Goal: Task Accomplishment & Management: Complete application form

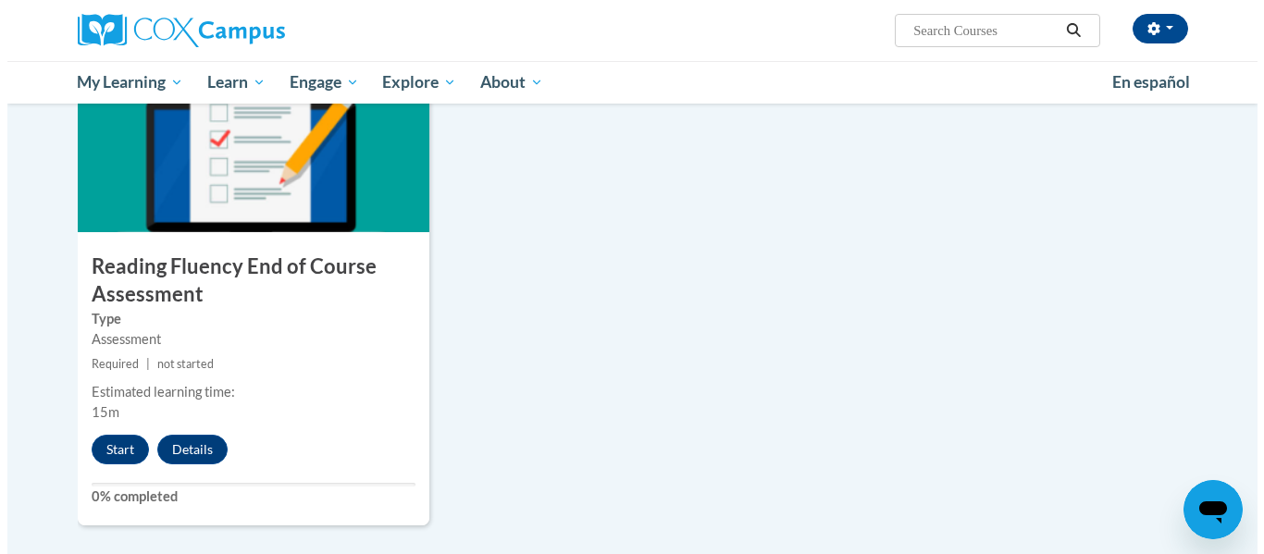
scroll to position [1432, 0]
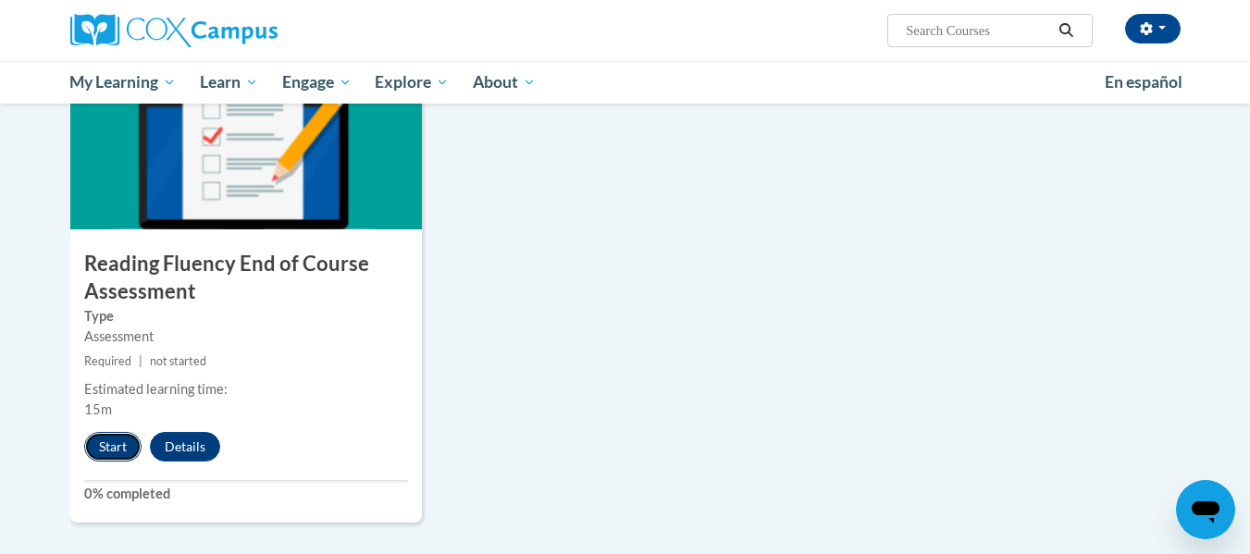
click at [122, 442] on button "Start" at bounding box center [112, 447] width 57 height 30
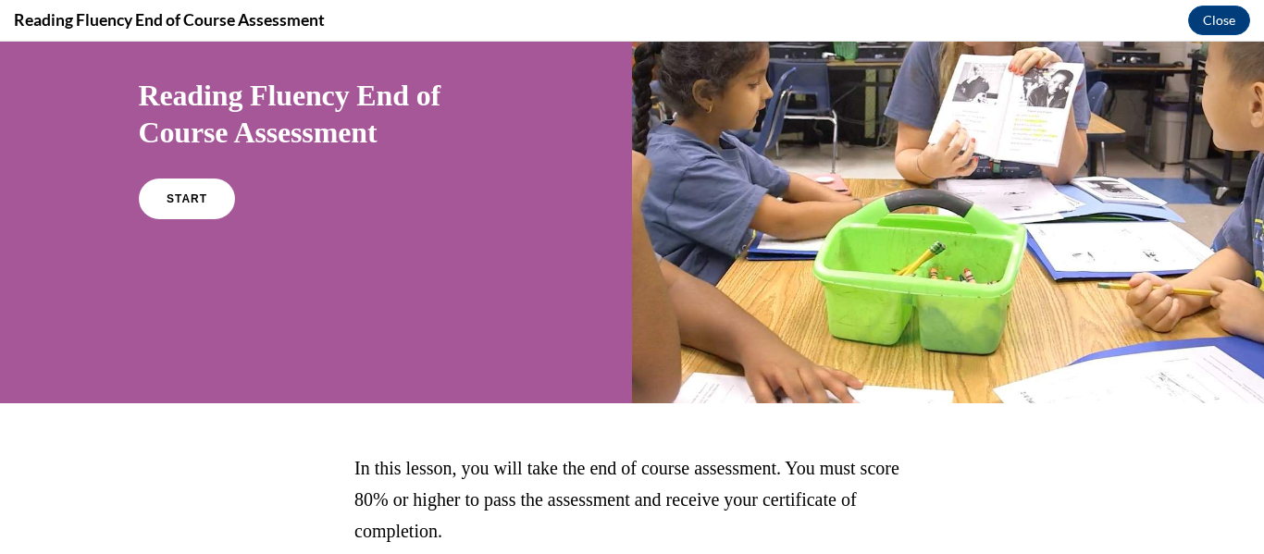
scroll to position [170, 0]
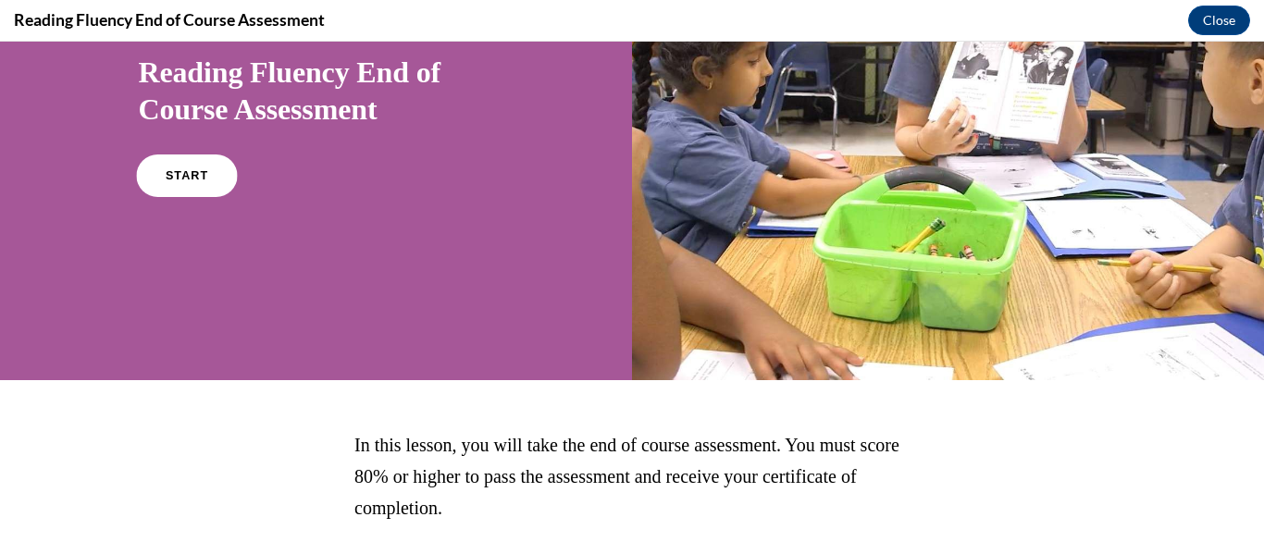
click at [176, 169] on link "START" at bounding box center [186, 176] width 101 height 43
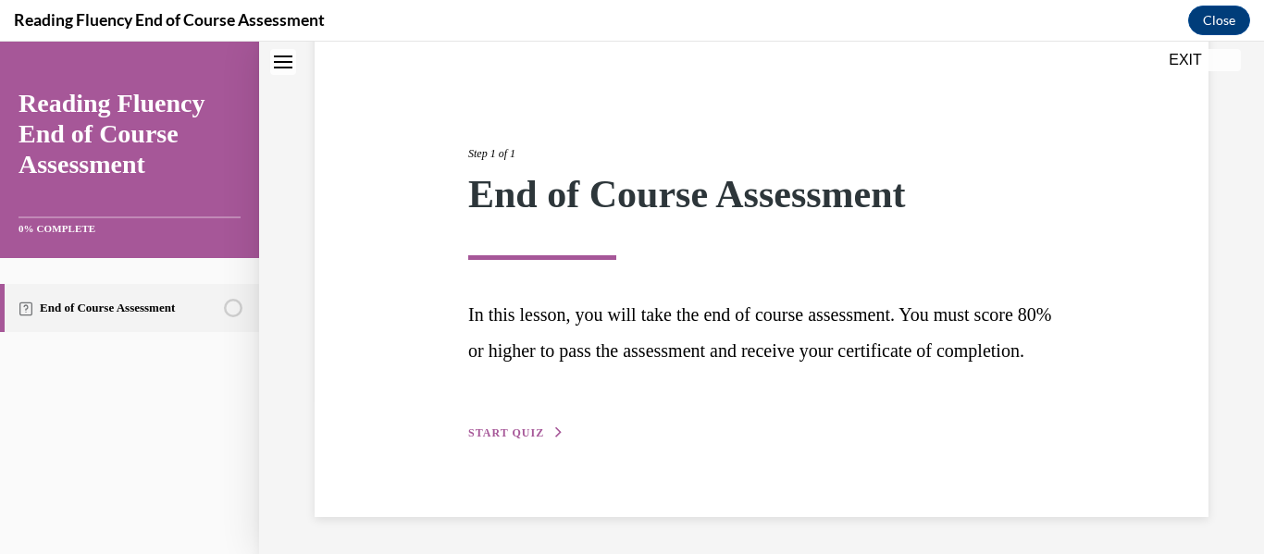
scroll to position [190, 0]
click at [510, 434] on span "START QUIZ" at bounding box center [506, 433] width 76 height 13
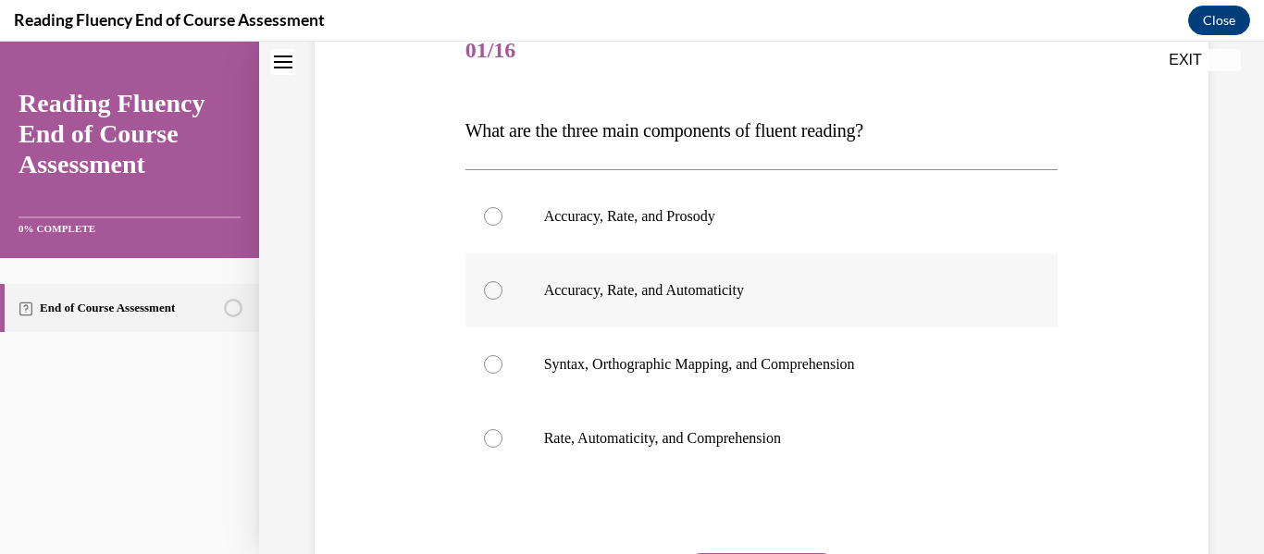
scroll to position [245, 0]
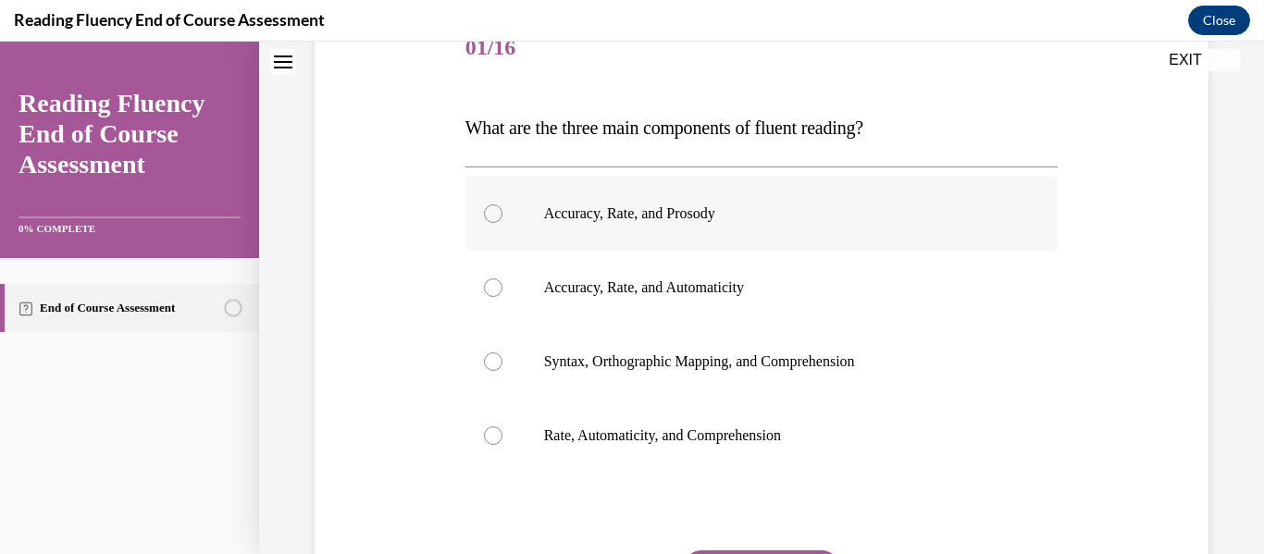
click at [489, 218] on div at bounding box center [493, 214] width 19 height 19
click at [489, 218] on input "Accuracy, Rate, and Prosody" at bounding box center [493, 214] width 19 height 19
radio input "true"
click at [489, 218] on div at bounding box center [493, 214] width 19 height 19
click at [489, 218] on input "Accuracy, Rate, and Prosody" at bounding box center [493, 214] width 19 height 19
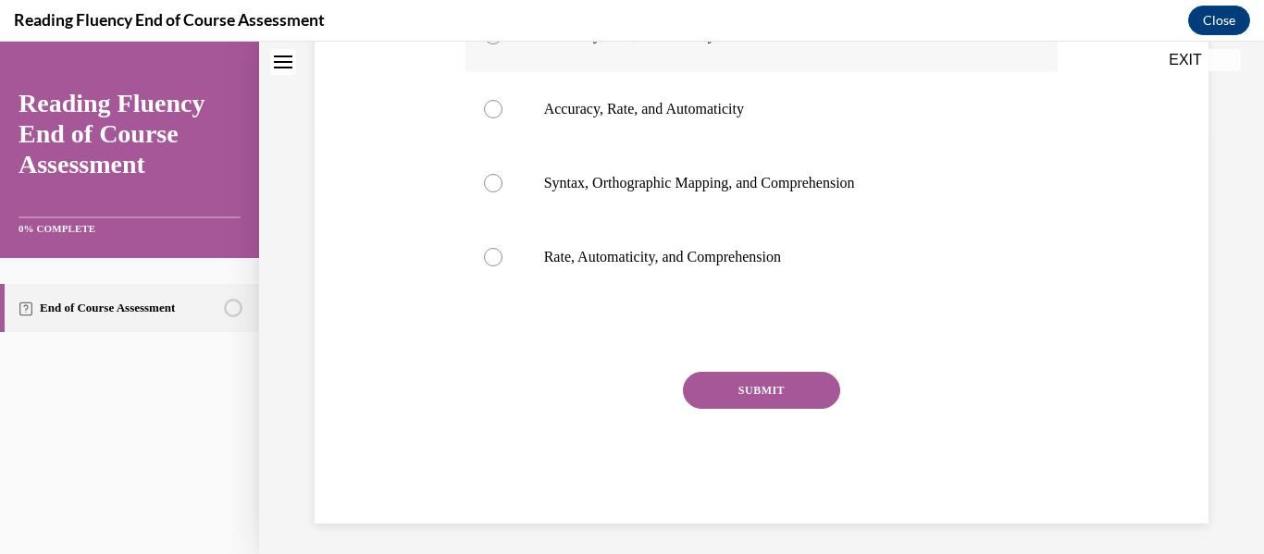
scroll to position [425, 0]
click at [683, 391] on button "SUBMIT" at bounding box center [761, 389] width 157 height 37
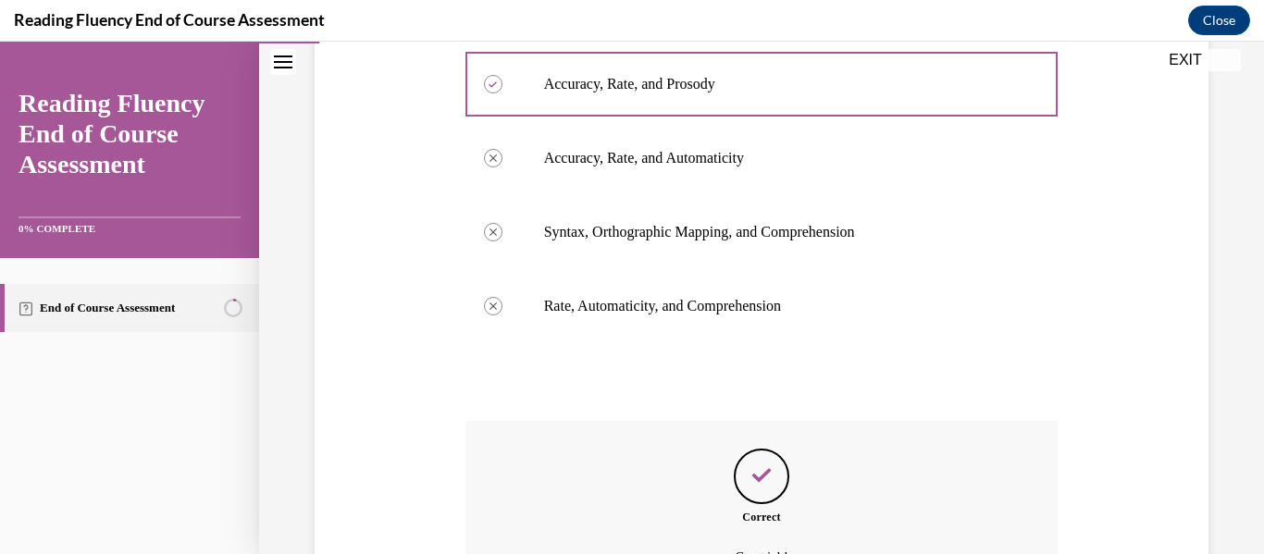
scroll to position [580, 0]
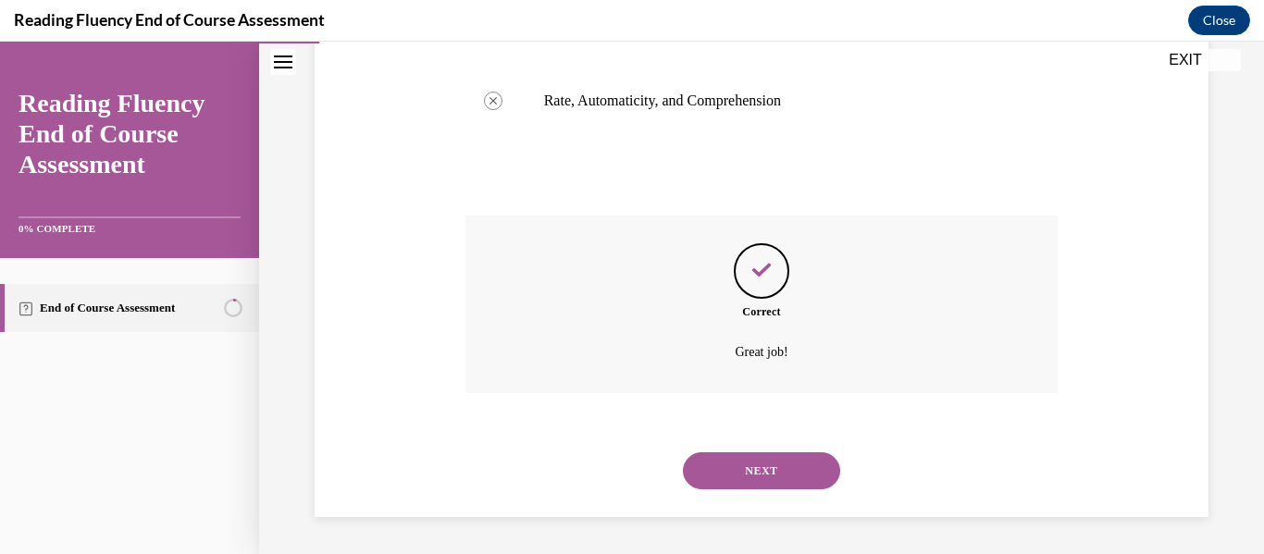
click at [738, 474] on button "NEXT" at bounding box center [761, 471] width 157 height 37
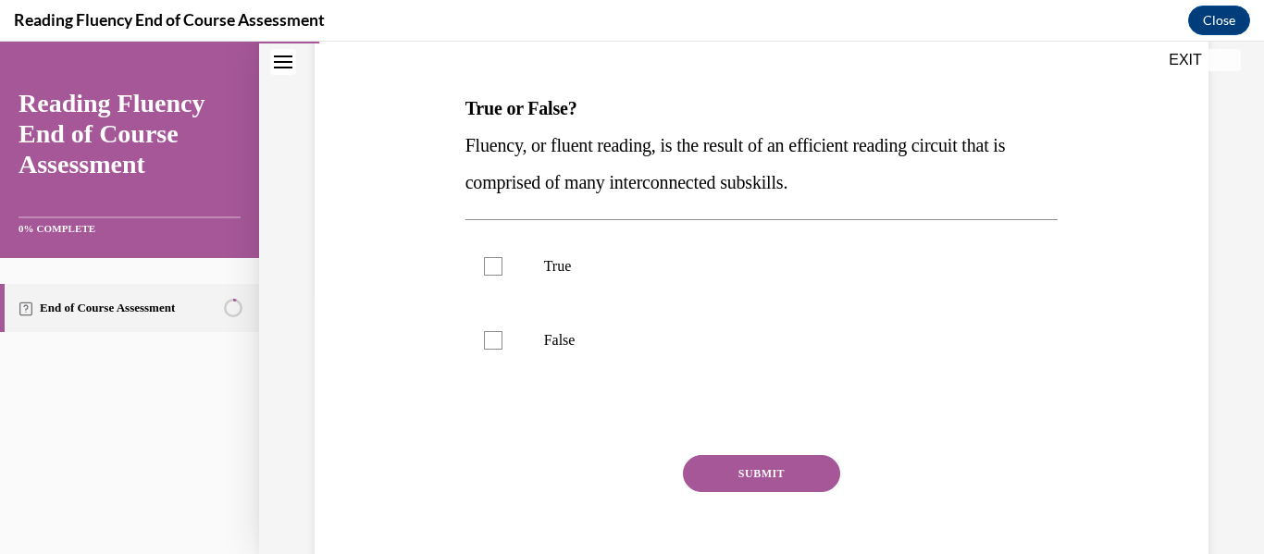
scroll to position [264, 0]
click at [487, 271] on div at bounding box center [493, 265] width 19 height 19
click at [487, 271] on input "True" at bounding box center [493, 265] width 19 height 19
checkbox input "true"
click at [705, 476] on button "SUBMIT" at bounding box center [761, 472] width 157 height 37
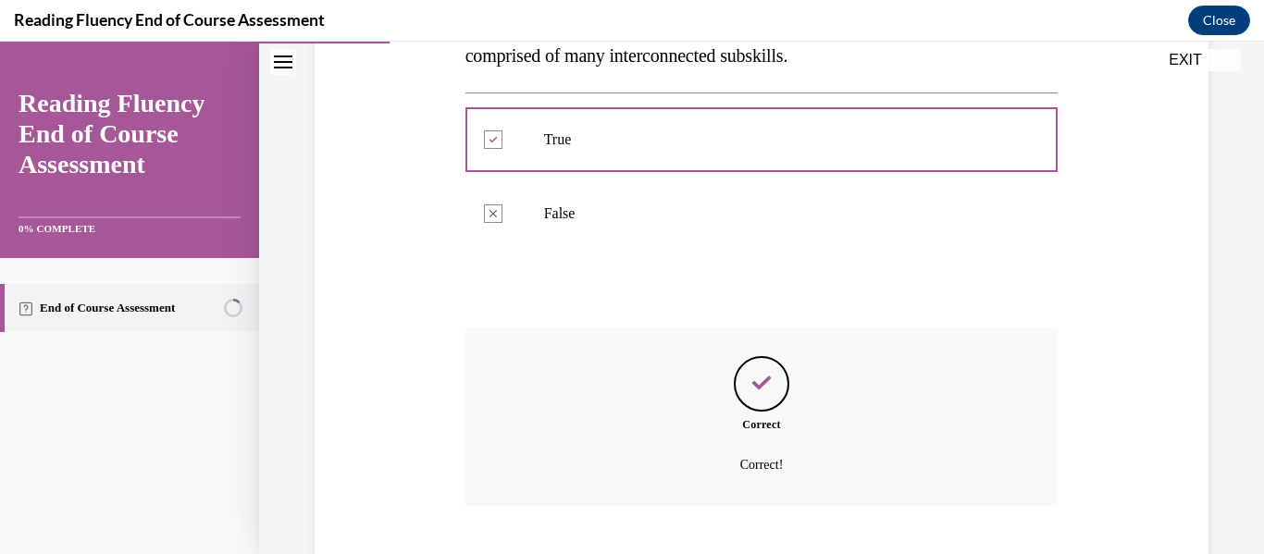
scroll to position [503, 0]
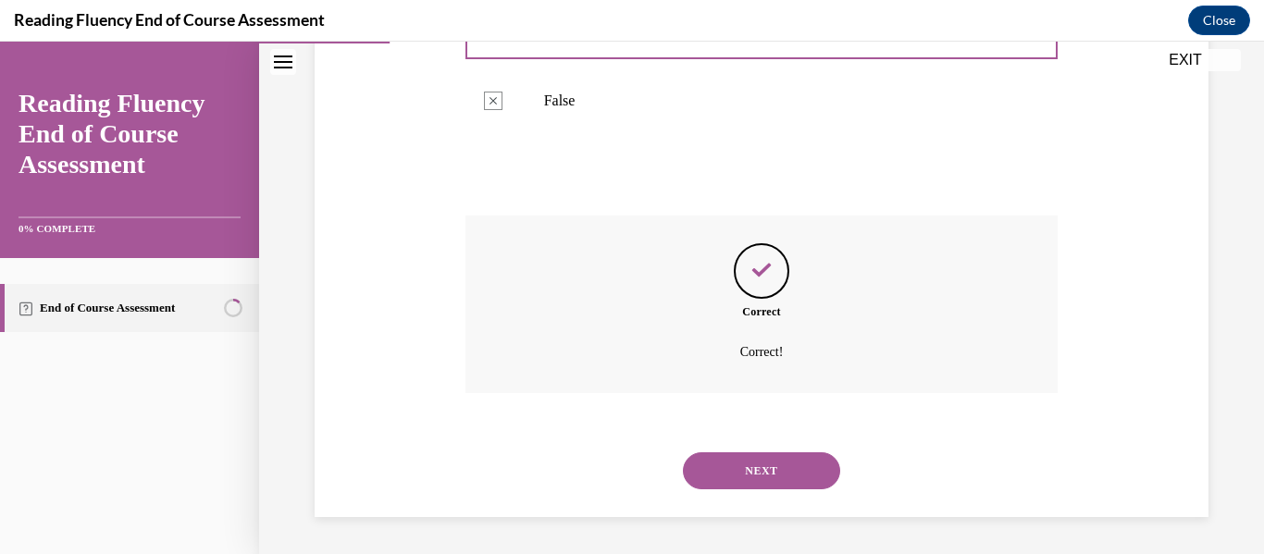
click at [721, 462] on button "NEXT" at bounding box center [761, 471] width 157 height 37
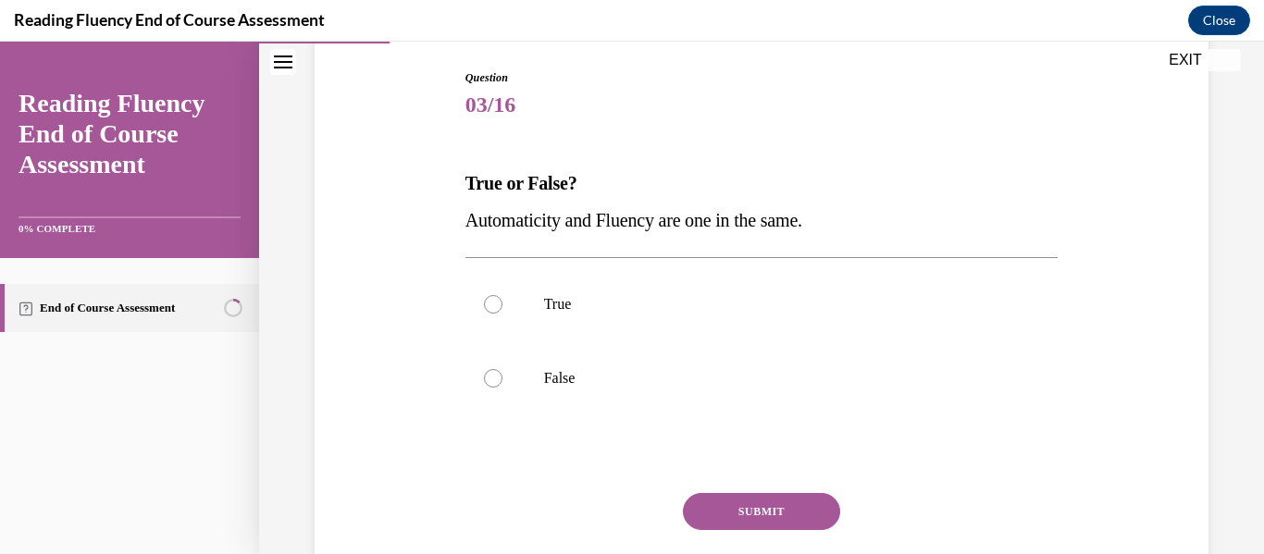
scroll to position [189, 0]
click at [486, 373] on div at bounding box center [493, 377] width 19 height 19
click at [486, 373] on input "False" at bounding box center [493, 377] width 19 height 19
radio input "true"
click at [697, 523] on button "SUBMIT" at bounding box center [761, 510] width 157 height 37
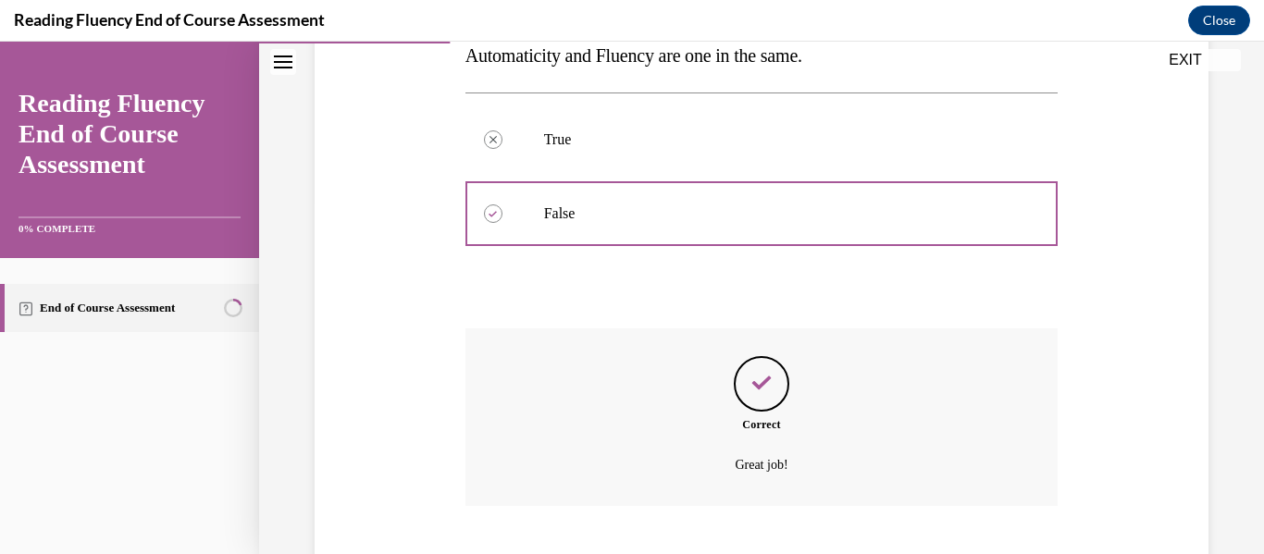
scroll to position [466, 0]
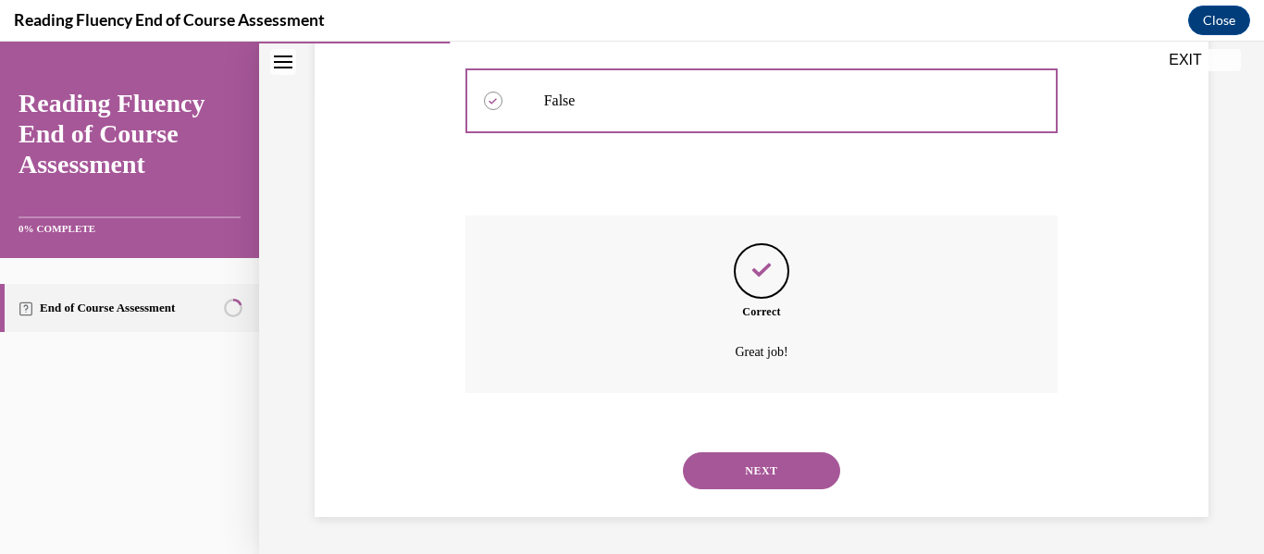
click at [737, 471] on button "NEXT" at bounding box center [761, 471] width 157 height 37
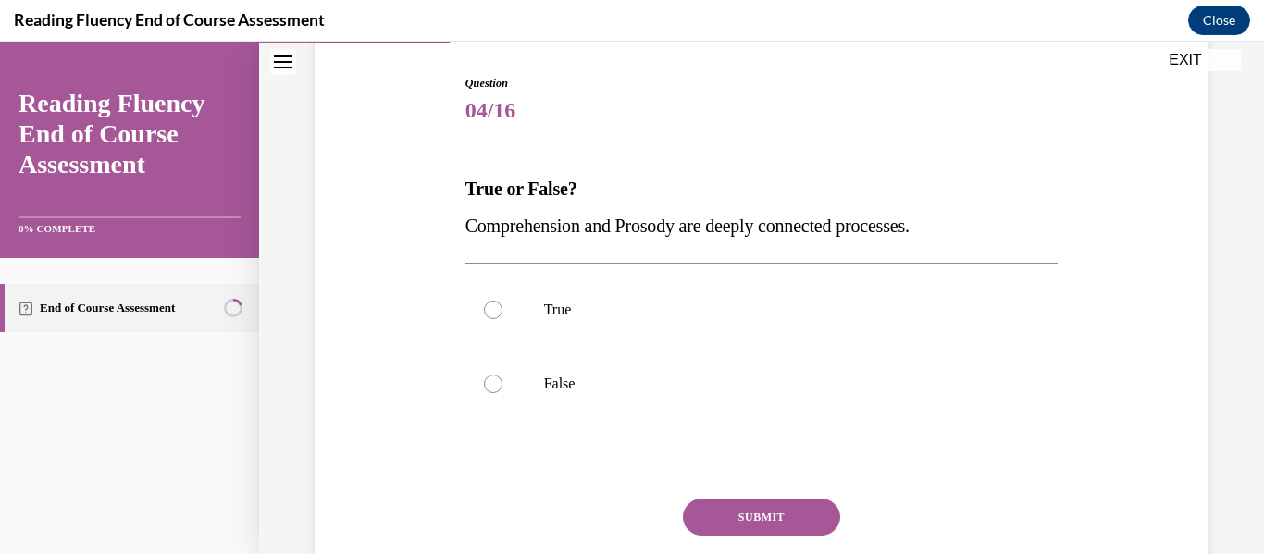
scroll to position [183, 0]
click at [487, 312] on div at bounding box center [493, 309] width 19 height 19
click at [487, 312] on input "True" at bounding box center [493, 309] width 19 height 19
radio input "true"
click at [727, 515] on button "SUBMIT" at bounding box center [761, 516] width 157 height 37
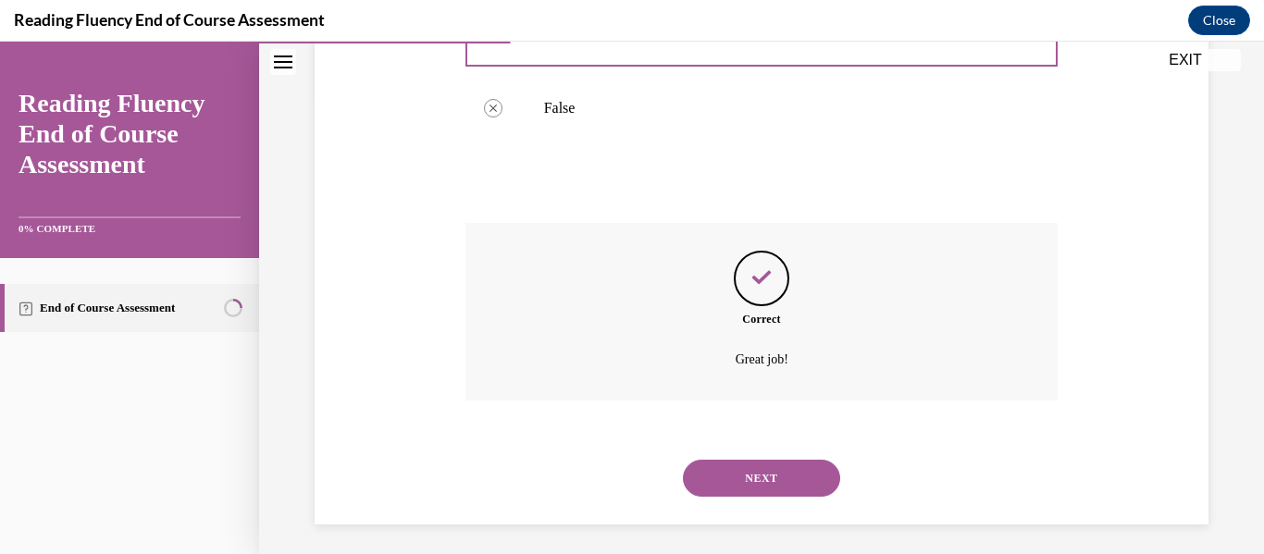
scroll to position [466, 0]
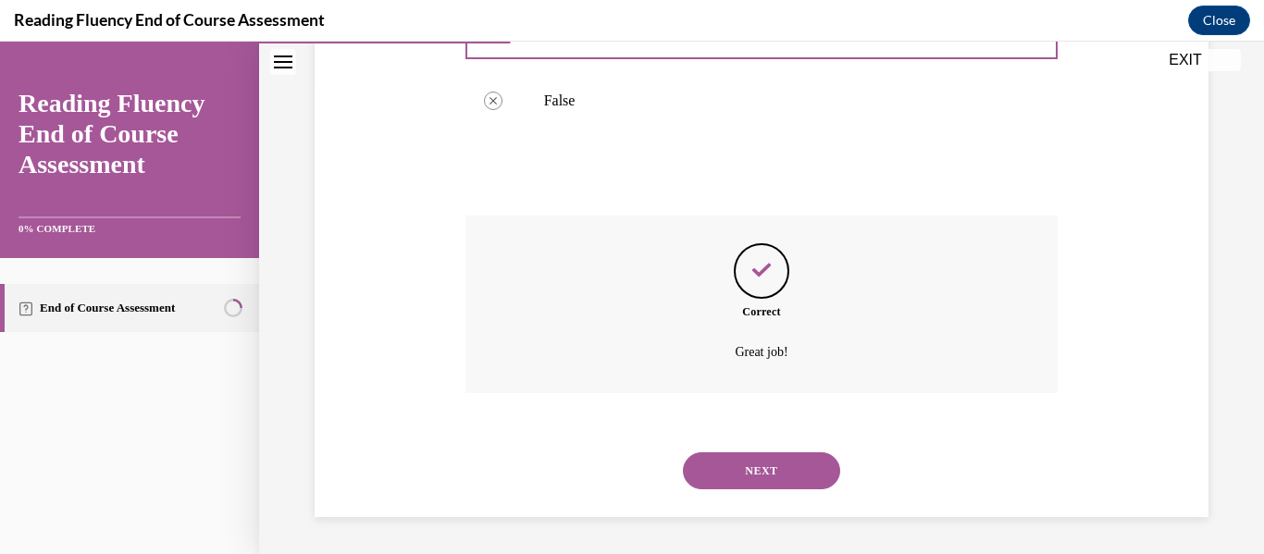
click at [739, 466] on button "NEXT" at bounding box center [761, 471] width 157 height 37
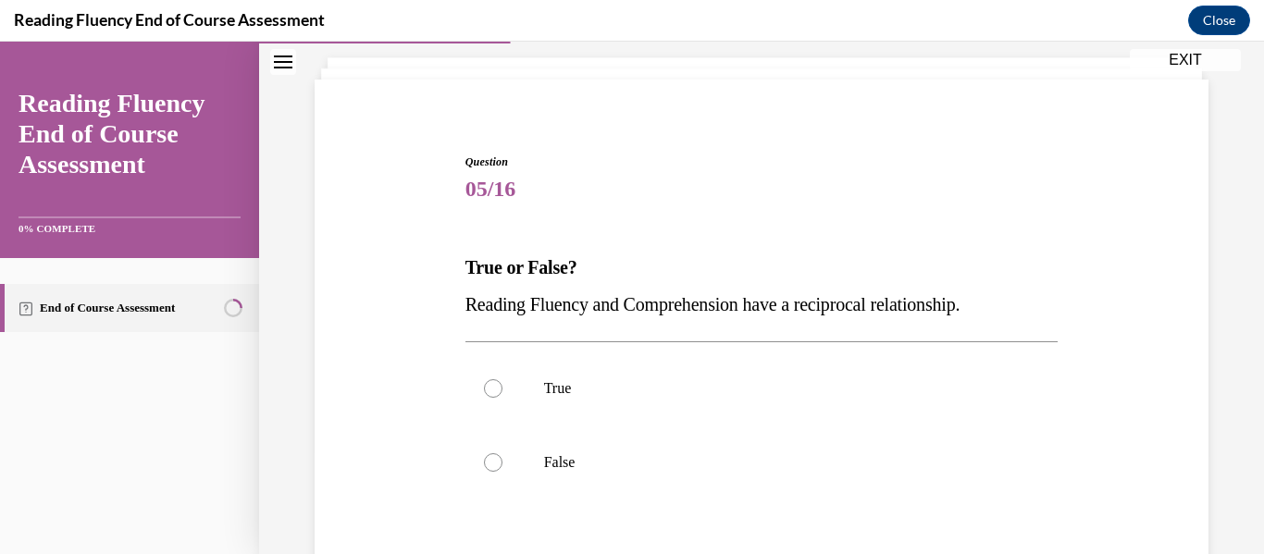
scroll to position [111, 0]
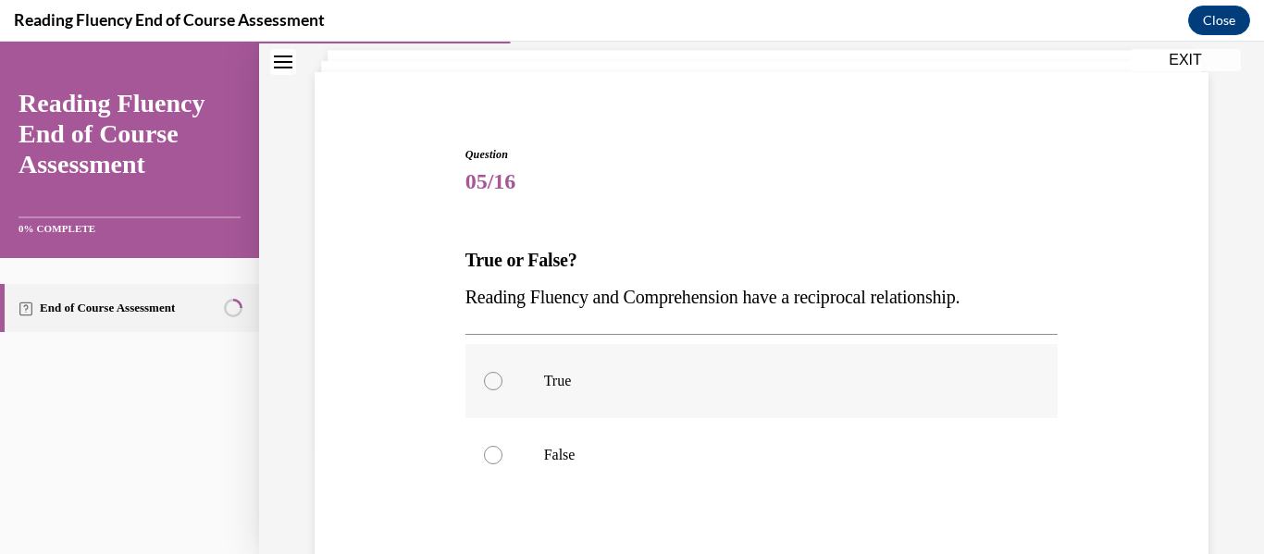
click at [487, 379] on div at bounding box center [493, 381] width 19 height 19
click at [487, 379] on input "True" at bounding box center [493, 381] width 19 height 19
radio input "true"
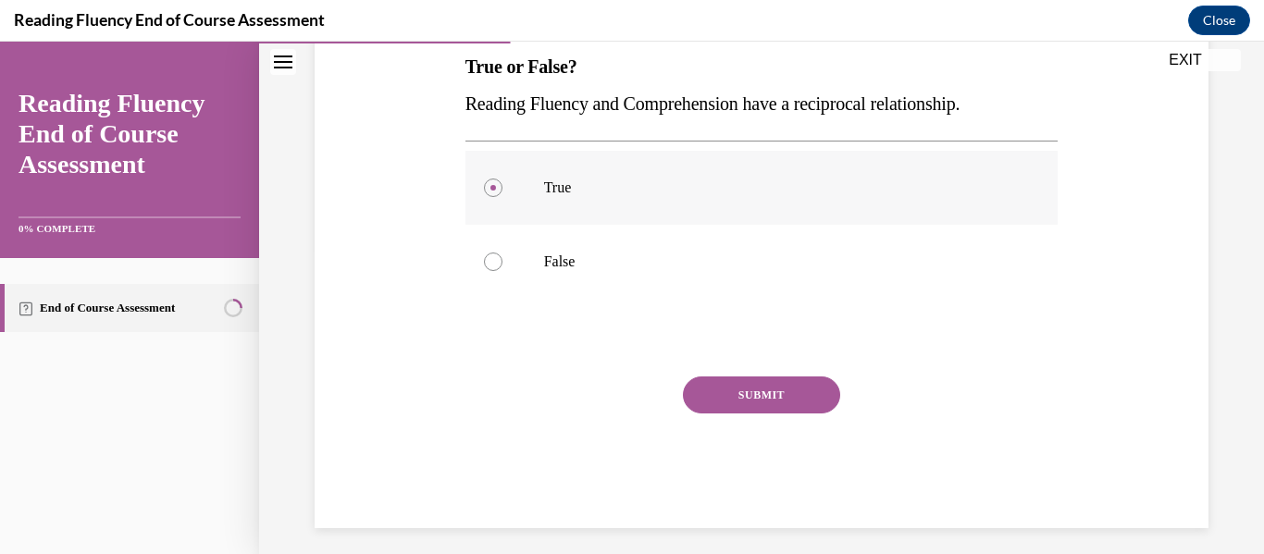
scroll to position [305, 0]
click at [724, 389] on button "SUBMIT" at bounding box center [761, 394] width 157 height 37
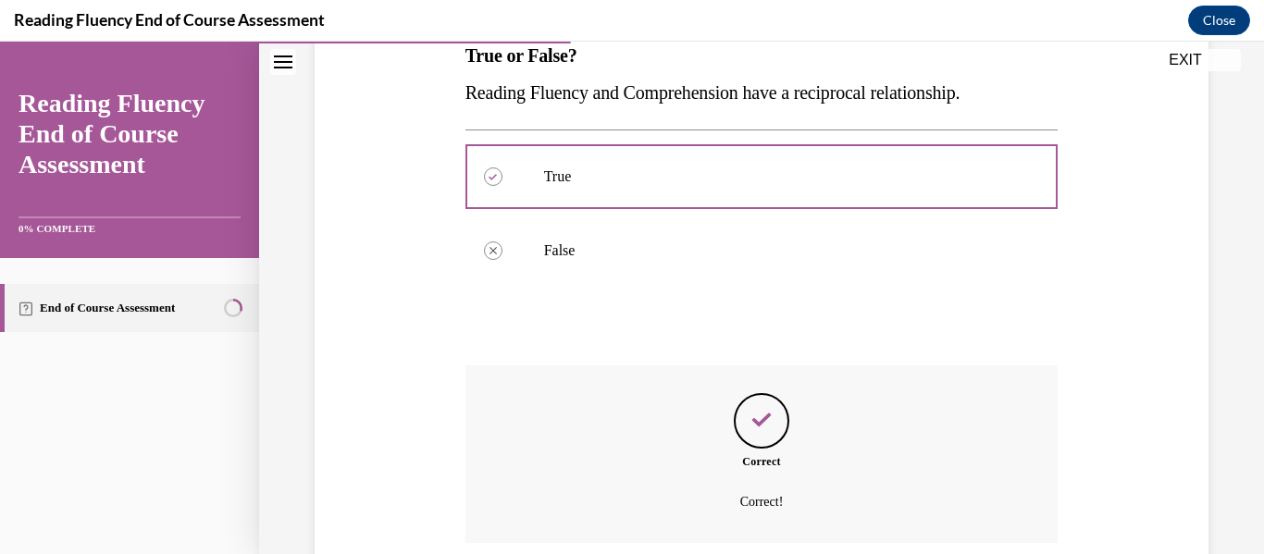
scroll to position [466, 0]
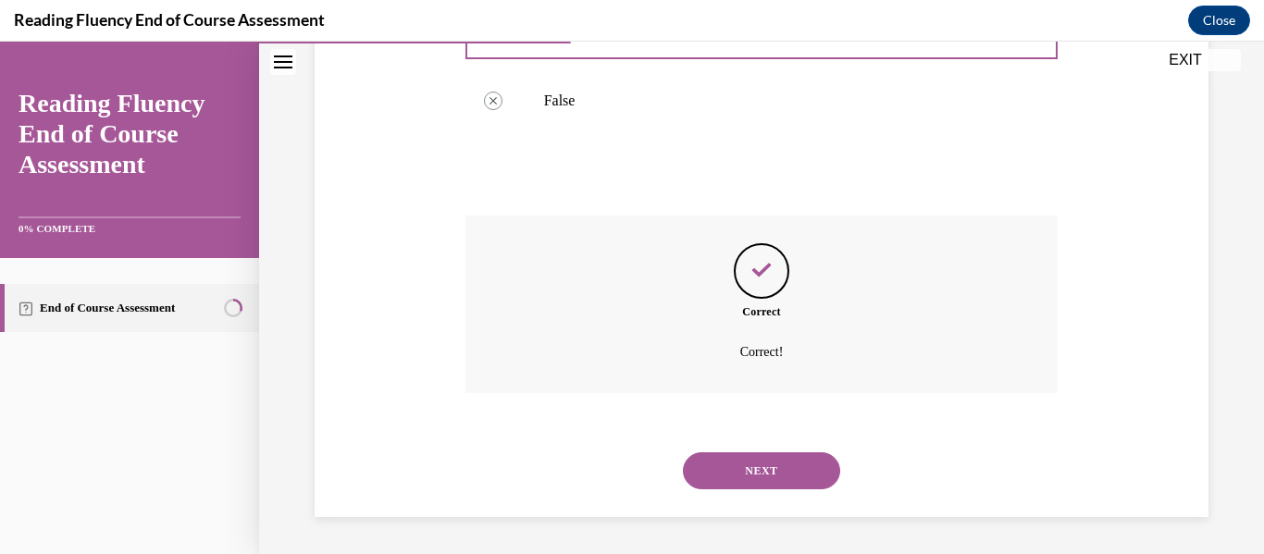
click at [749, 469] on button "NEXT" at bounding box center [761, 471] width 157 height 37
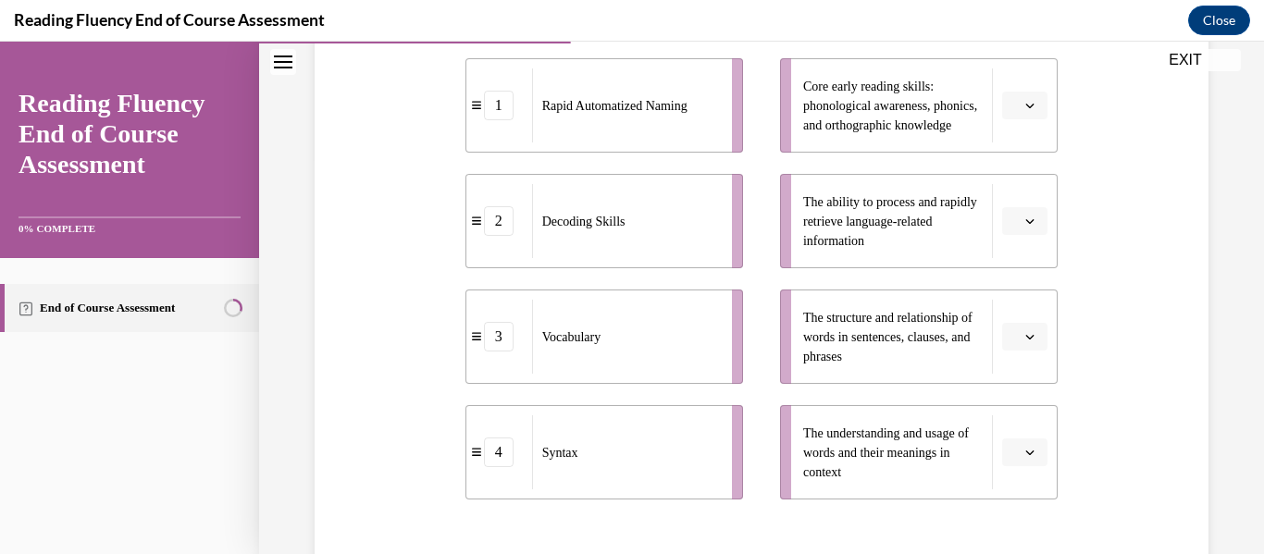
scroll to position [399, 0]
click at [1024, 109] on span "button" at bounding box center [1030, 102] width 13 height 13
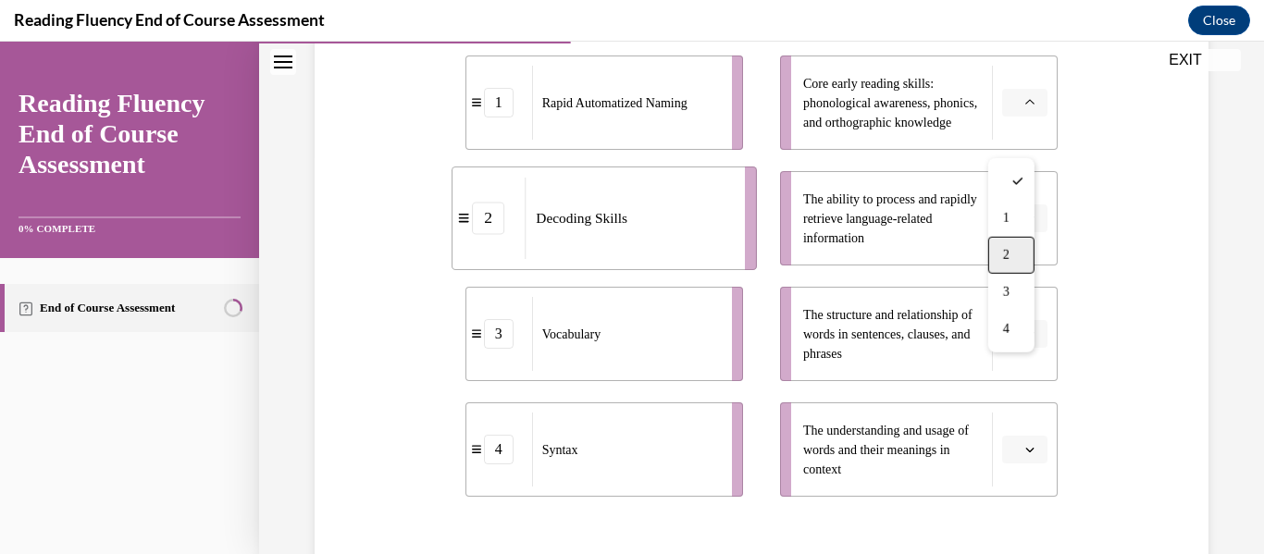
click at [1013, 253] on div "2" at bounding box center [1011, 255] width 46 height 37
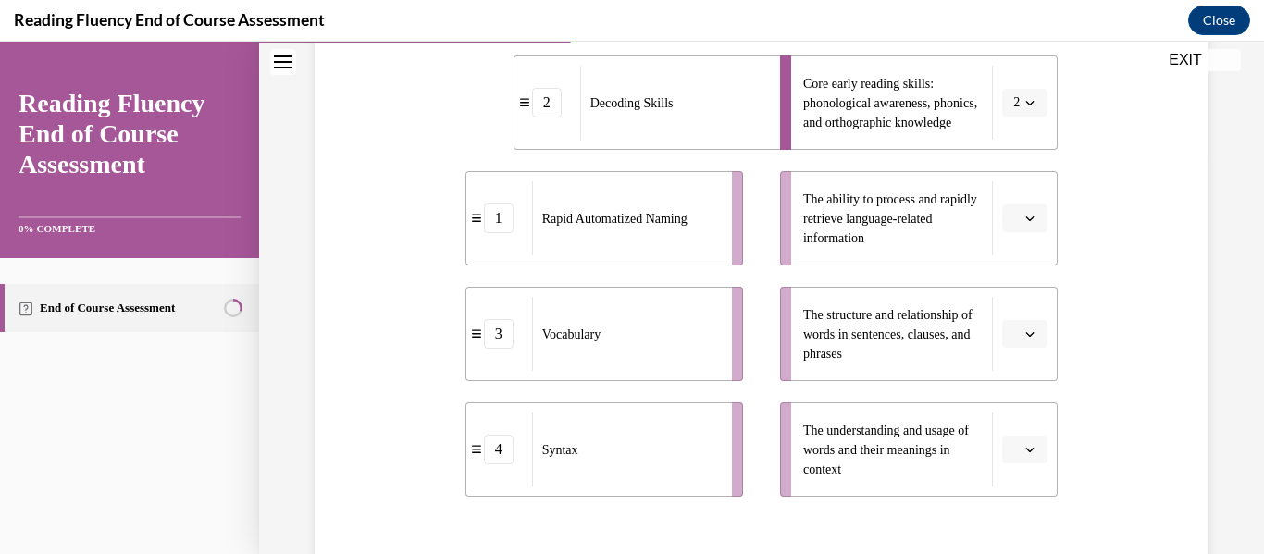
click at [1026, 221] on icon "button" at bounding box center [1030, 219] width 8 height 5
click at [1008, 327] on span "1" at bounding box center [1006, 334] width 6 height 15
click at [1026, 337] on icon "button" at bounding box center [1030, 334] width 8 height 5
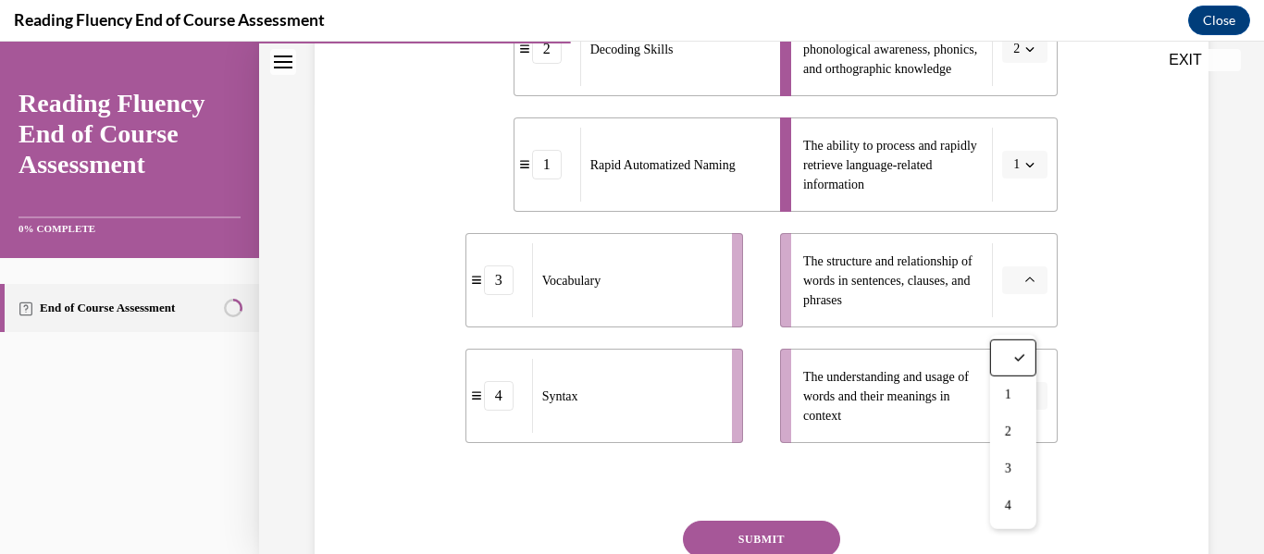
scroll to position [456, 0]
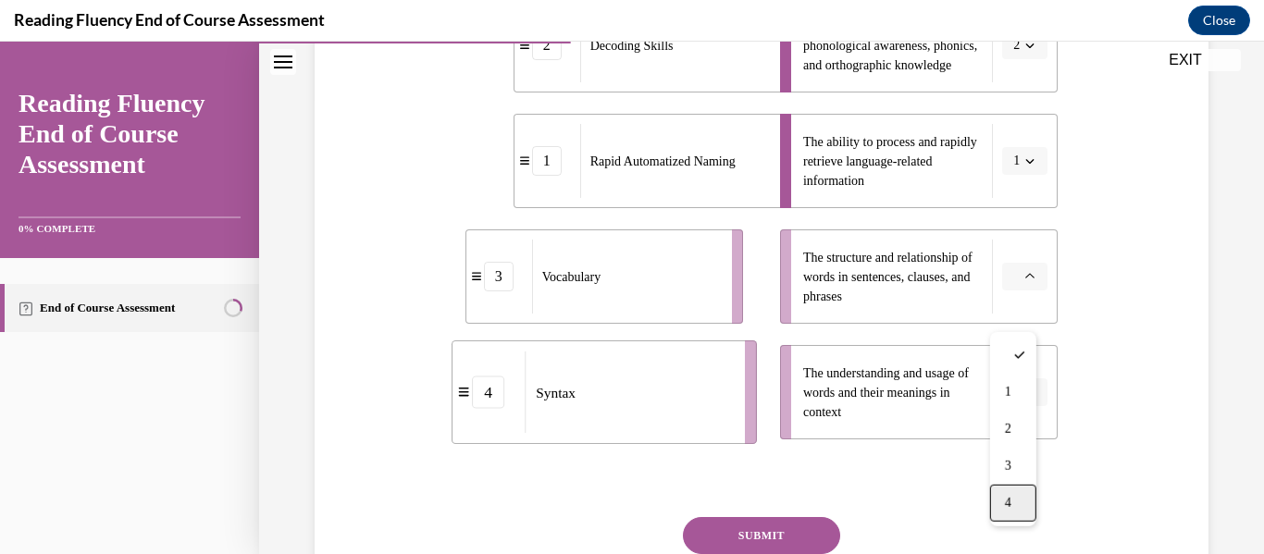
click at [1006, 500] on span "4" at bounding box center [1008, 503] width 6 height 15
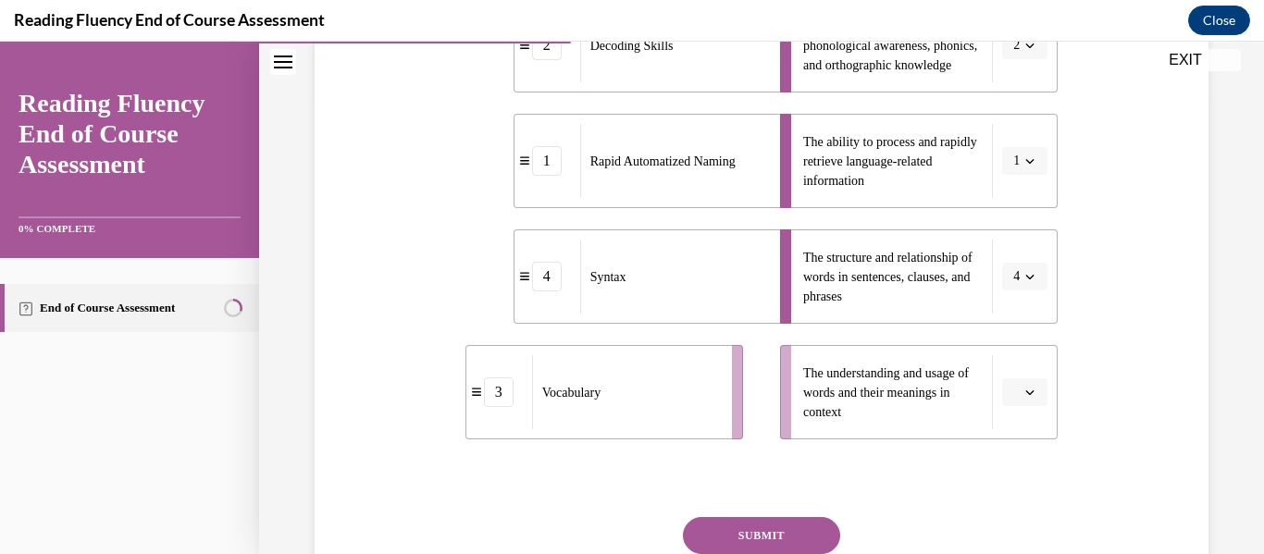
click at [1026, 397] on icon "button" at bounding box center [1030, 392] width 9 height 9
click at [1008, 356] on span "3" at bounding box center [1006, 350] width 6 height 15
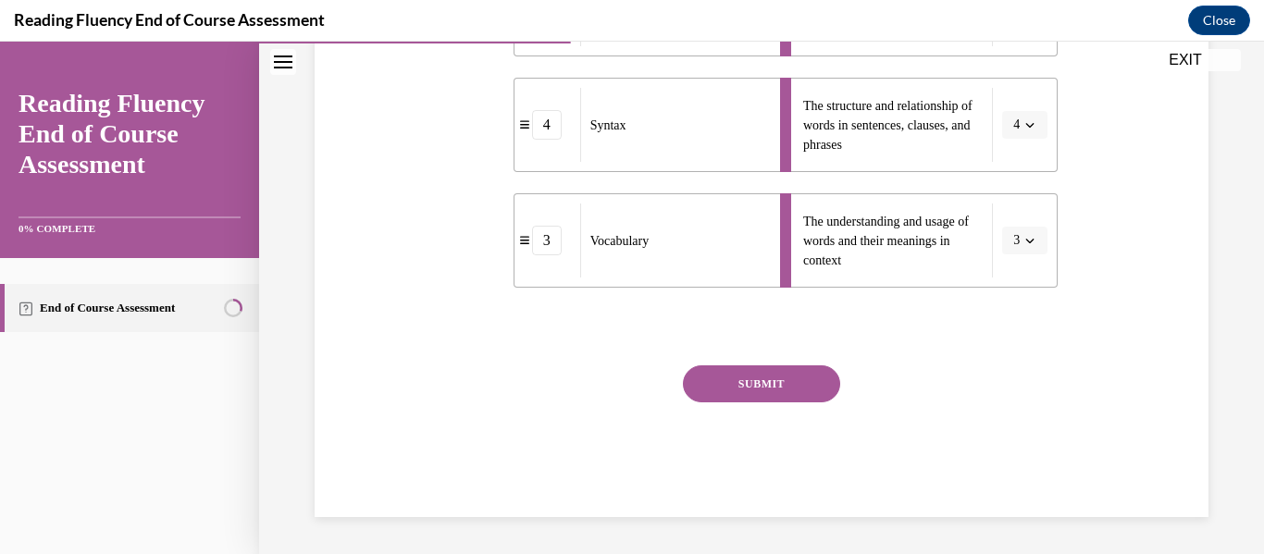
click at [751, 385] on button "SUBMIT" at bounding box center [761, 384] width 157 height 37
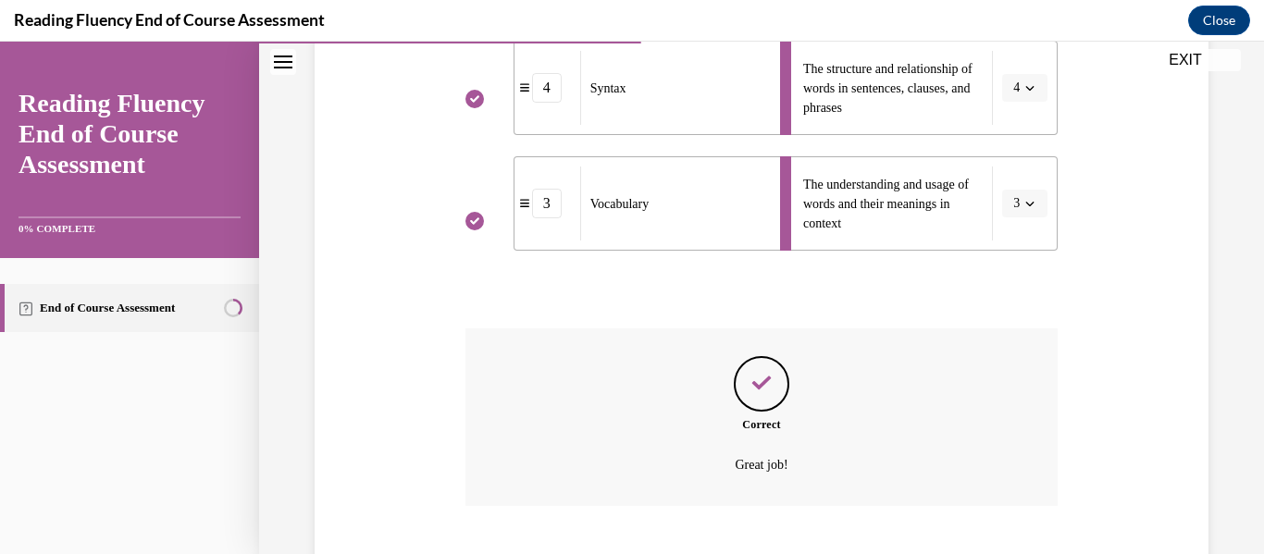
scroll to position [795, 0]
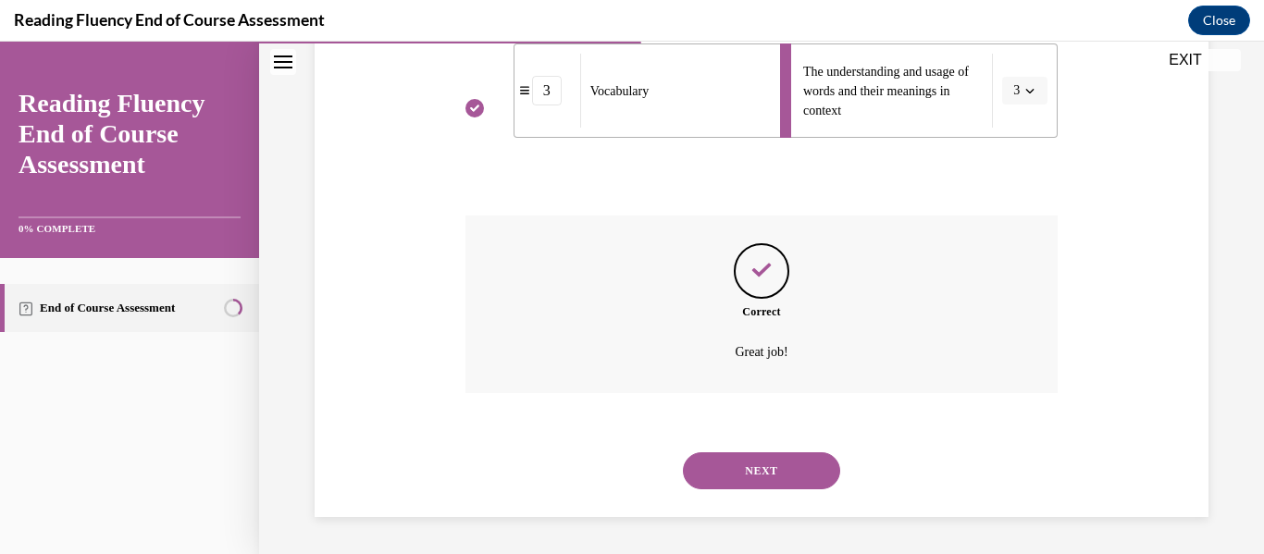
click at [755, 473] on button "NEXT" at bounding box center [761, 471] width 157 height 37
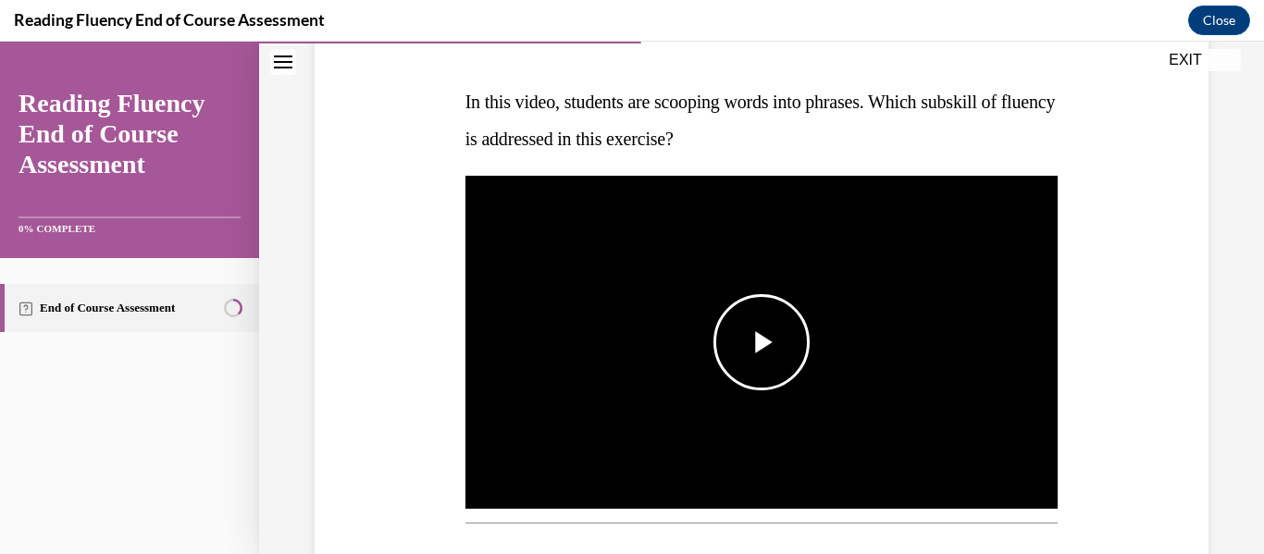
scroll to position [270, 0]
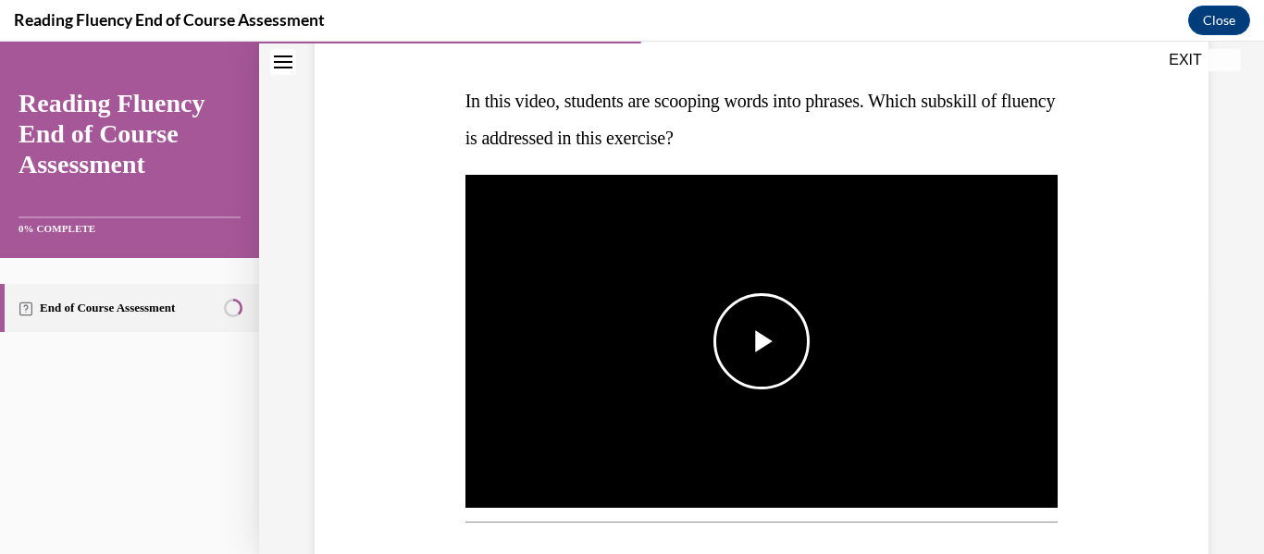
click at [762, 342] on span "Video player" at bounding box center [762, 342] width 0 height 0
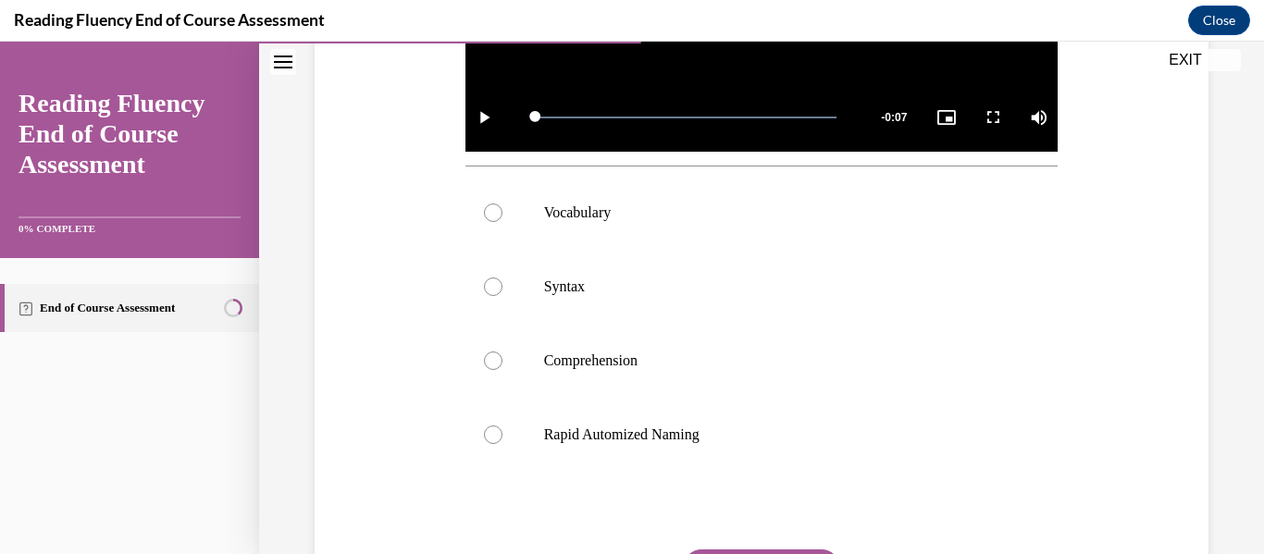
scroll to position [625, 0]
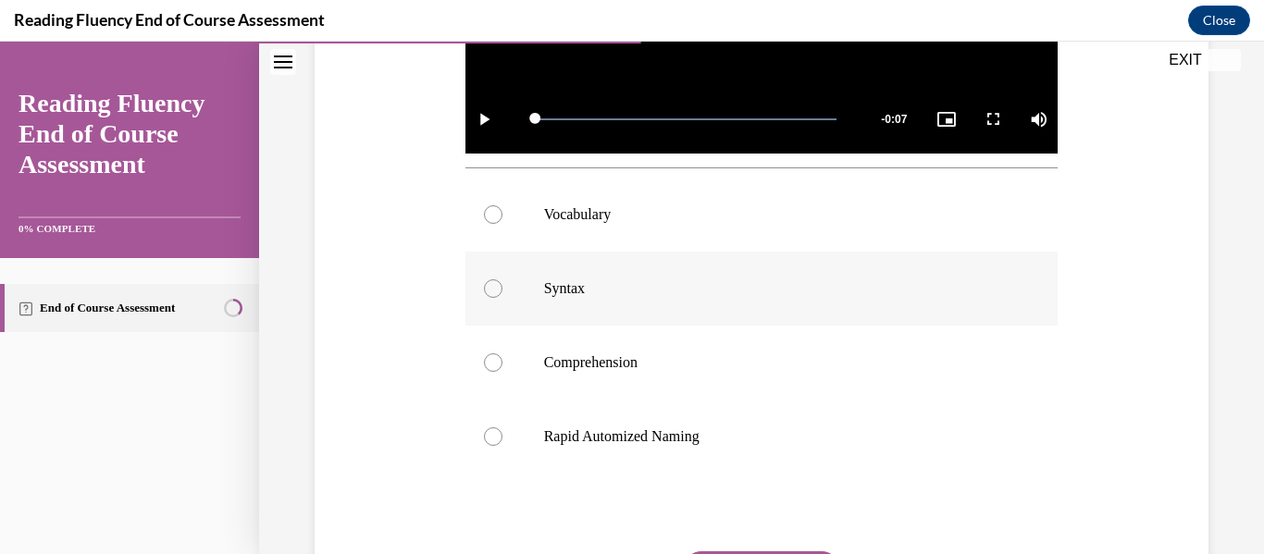
click at [489, 291] on div at bounding box center [493, 289] width 19 height 19
click at [489, 291] on input "Syntax" at bounding box center [493, 289] width 19 height 19
radio input "true"
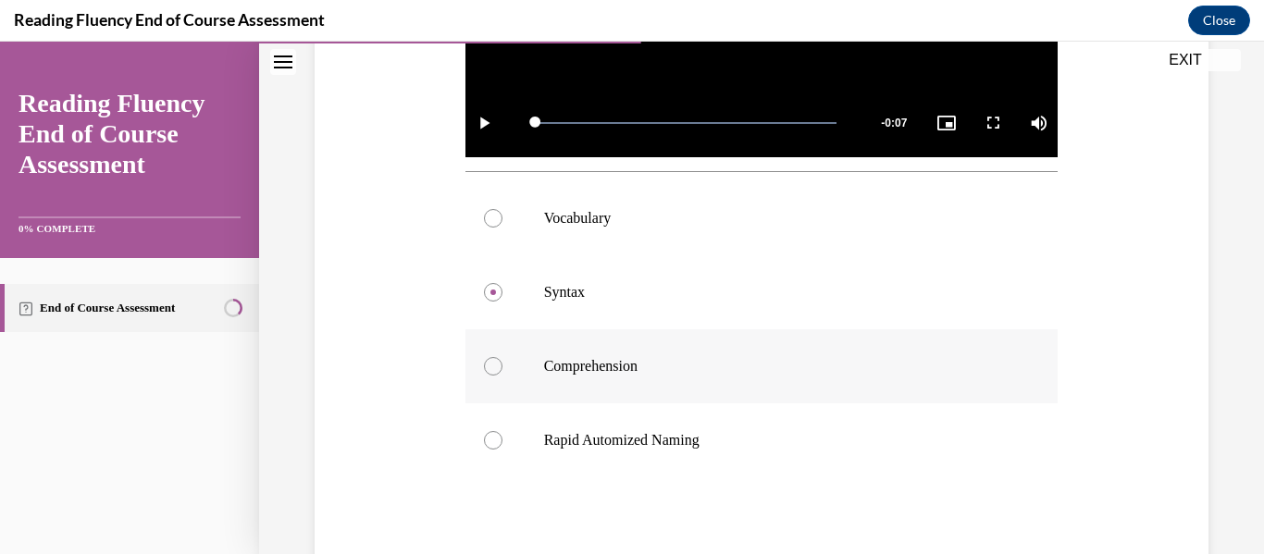
scroll to position [806, 0]
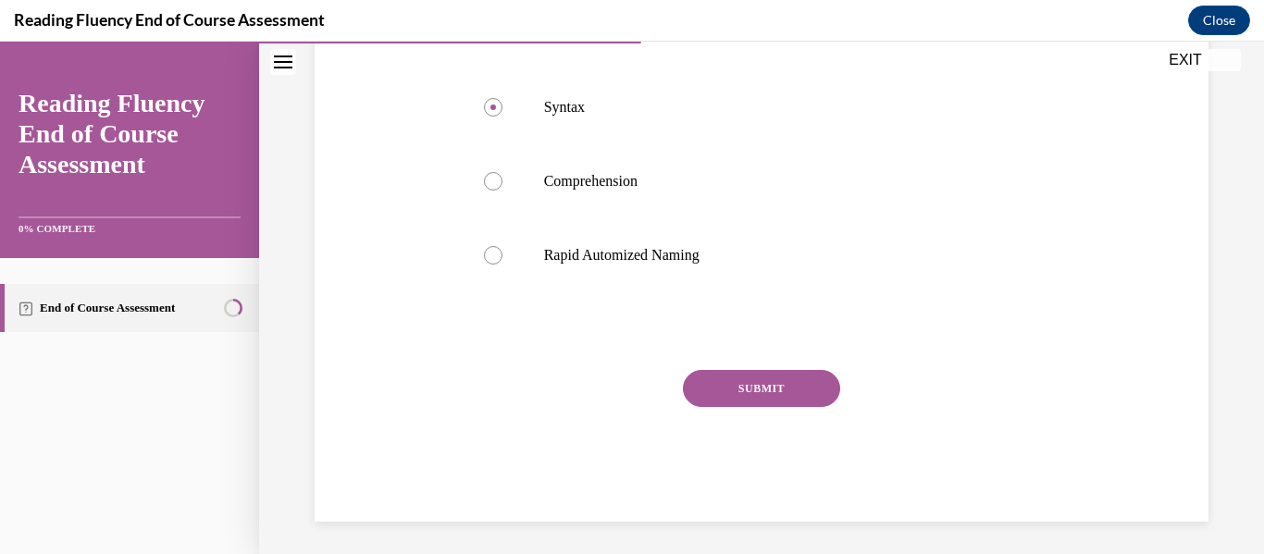
click at [764, 381] on button "SUBMIT" at bounding box center [761, 388] width 157 height 37
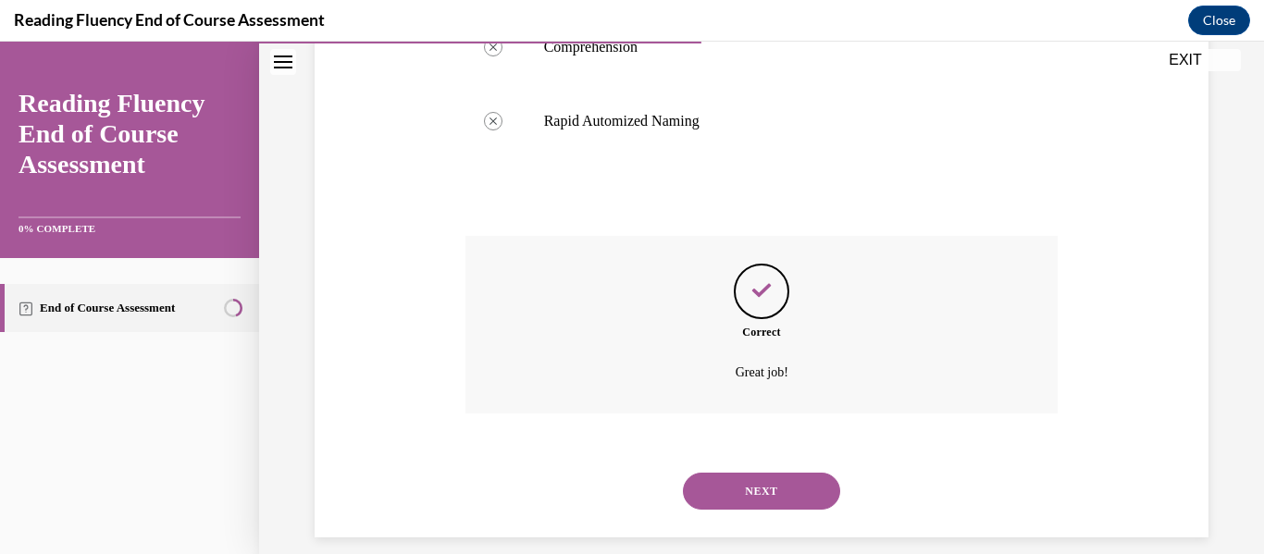
scroll to position [956, 0]
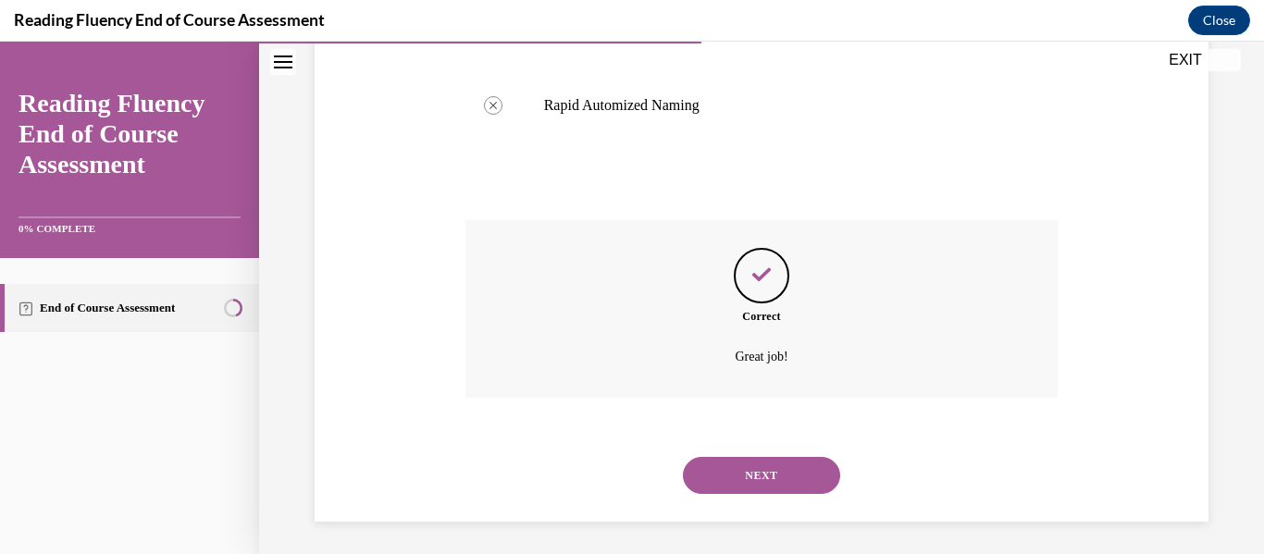
click at [749, 473] on button "NEXT" at bounding box center [761, 475] width 157 height 37
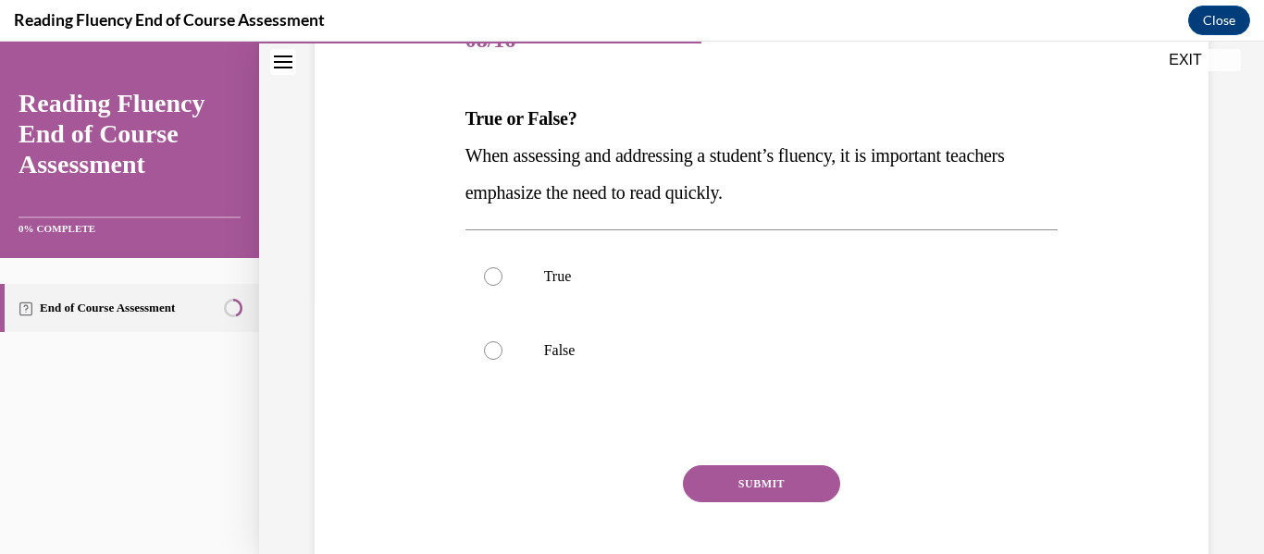
scroll to position [254, 0]
click at [490, 352] on div at bounding box center [493, 350] width 19 height 19
click at [490, 352] on input "False" at bounding box center [493, 350] width 19 height 19
radio input "true"
click at [707, 481] on button "SUBMIT" at bounding box center [761, 483] width 157 height 37
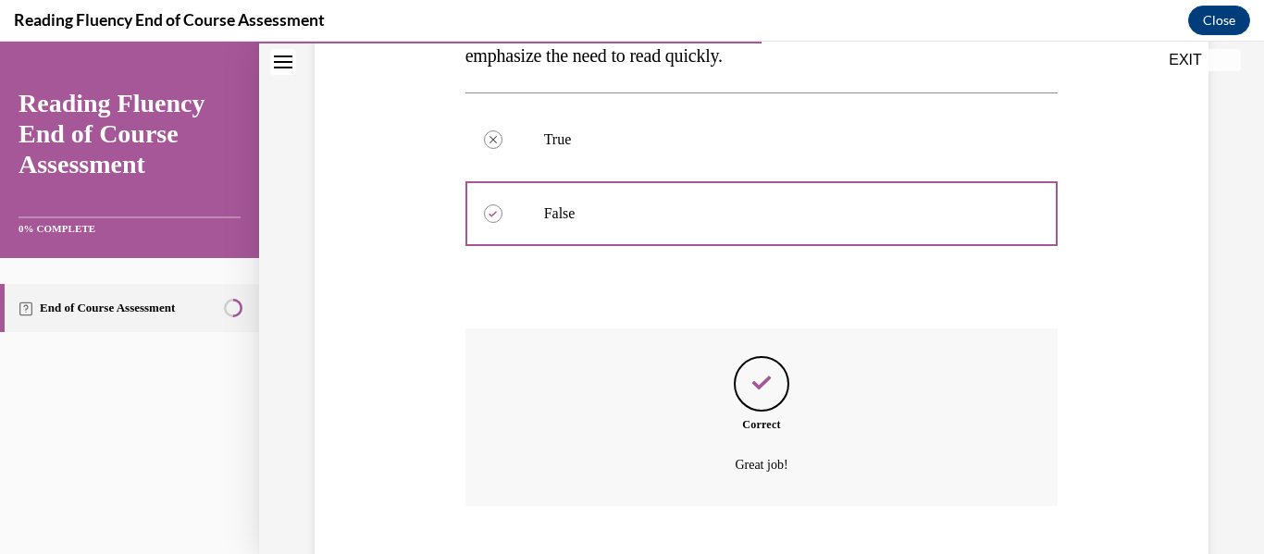
scroll to position [503, 0]
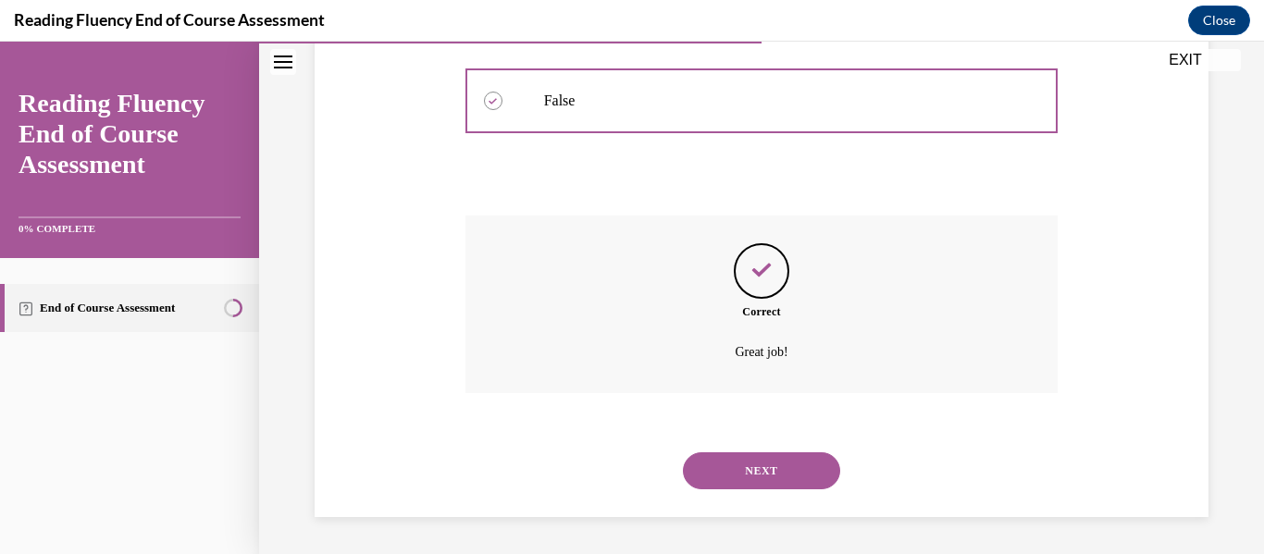
click at [713, 471] on button "NEXT" at bounding box center [761, 471] width 157 height 37
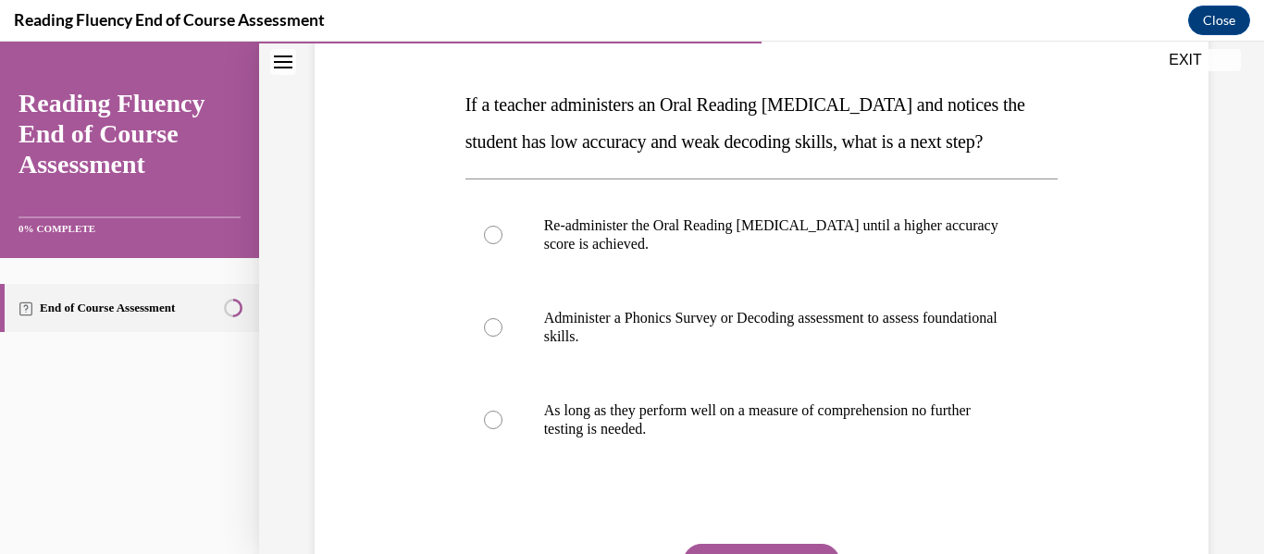
scroll to position [267, 0]
click at [491, 336] on div at bounding box center [493, 326] width 19 height 19
click at [491, 336] on input "Administer a Phonics Survey or Decoding assessment to assess foundational skill…" at bounding box center [493, 326] width 19 height 19
radio input "true"
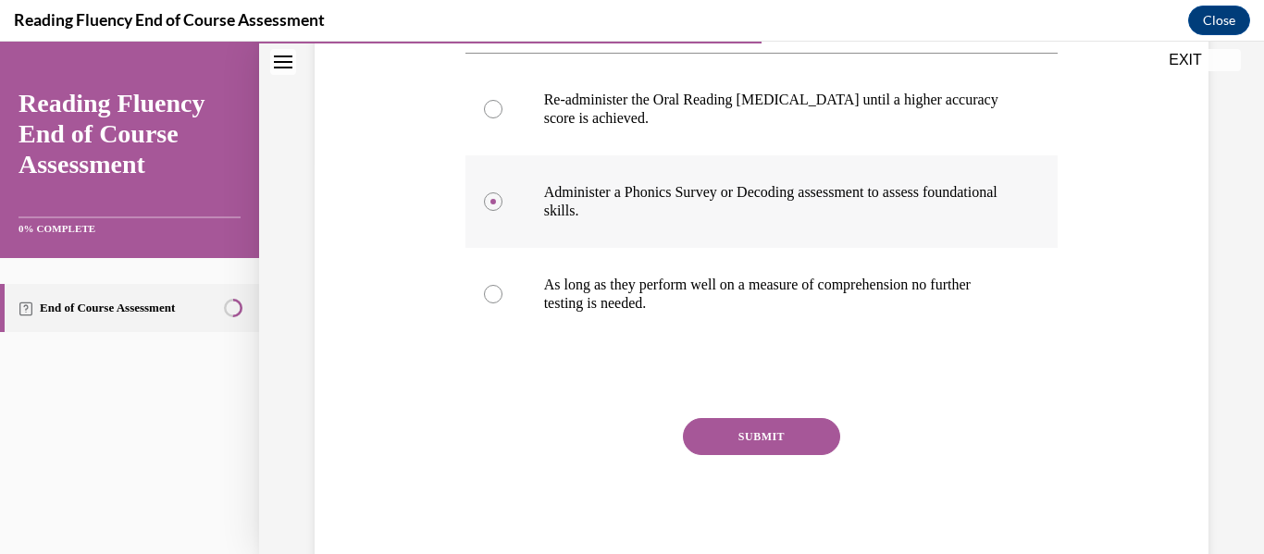
scroll to position [482, 0]
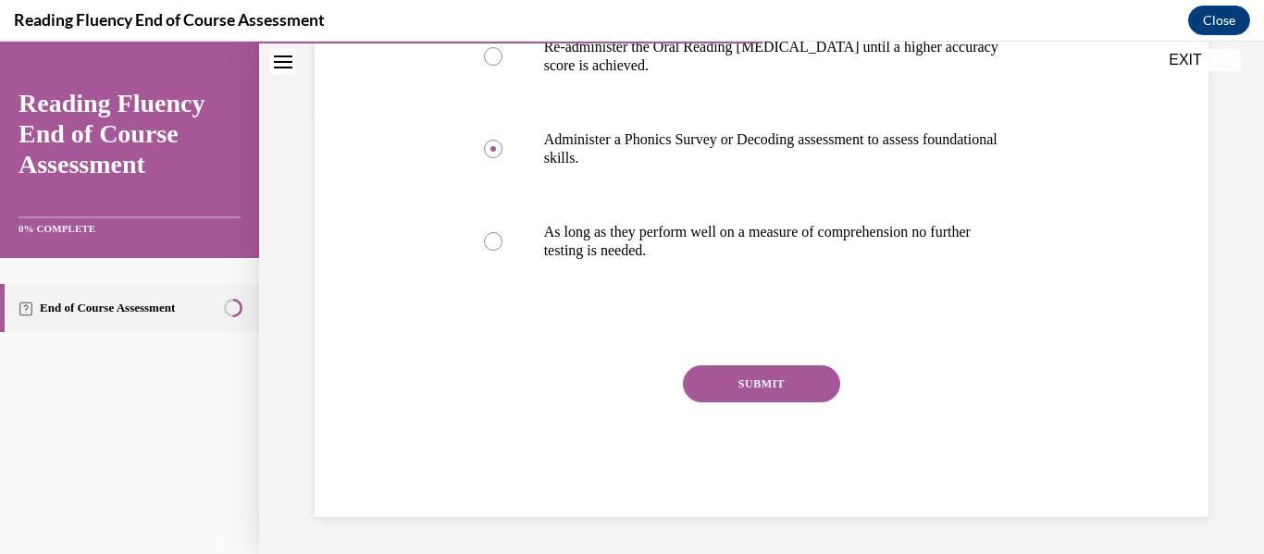
click at [733, 388] on button "SUBMIT" at bounding box center [761, 384] width 157 height 37
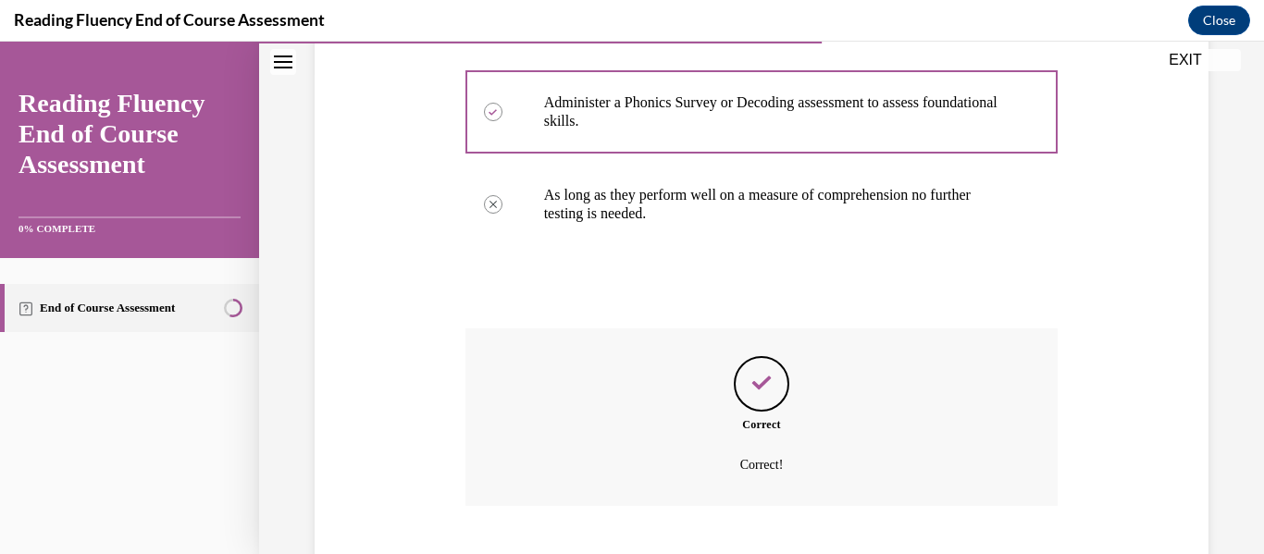
scroll to position [632, 0]
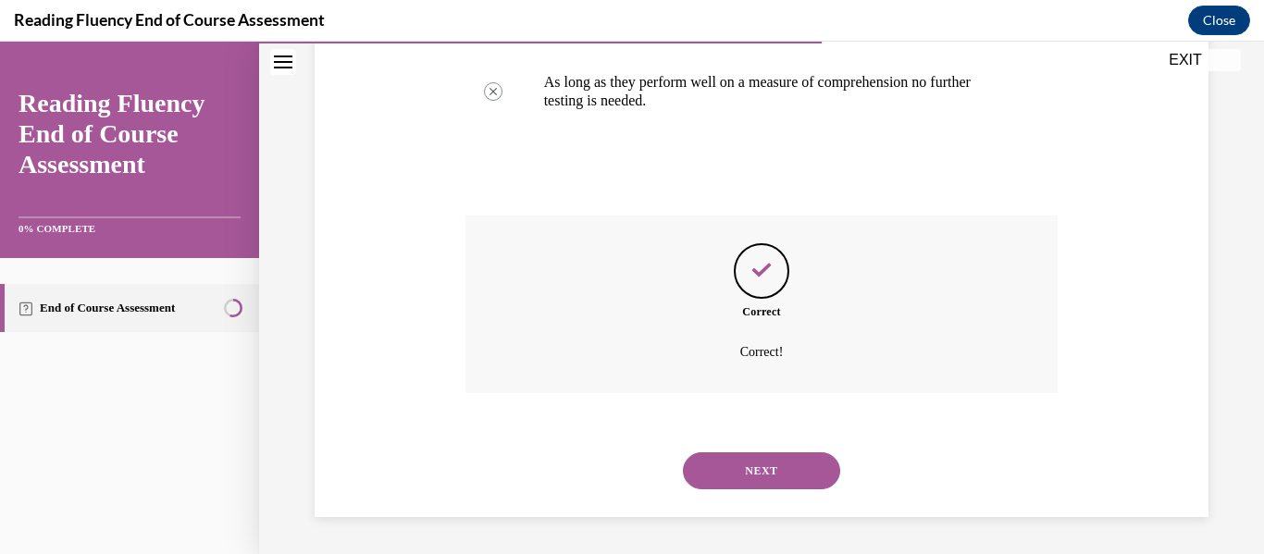
click at [754, 469] on button "NEXT" at bounding box center [761, 471] width 157 height 37
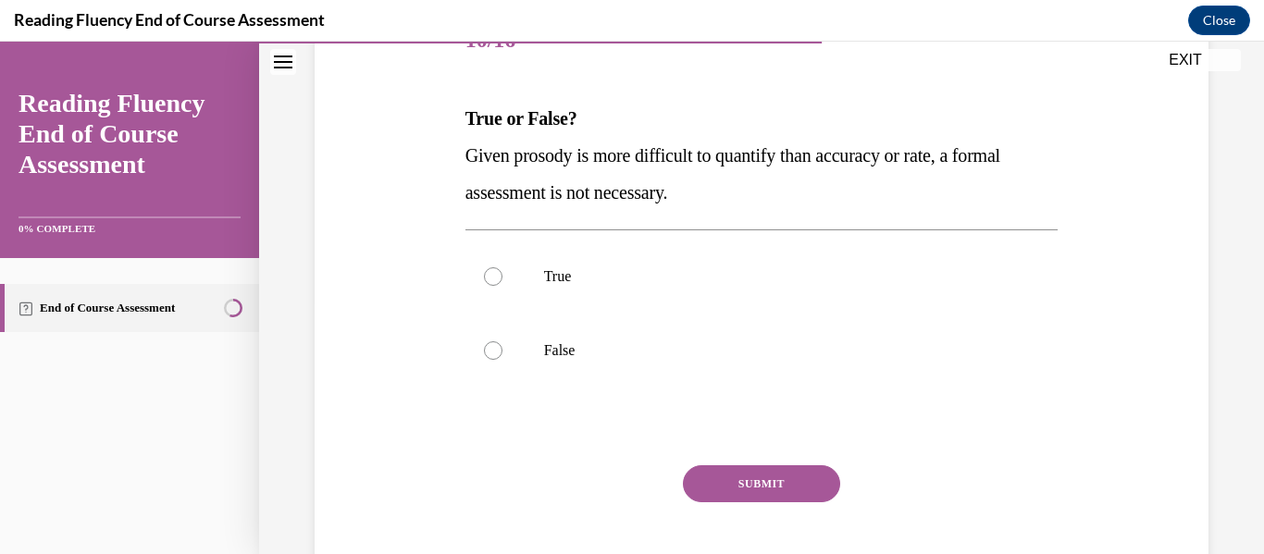
scroll to position [254, 0]
click at [491, 349] on div at bounding box center [493, 350] width 19 height 19
click at [491, 349] on input "False" at bounding box center [493, 350] width 19 height 19
radio input "true"
click at [694, 478] on button "SUBMIT" at bounding box center [761, 483] width 157 height 37
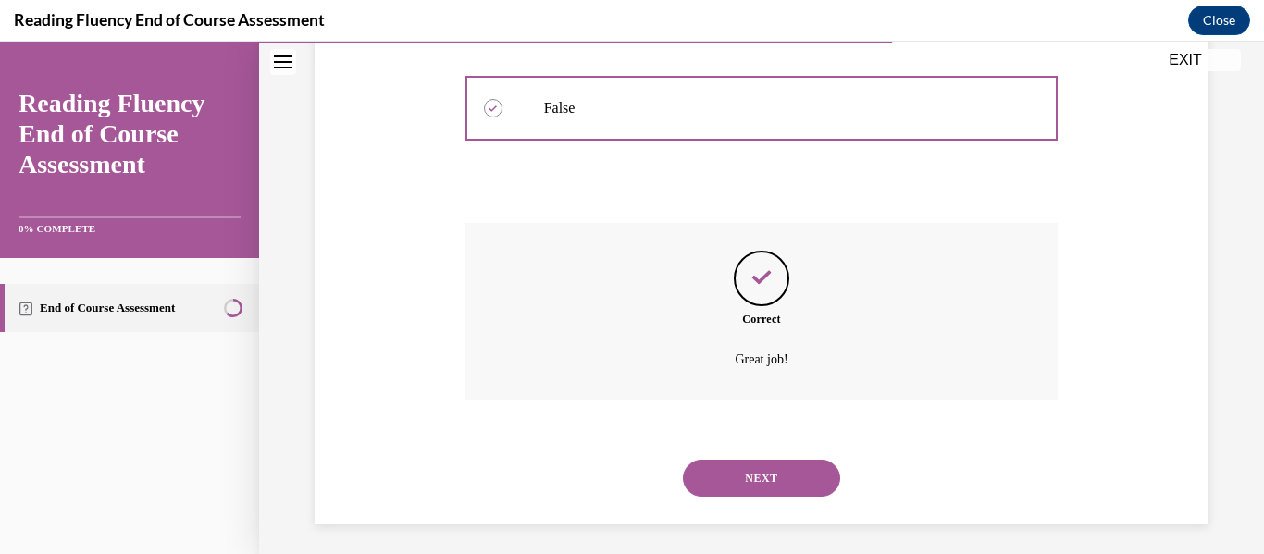
scroll to position [503, 0]
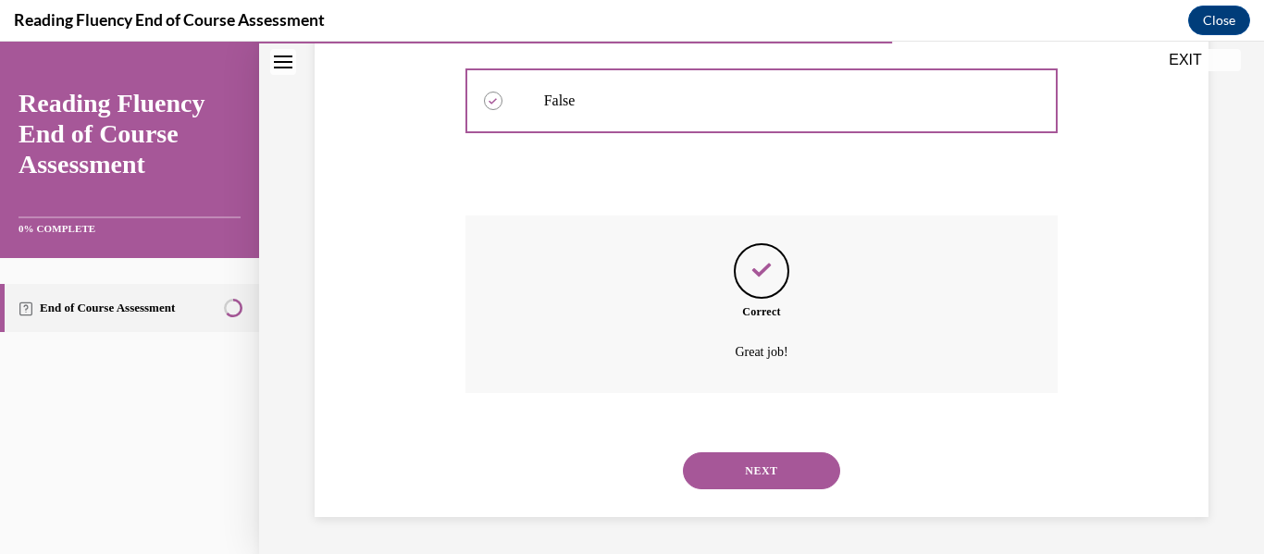
click at [712, 472] on button "NEXT" at bounding box center [761, 471] width 157 height 37
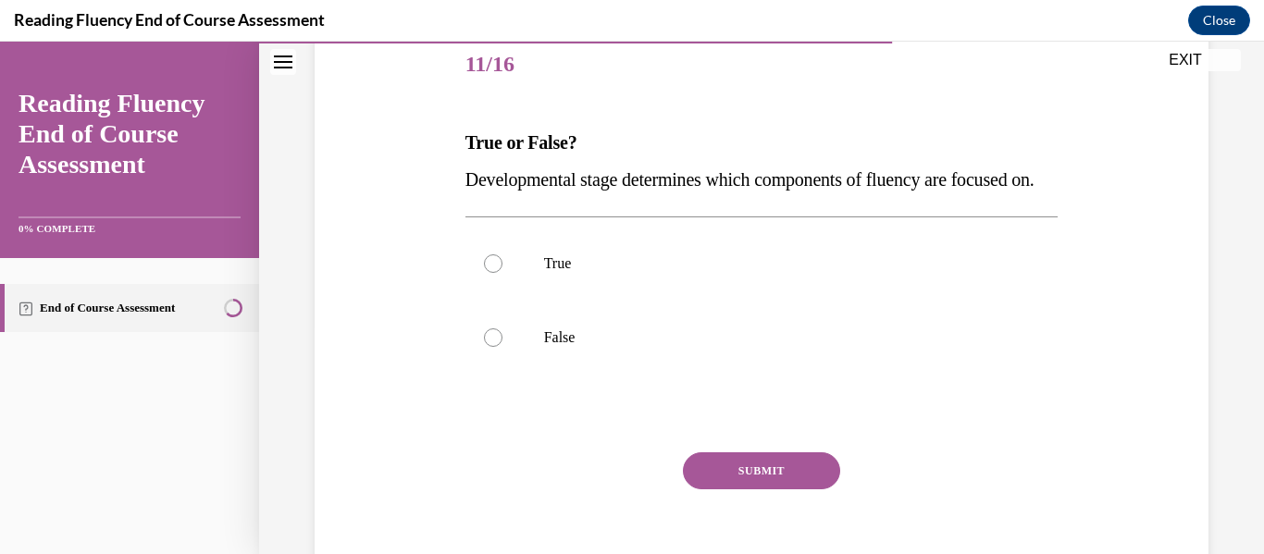
scroll to position [230, 0]
click at [488, 272] on div at bounding box center [493, 263] width 19 height 19
click at [488, 272] on input "True" at bounding box center [493, 263] width 19 height 19
radio input "true"
click at [727, 489] on button "SUBMIT" at bounding box center [761, 470] width 157 height 37
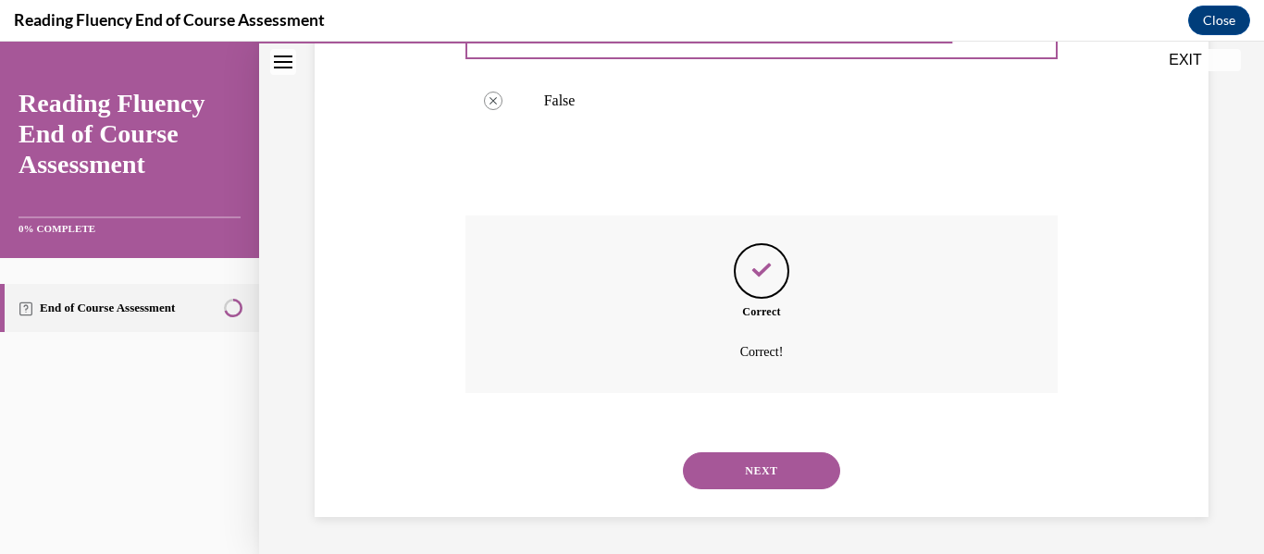
scroll to position [503, 0]
click at [781, 474] on button "NEXT" at bounding box center [761, 471] width 157 height 37
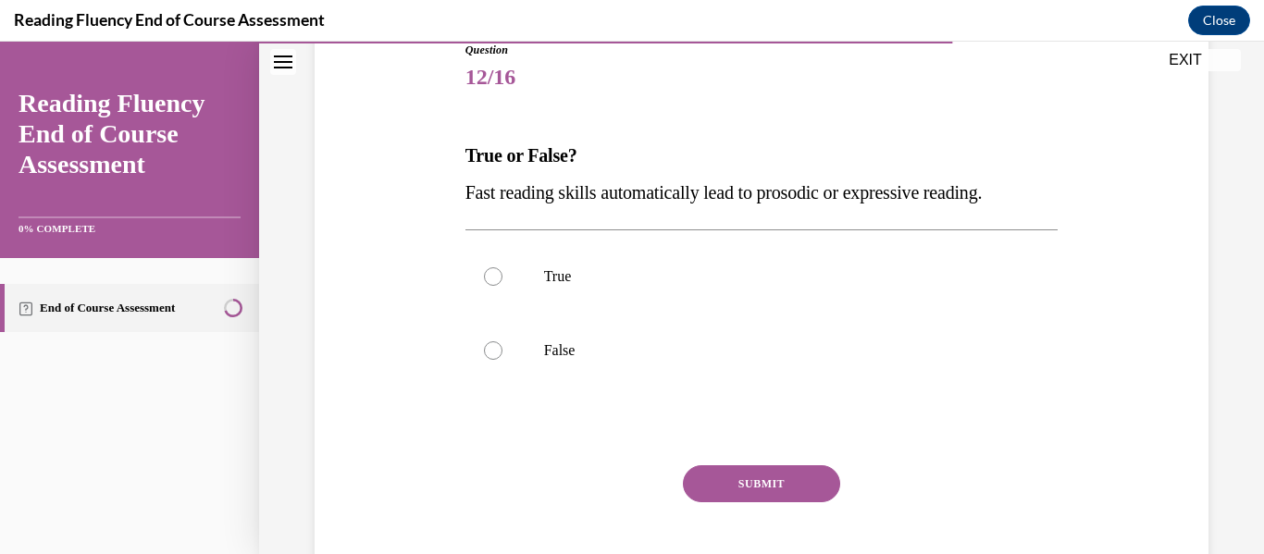
scroll to position [217, 0]
click at [488, 347] on div at bounding box center [493, 350] width 19 height 19
click at [488, 347] on input "False" at bounding box center [493, 350] width 19 height 19
radio input "true"
click at [706, 486] on button "SUBMIT" at bounding box center [761, 483] width 157 height 37
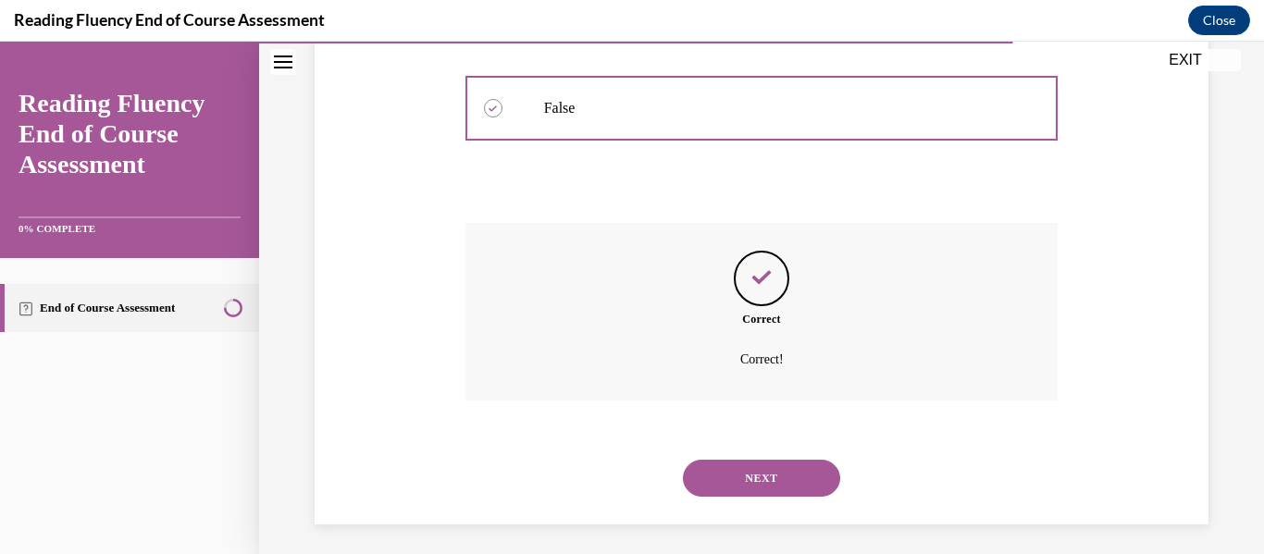
scroll to position [466, 0]
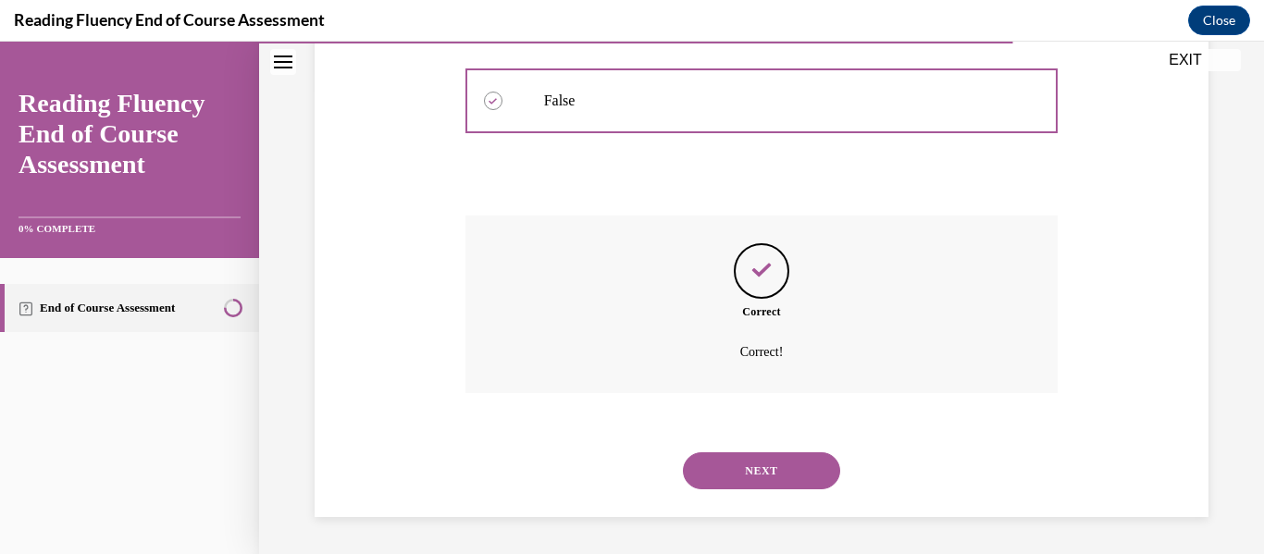
click at [727, 469] on button "NEXT" at bounding box center [761, 471] width 157 height 37
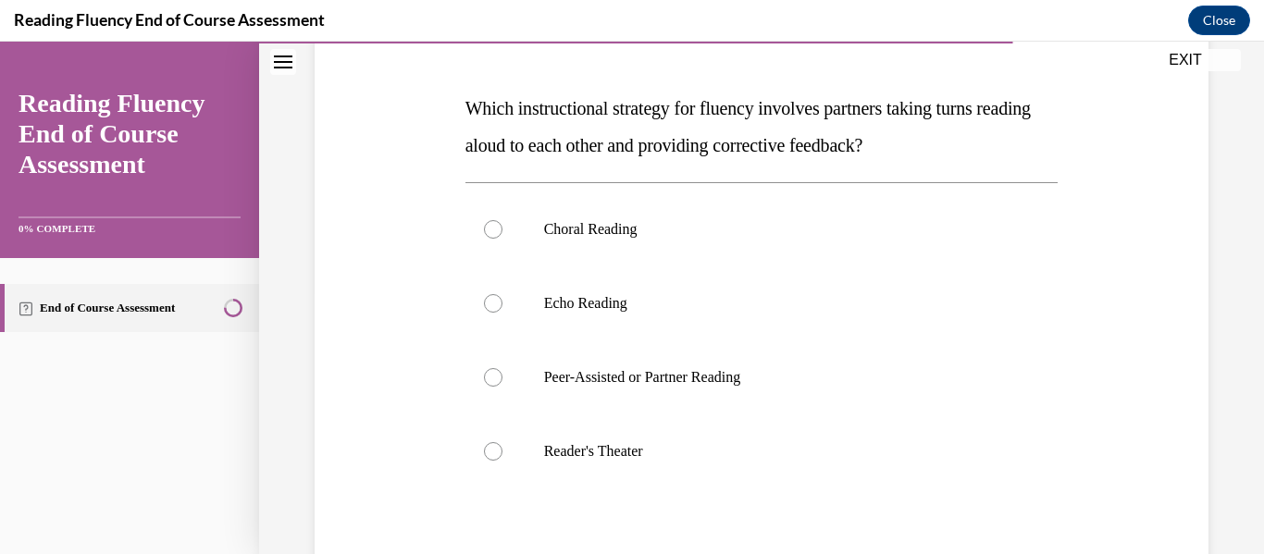
scroll to position [264, 0]
click at [486, 374] on div at bounding box center [493, 376] width 19 height 19
click at [486, 374] on input "Peer-Assisted or Partner Reading" at bounding box center [493, 376] width 19 height 19
radio input "true"
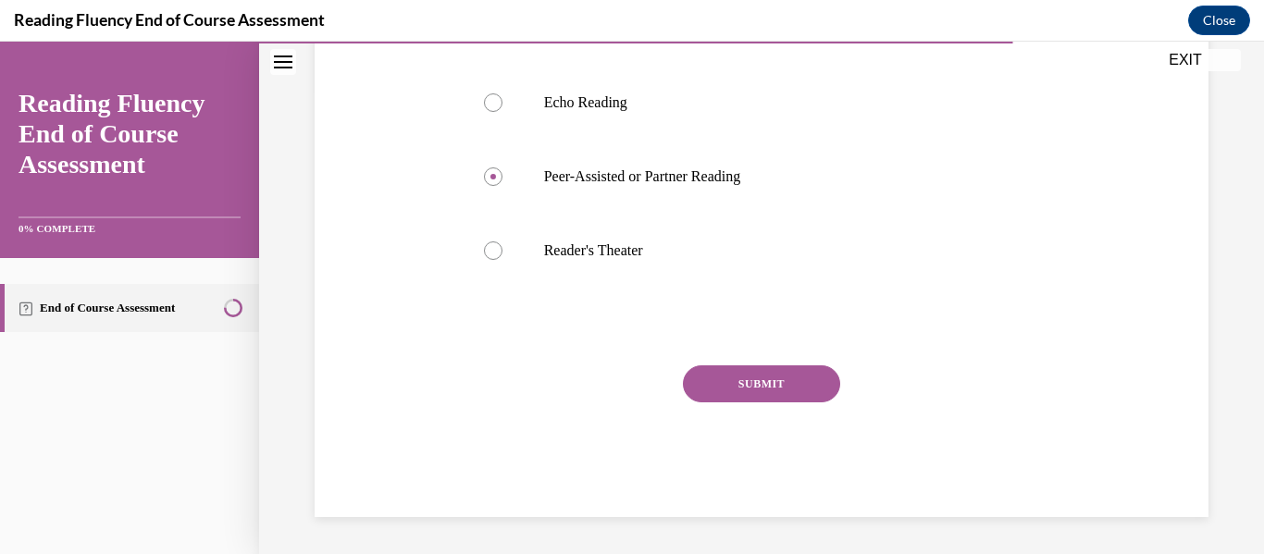
click at [755, 384] on button "SUBMIT" at bounding box center [761, 384] width 157 height 37
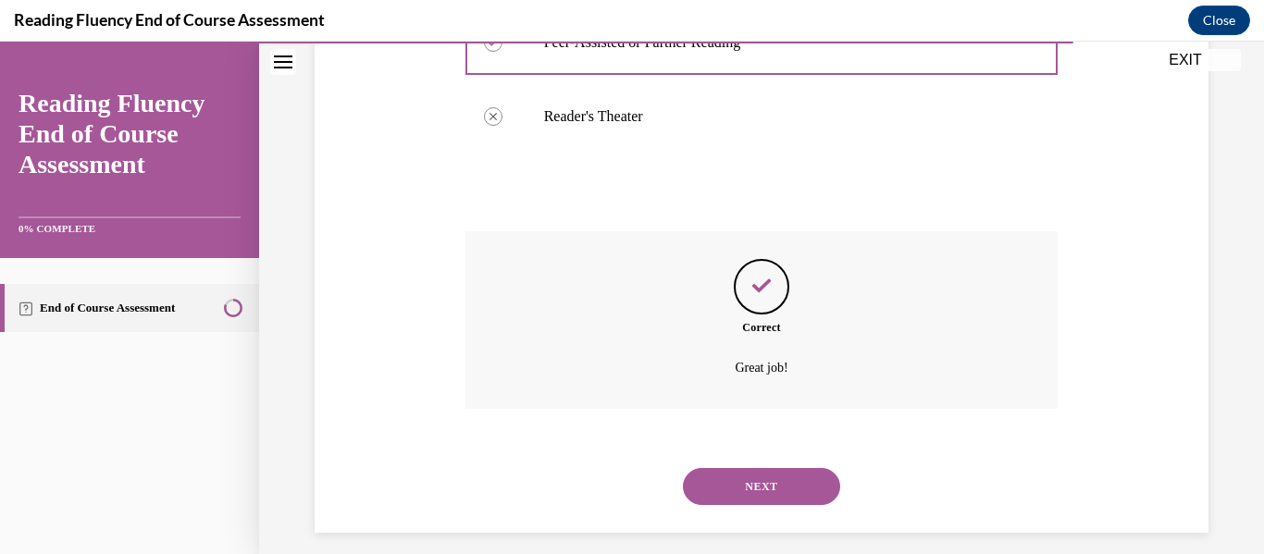
scroll to position [614, 0]
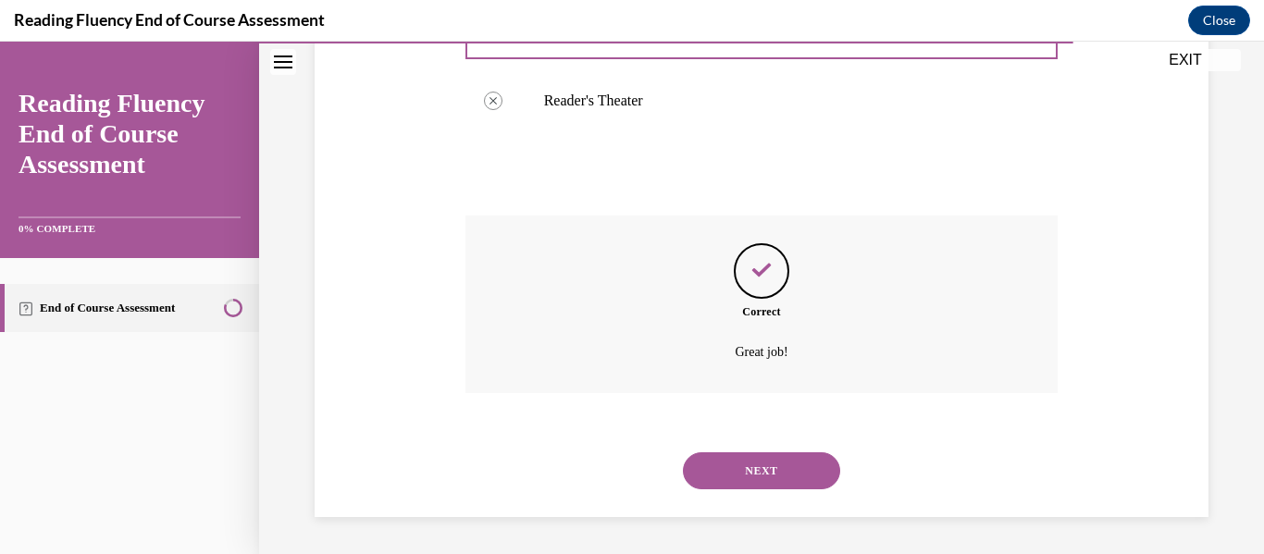
click at [752, 469] on button "NEXT" at bounding box center [761, 471] width 157 height 37
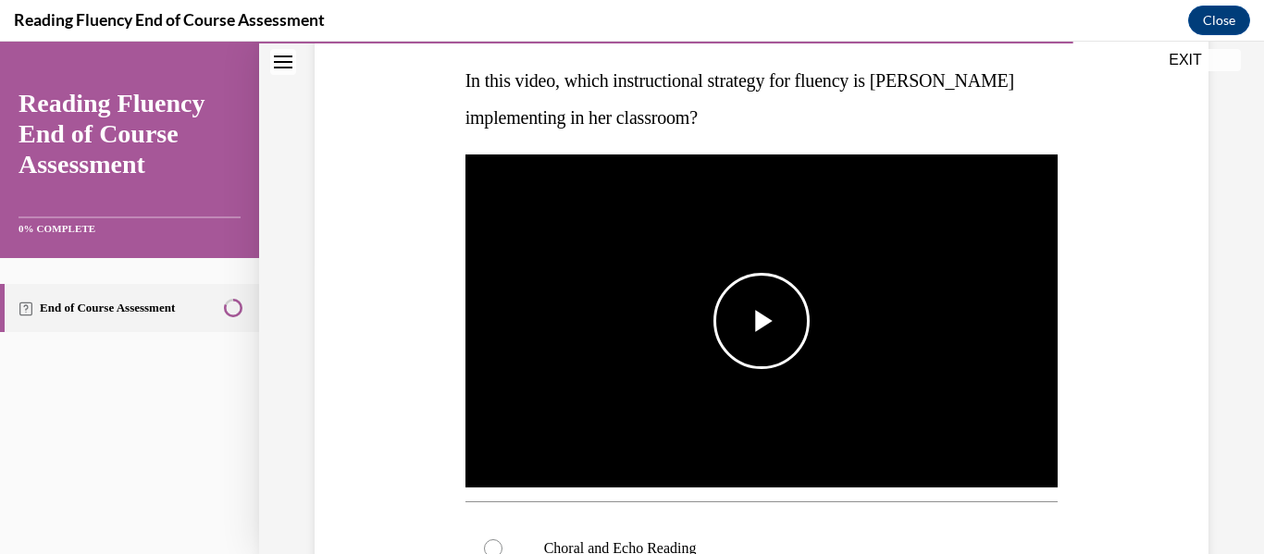
scroll to position [292, 0]
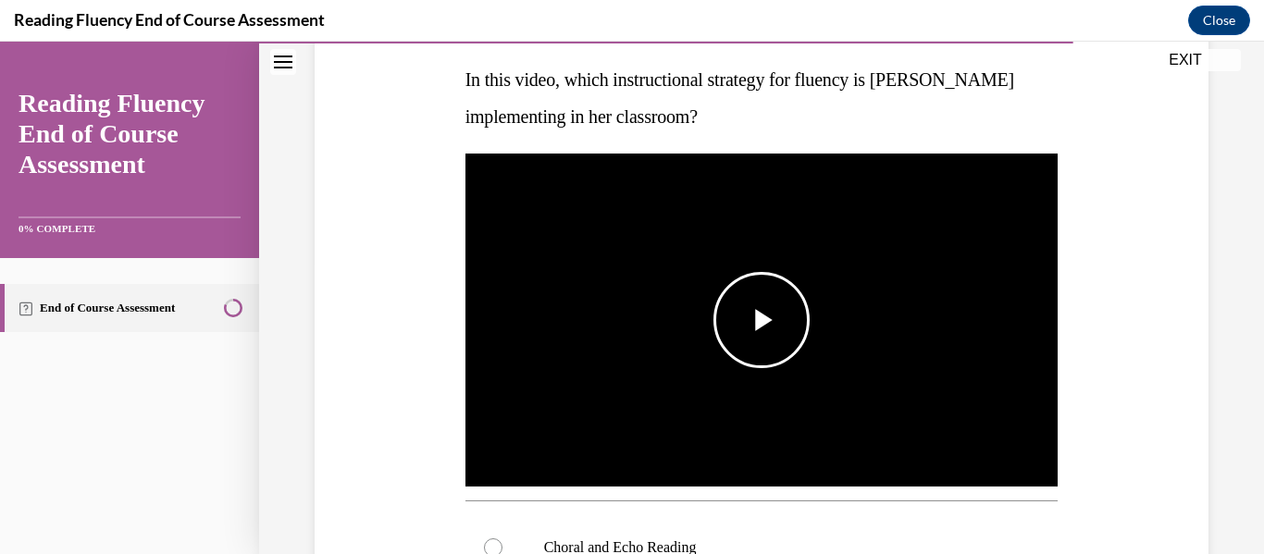
click at [762, 320] on span "Video player" at bounding box center [762, 320] width 0 height 0
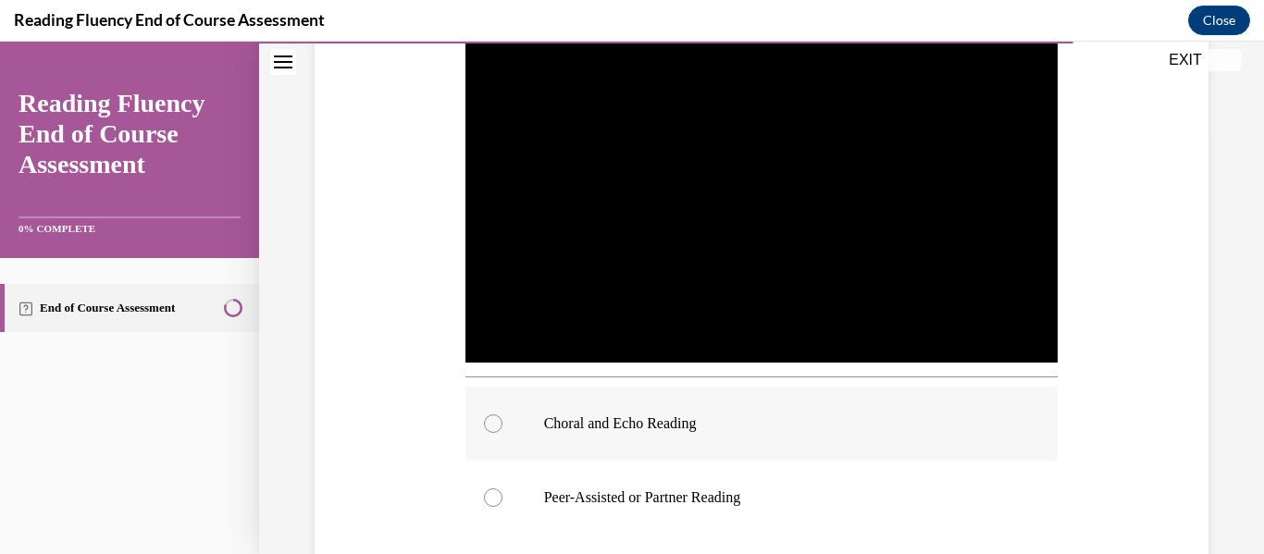
scroll to position [417, 0]
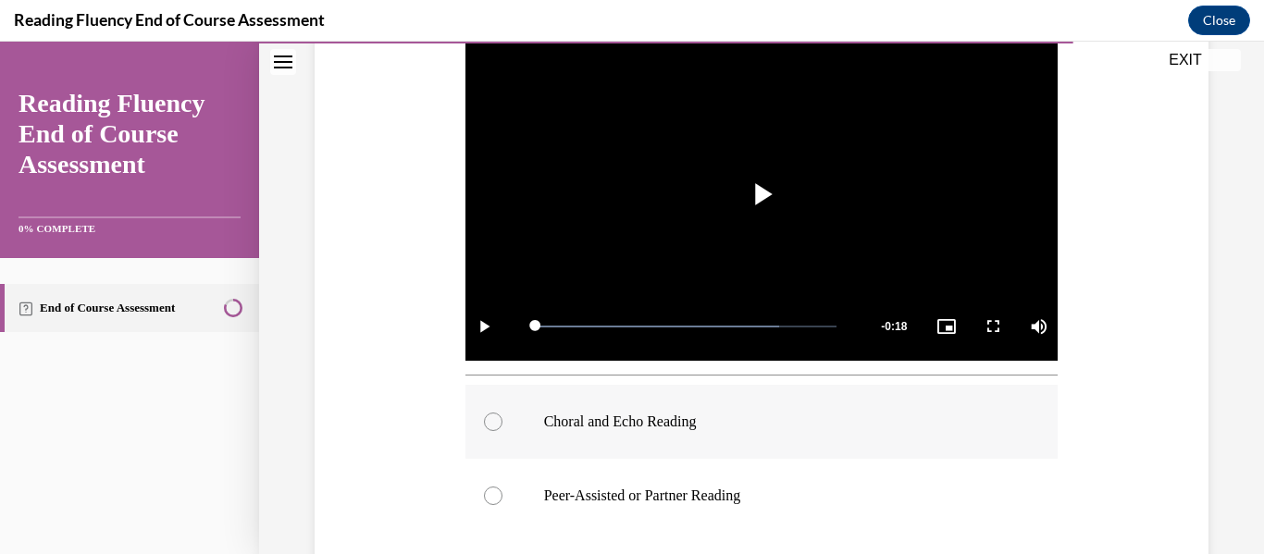
click at [491, 417] on div at bounding box center [493, 422] width 19 height 19
click at [491, 417] on input "Choral and Echo Reading" at bounding box center [493, 422] width 19 height 19
radio input "true"
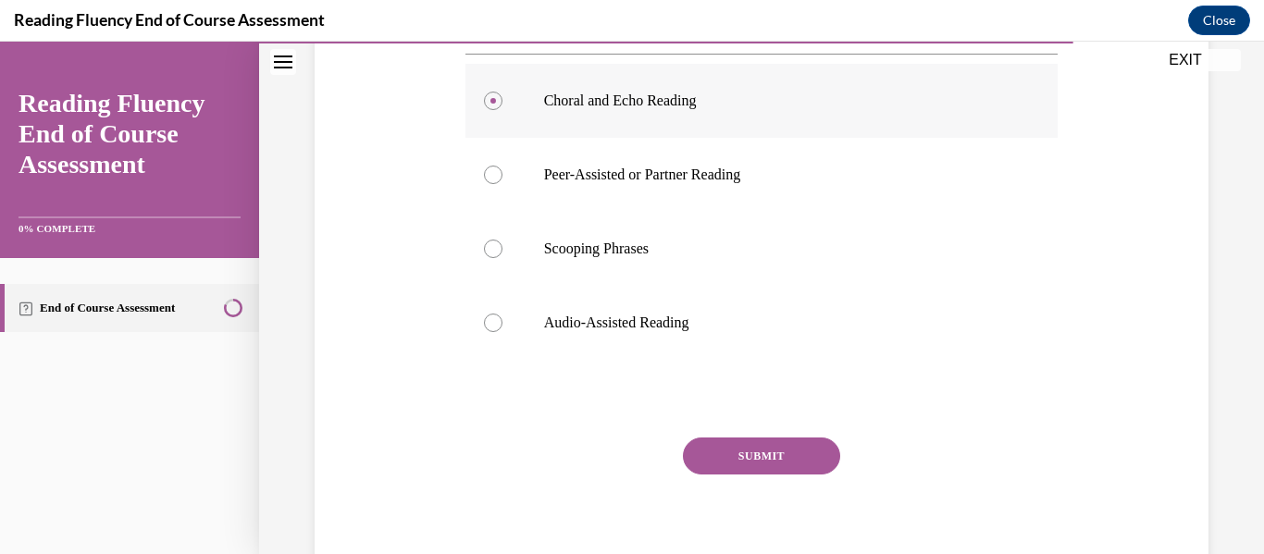
scroll to position [740, 0]
click at [757, 452] on button "SUBMIT" at bounding box center [761, 455] width 157 height 37
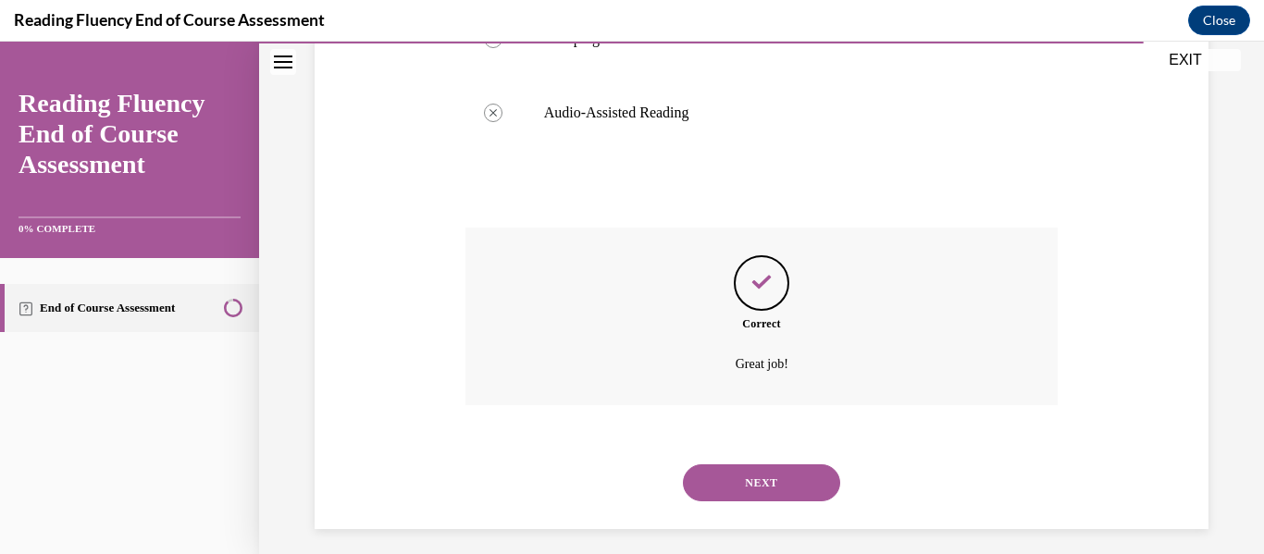
scroll to position [956, 0]
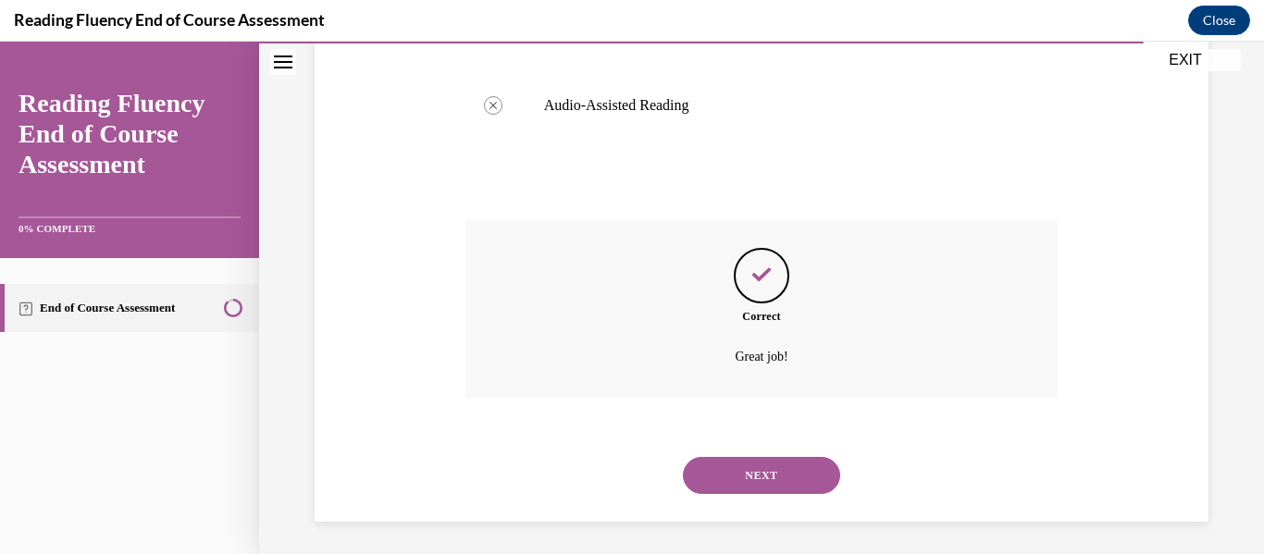
click at [752, 474] on button "NEXT" at bounding box center [761, 475] width 157 height 37
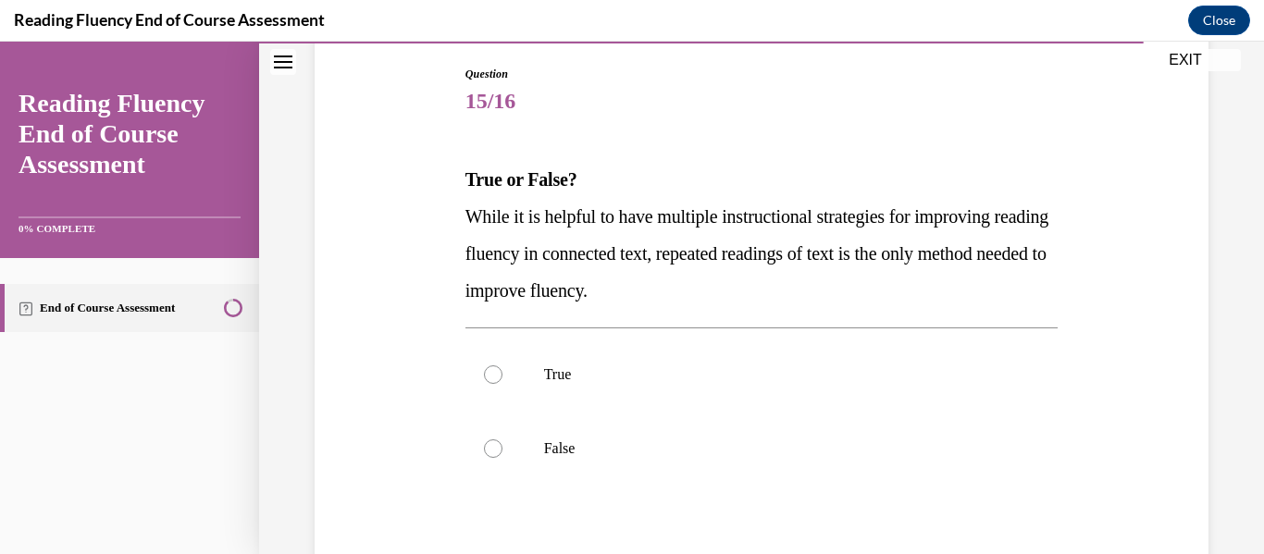
scroll to position [193, 0]
click at [491, 445] on div at bounding box center [493, 447] width 19 height 19
click at [491, 445] on input "False" at bounding box center [493, 447] width 19 height 19
radio input "true"
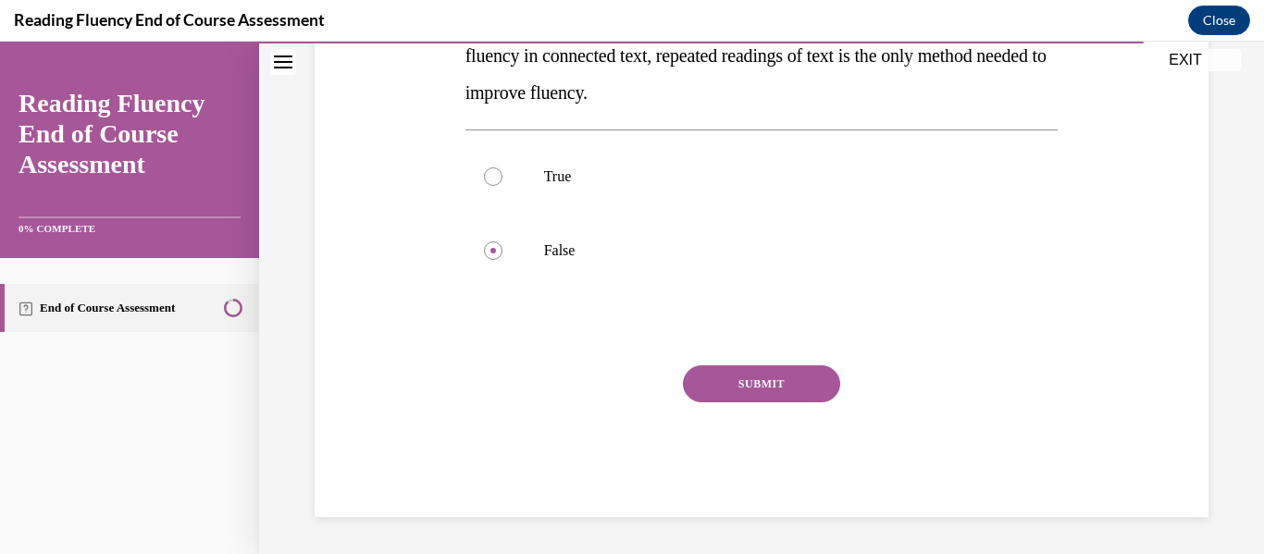
click at [745, 385] on button "SUBMIT" at bounding box center [761, 384] width 157 height 37
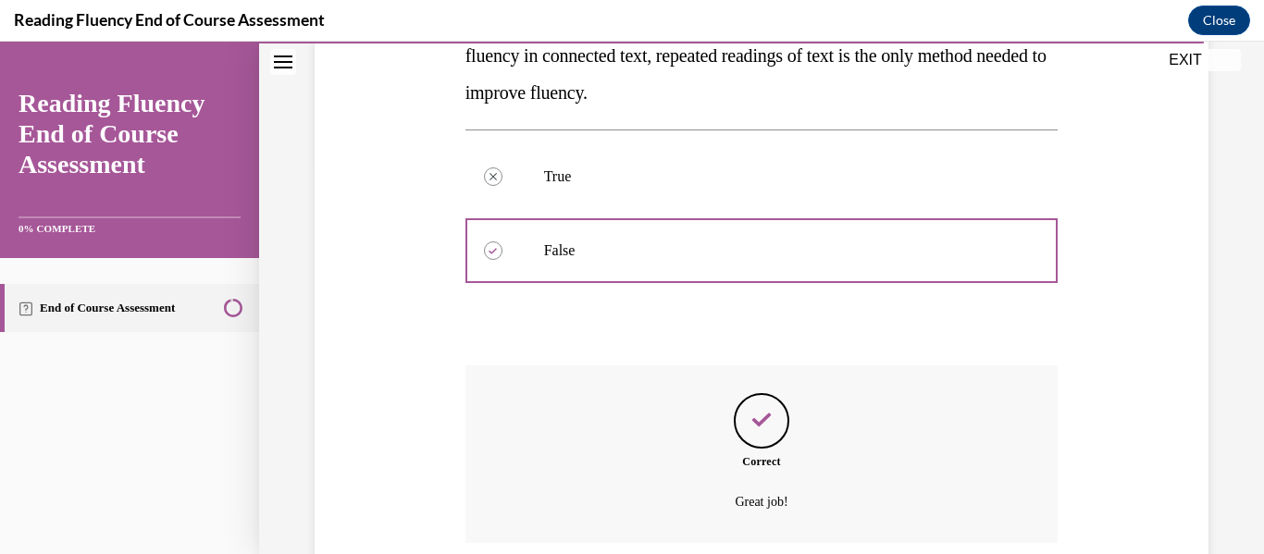
scroll to position [540, 0]
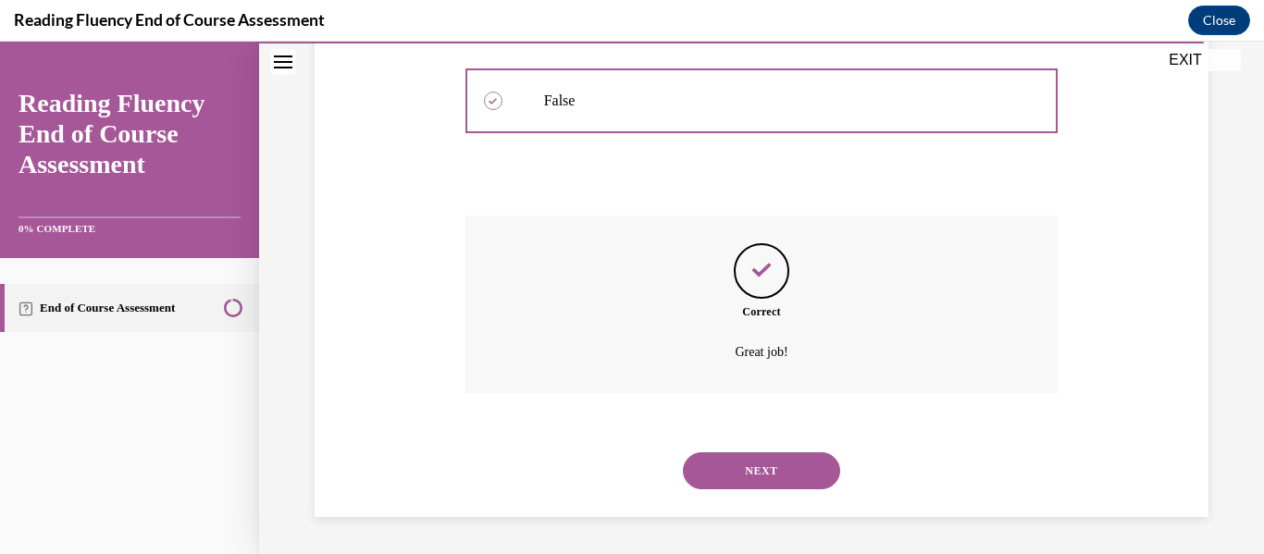
click at [741, 470] on button "NEXT" at bounding box center [761, 471] width 157 height 37
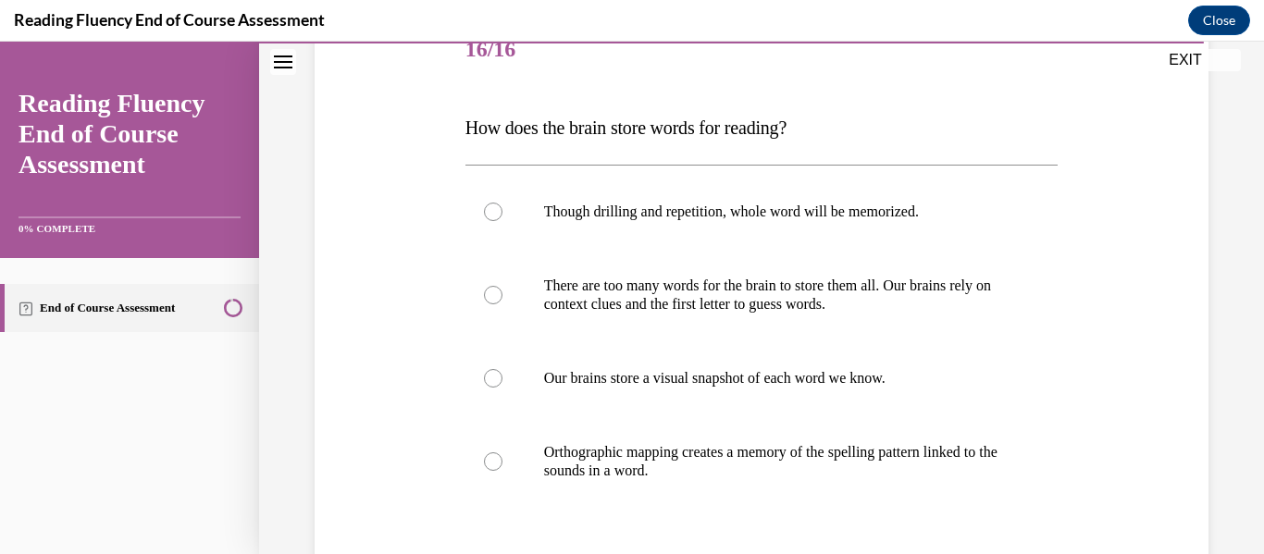
scroll to position [250, 0]
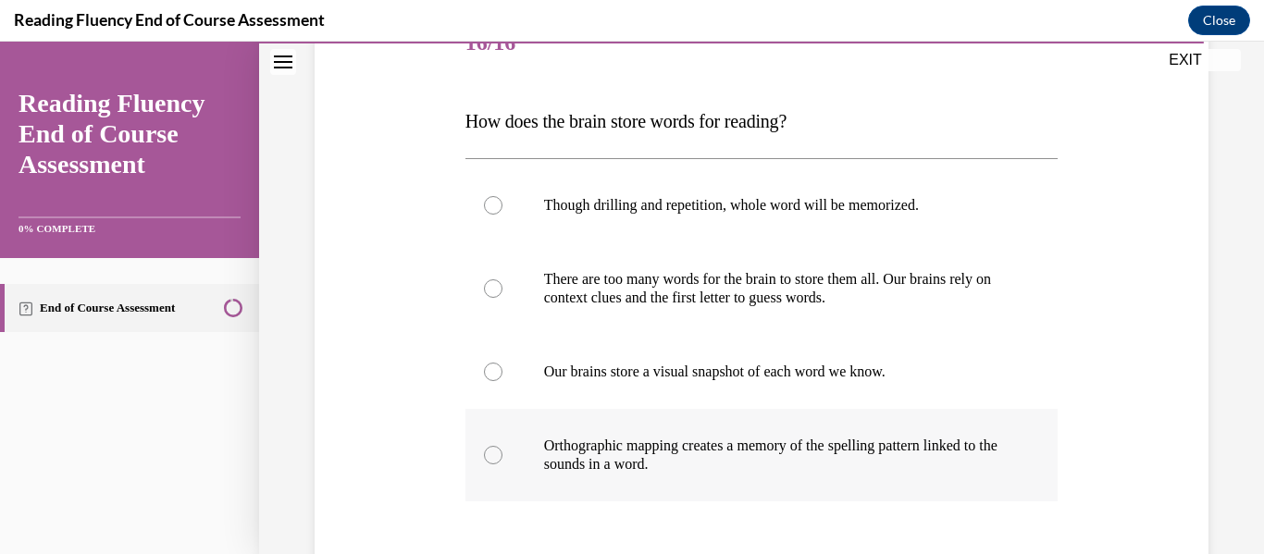
click at [491, 456] on div at bounding box center [493, 455] width 19 height 19
click at [491, 456] on input "Orthographic mapping creates a memory of the spelling pattern linked to the sou…" at bounding box center [493, 455] width 19 height 19
radio input "true"
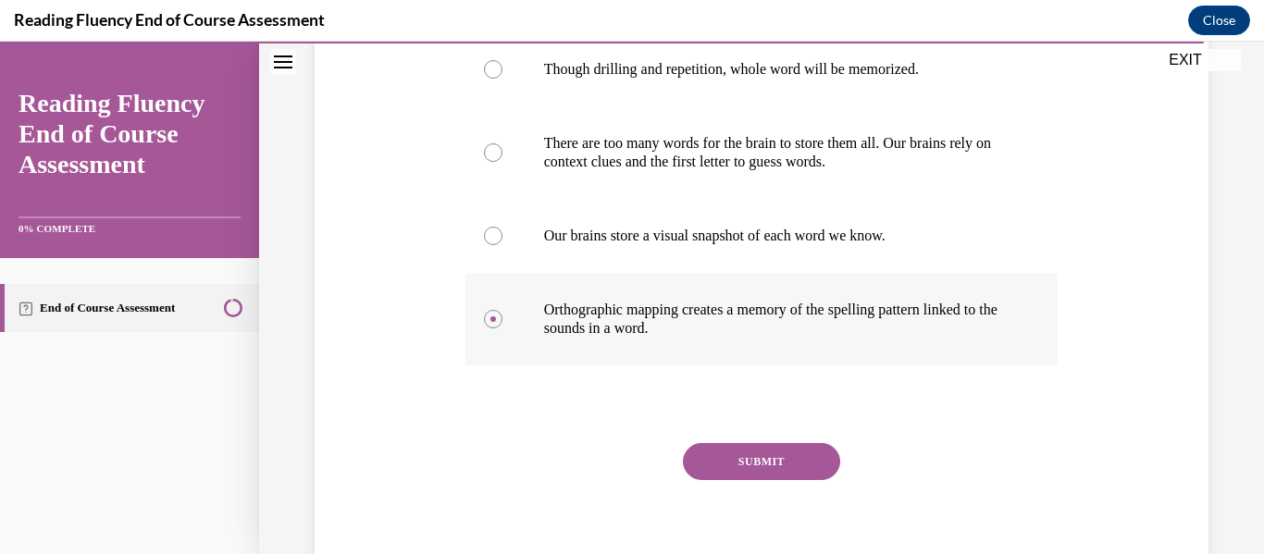
scroll to position [387, 0]
click at [725, 462] on button "SUBMIT" at bounding box center [761, 460] width 157 height 37
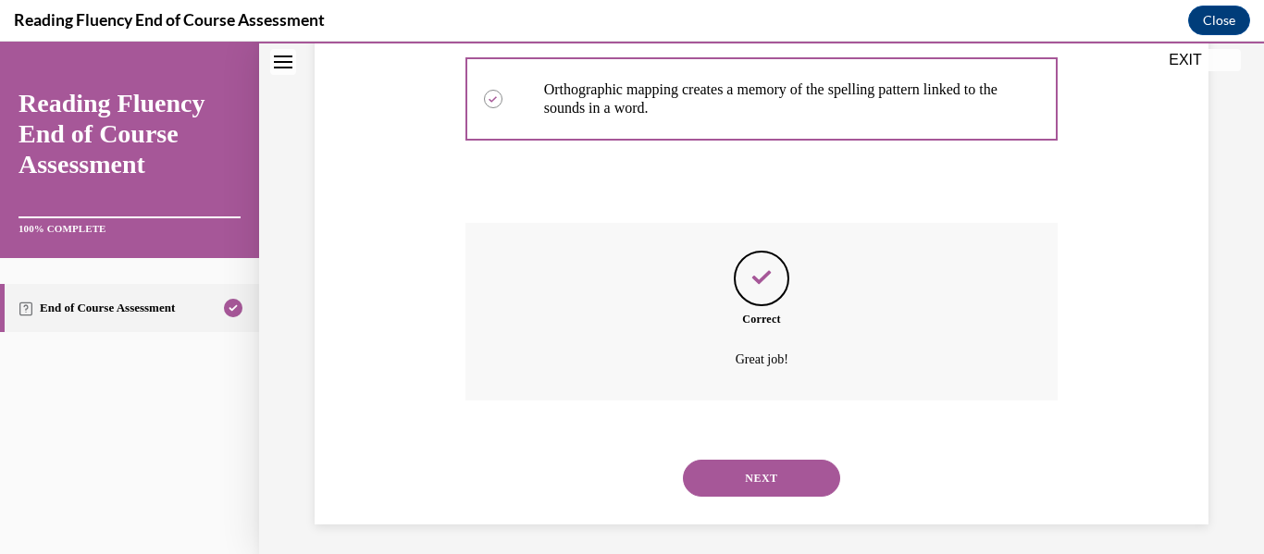
scroll to position [614, 0]
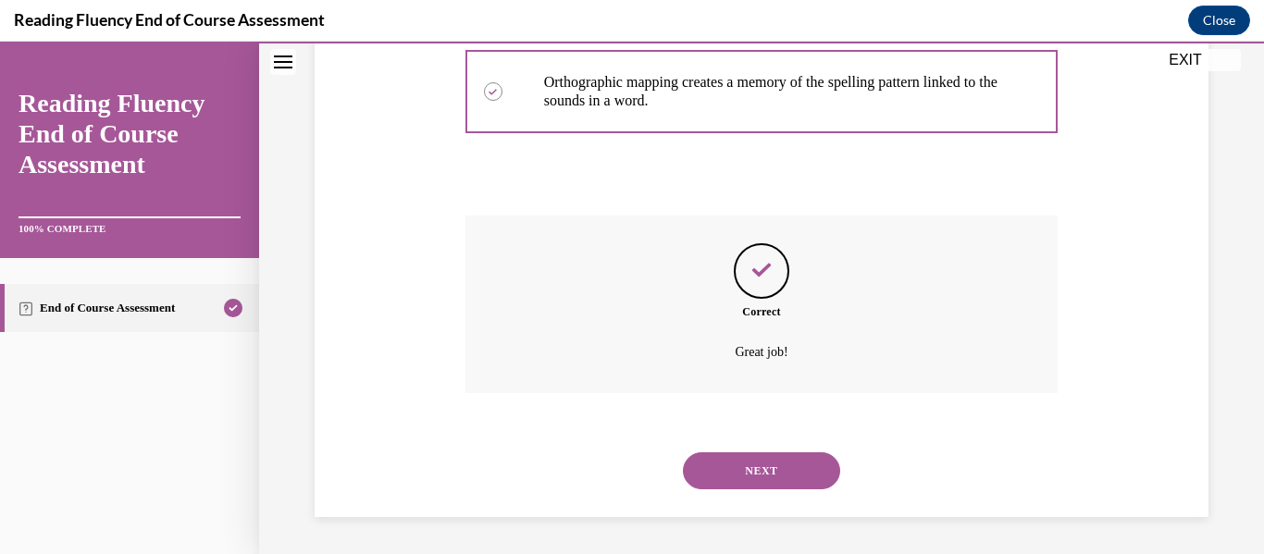
click at [734, 472] on button "NEXT" at bounding box center [761, 471] width 157 height 37
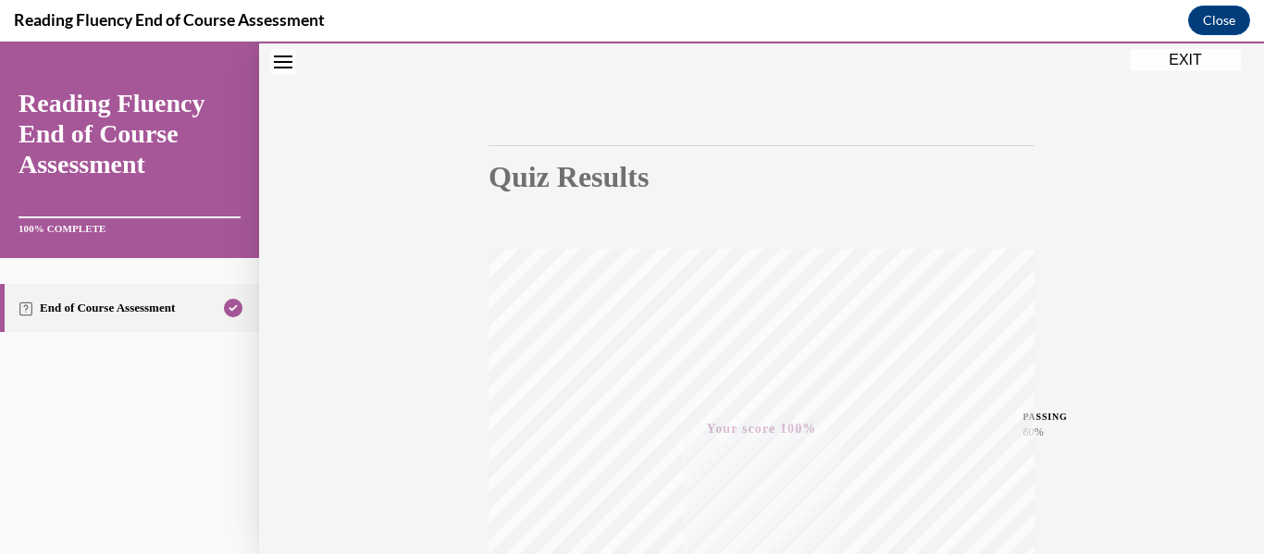
scroll to position [436, 0]
click at [1182, 62] on button "EXIT" at bounding box center [1185, 60] width 111 height 22
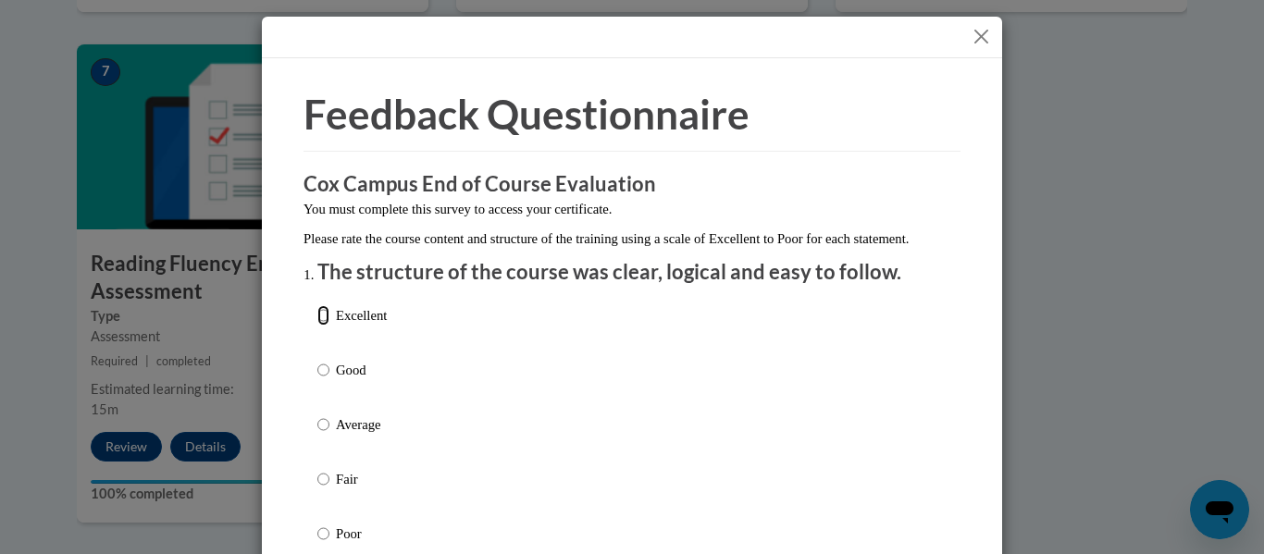
click at [320, 326] on input "Excellent" at bounding box center [323, 315] width 12 height 20
radio input "true"
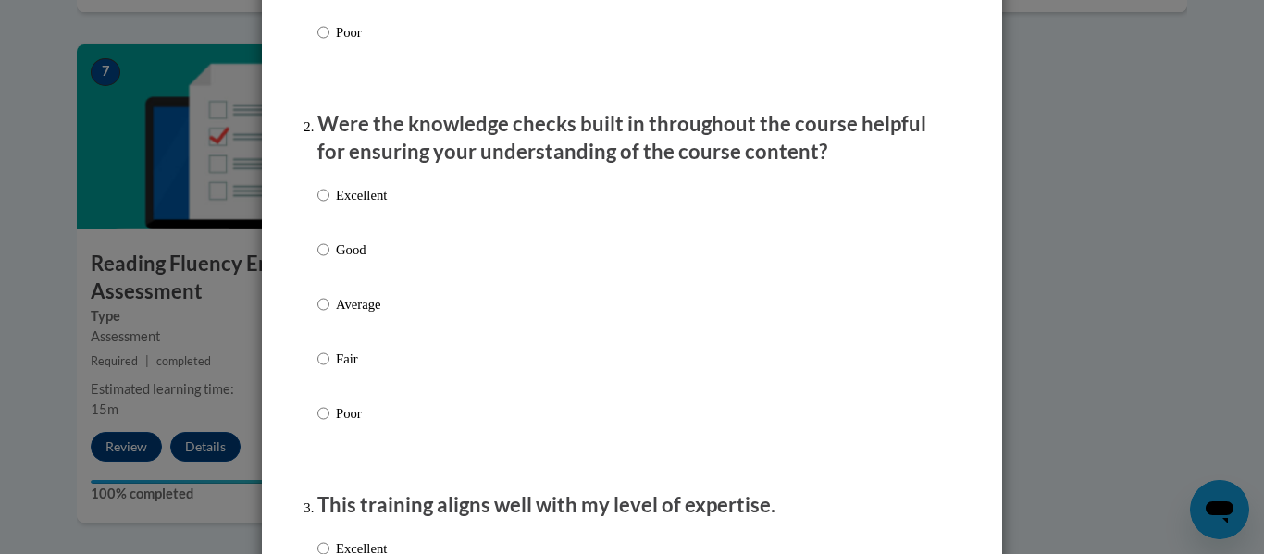
scroll to position [508, 0]
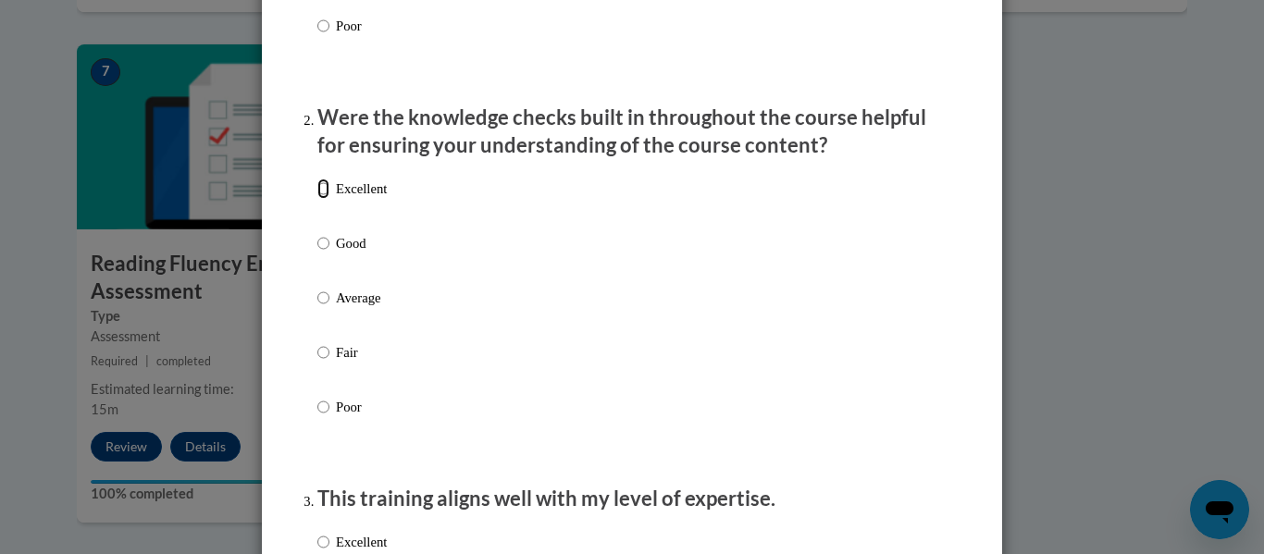
click at [318, 199] on input "Excellent" at bounding box center [323, 189] width 12 height 20
radio input "true"
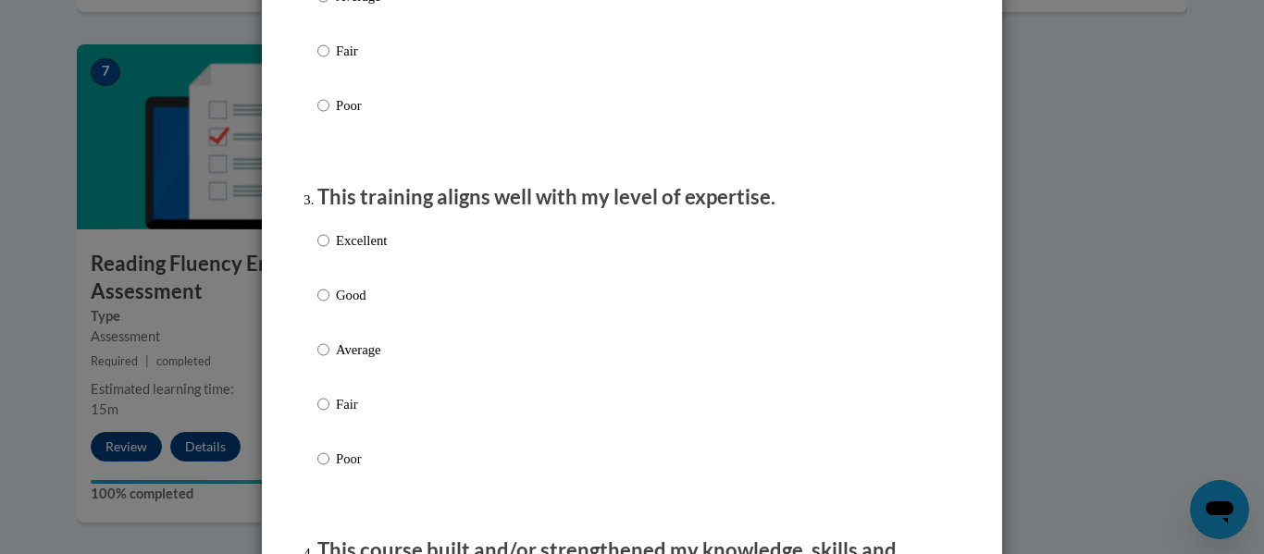
scroll to position [845, 0]
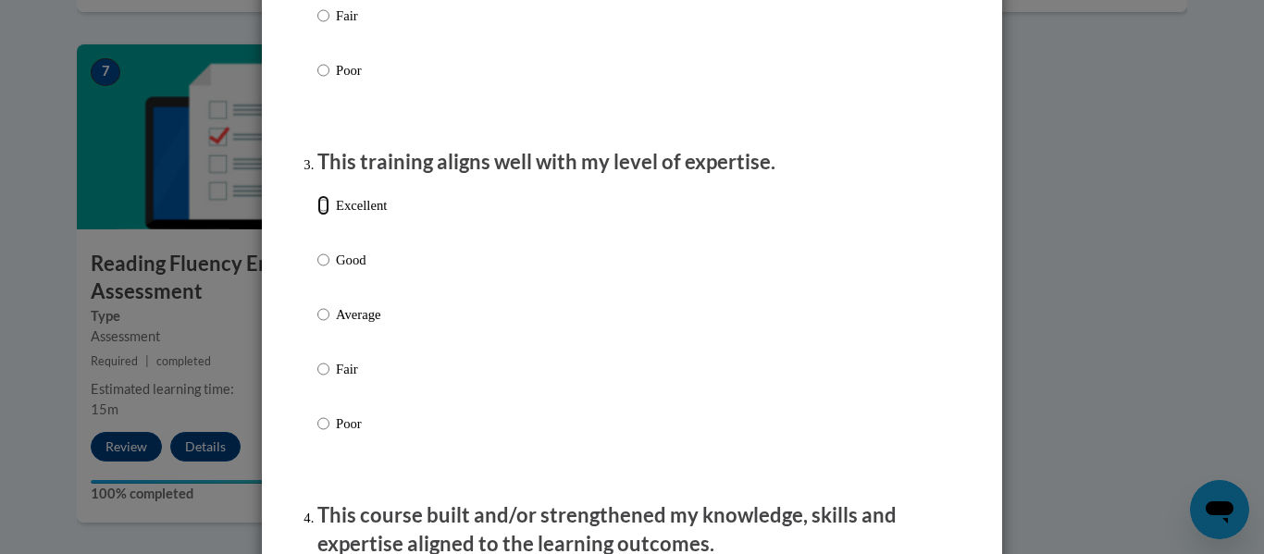
click at [319, 216] on input "Excellent" at bounding box center [323, 205] width 12 height 20
radio input "true"
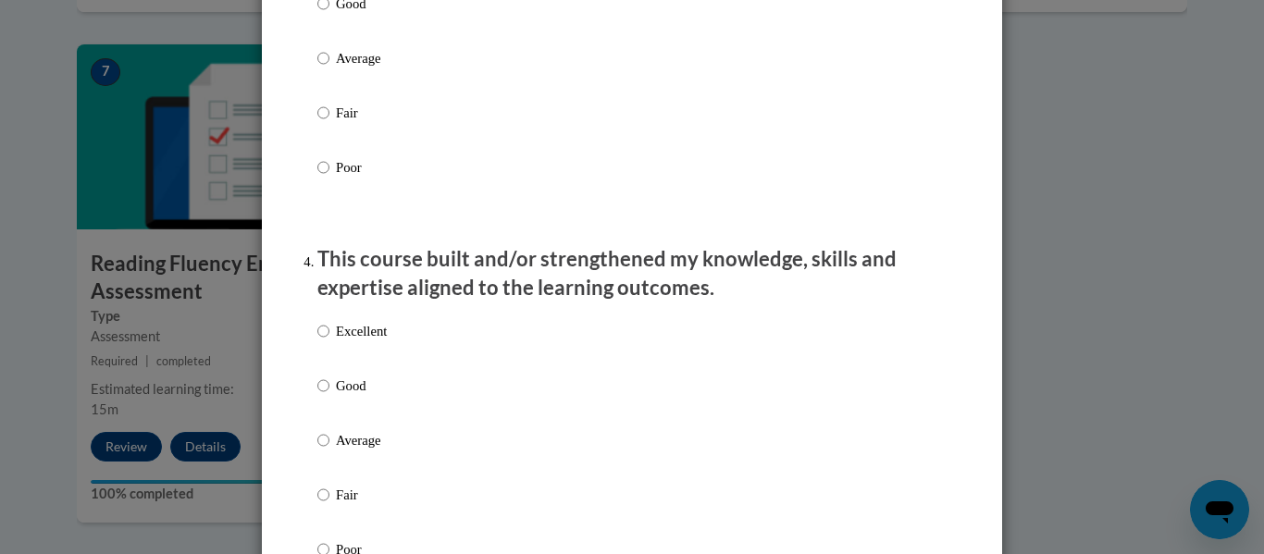
scroll to position [1191, 0]
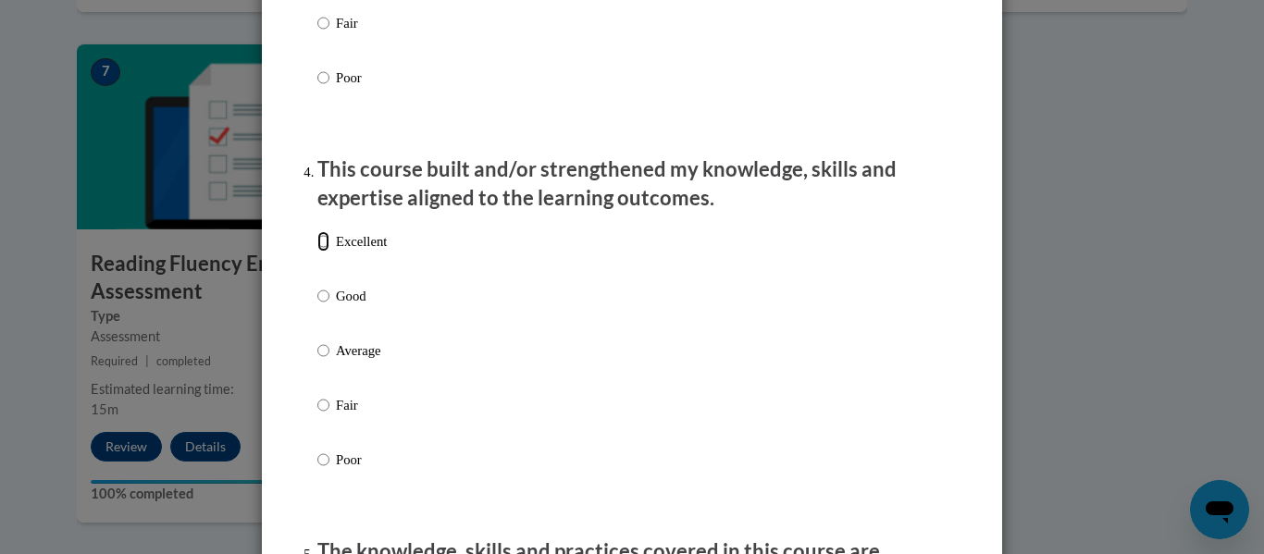
click at [322, 252] on input "Excellent" at bounding box center [323, 241] width 12 height 20
radio input "true"
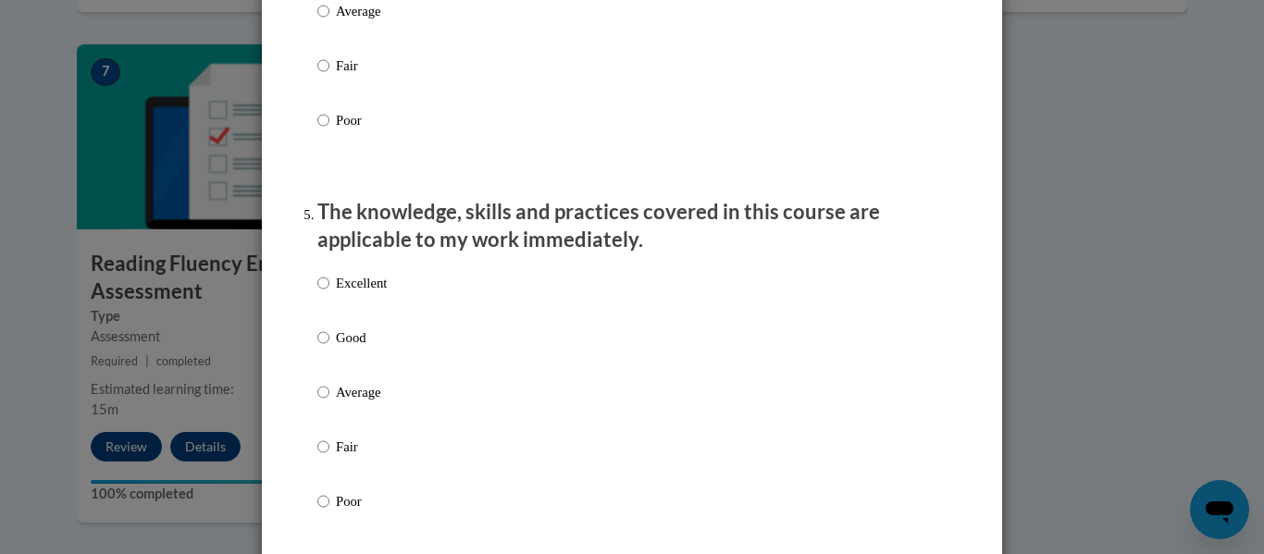
scroll to position [1532, 0]
click at [317, 292] on input "Excellent" at bounding box center [323, 282] width 12 height 20
radio input "true"
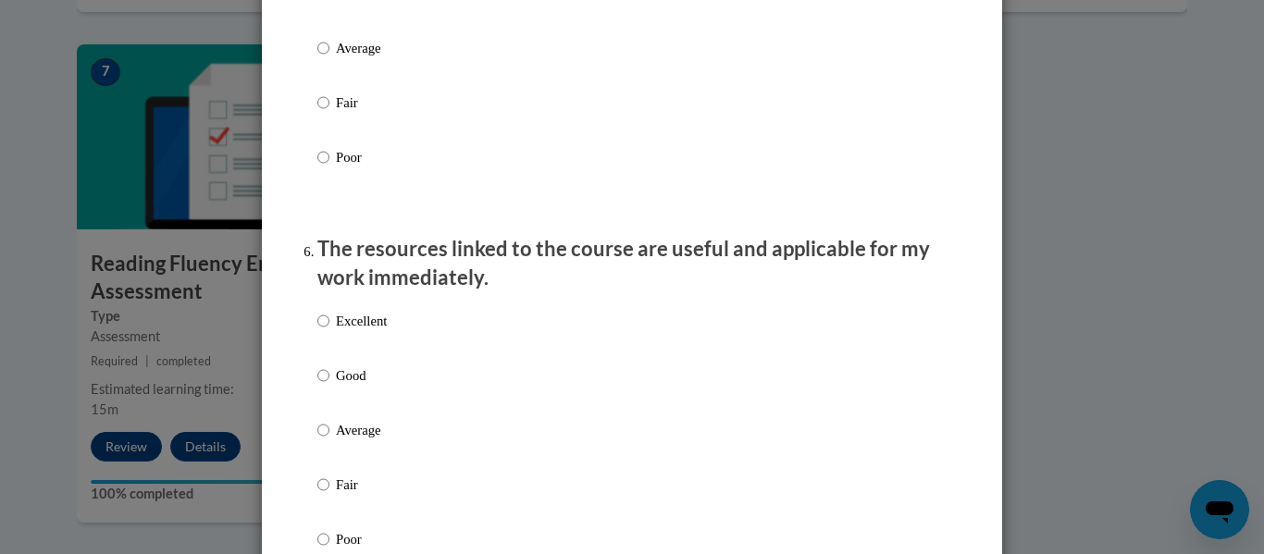
scroll to position [1876, 0]
click at [319, 330] on input "Excellent" at bounding box center [323, 320] width 12 height 20
radio input "true"
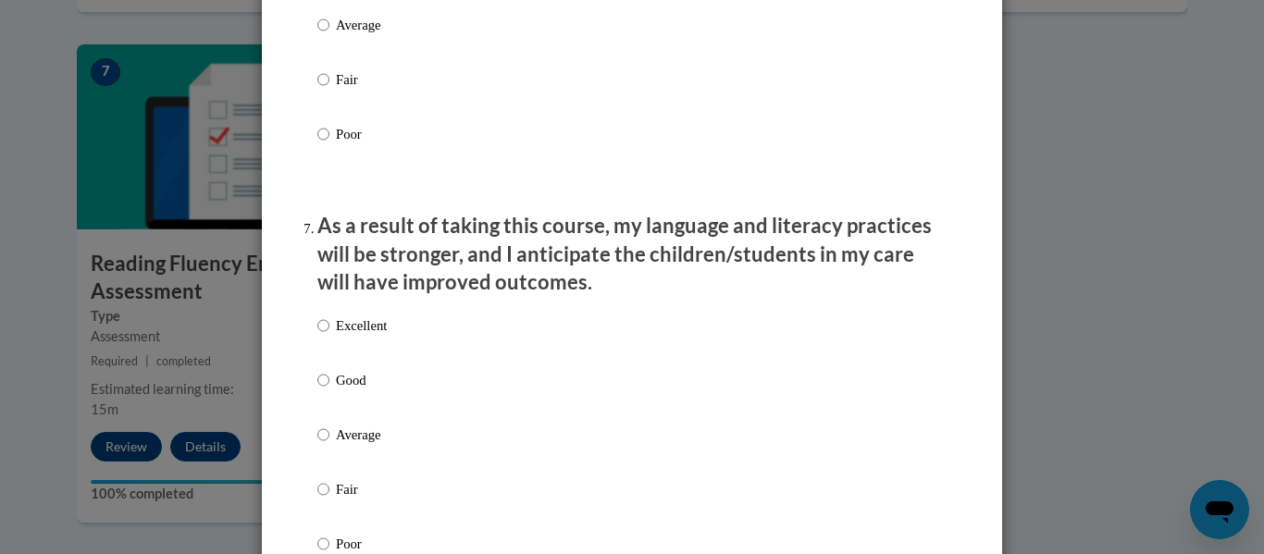
scroll to position [2293, 0]
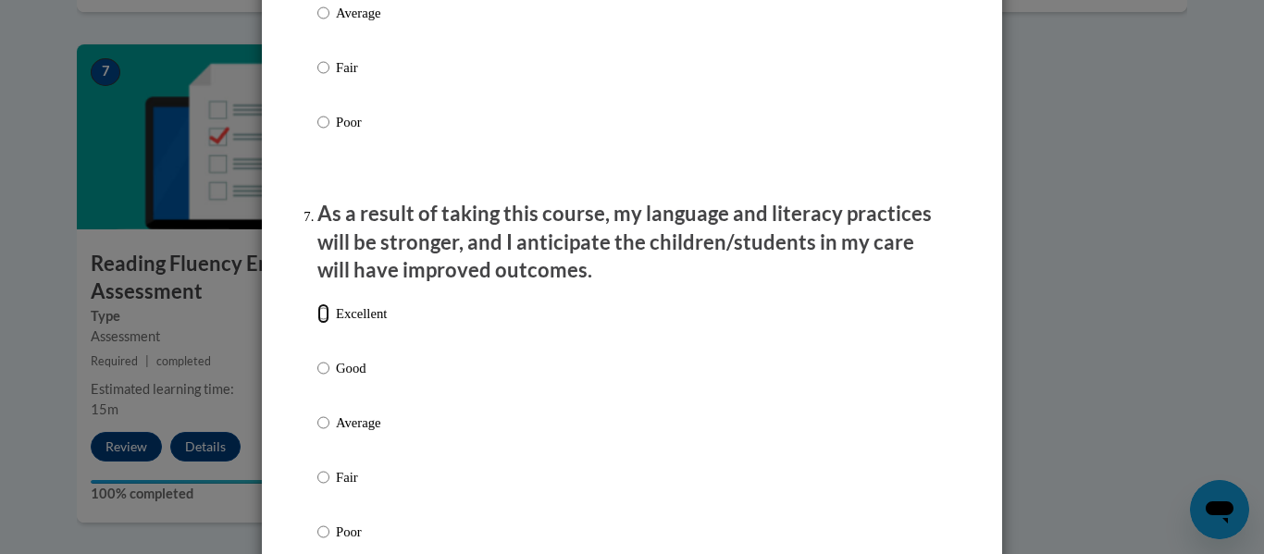
click at [317, 324] on input "Excellent" at bounding box center [323, 314] width 12 height 20
radio input "true"
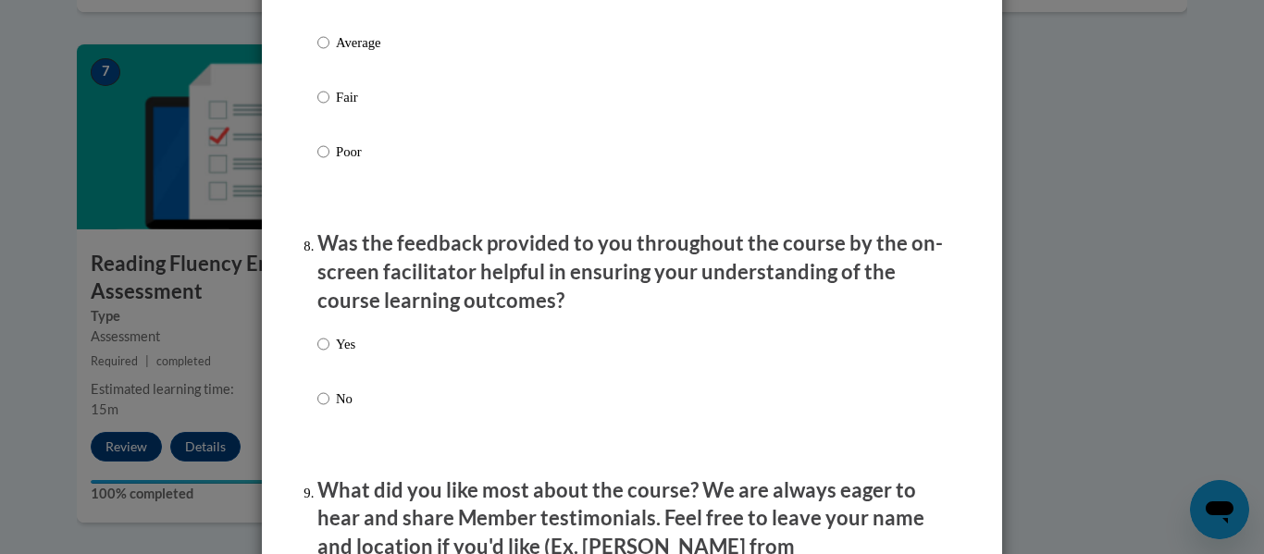
scroll to position [2769, 0]
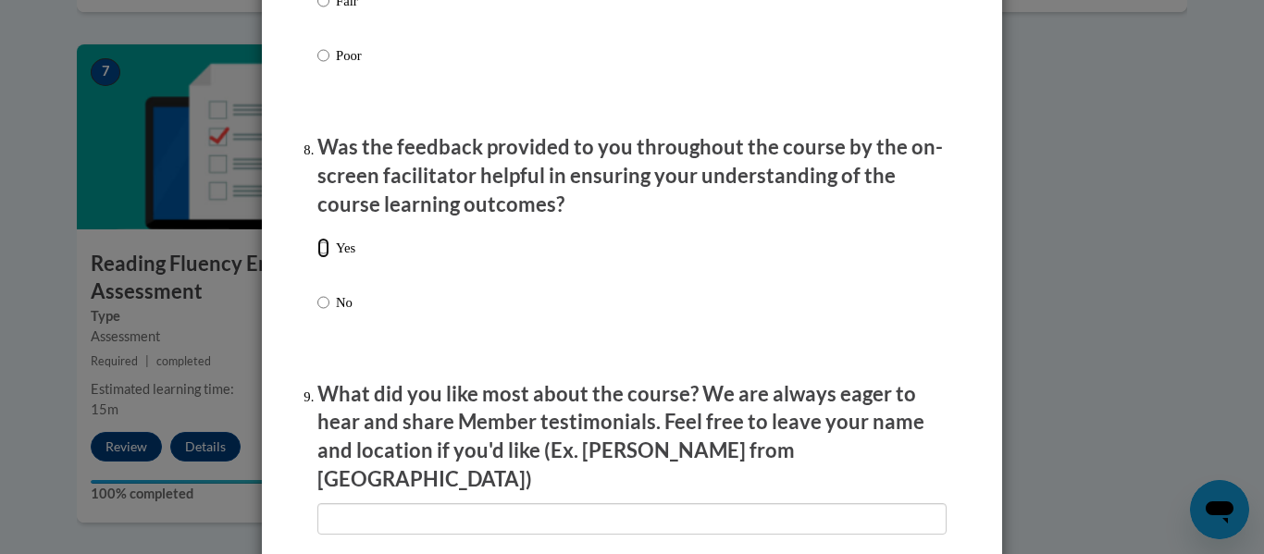
click at [317, 258] on input "Yes" at bounding box center [323, 248] width 12 height 20
radio input "true"
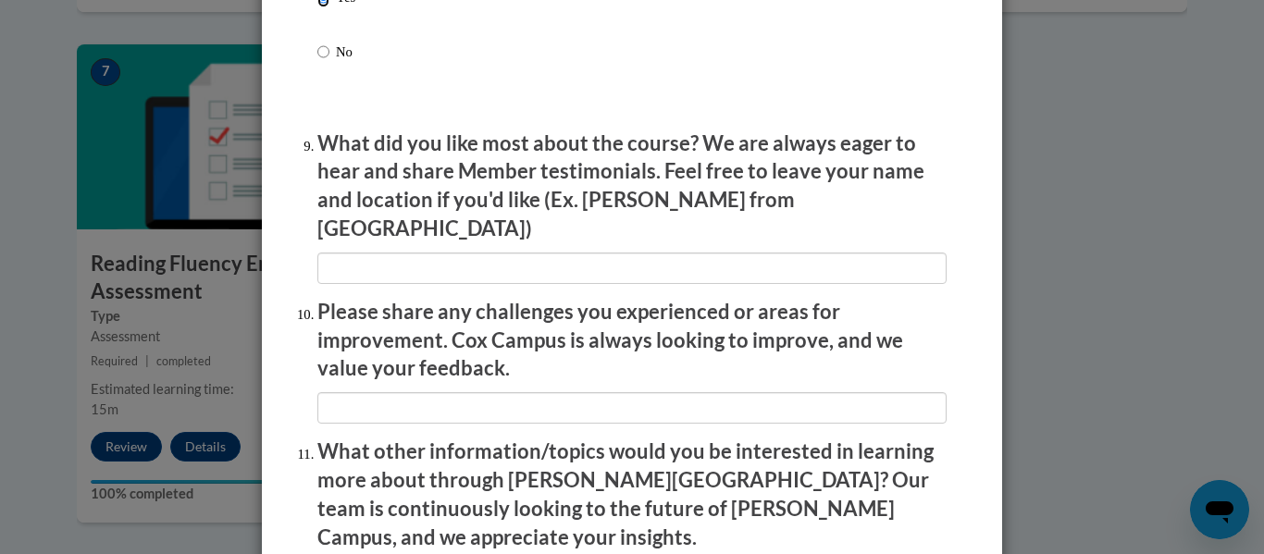
scroll to position [3022, 0]
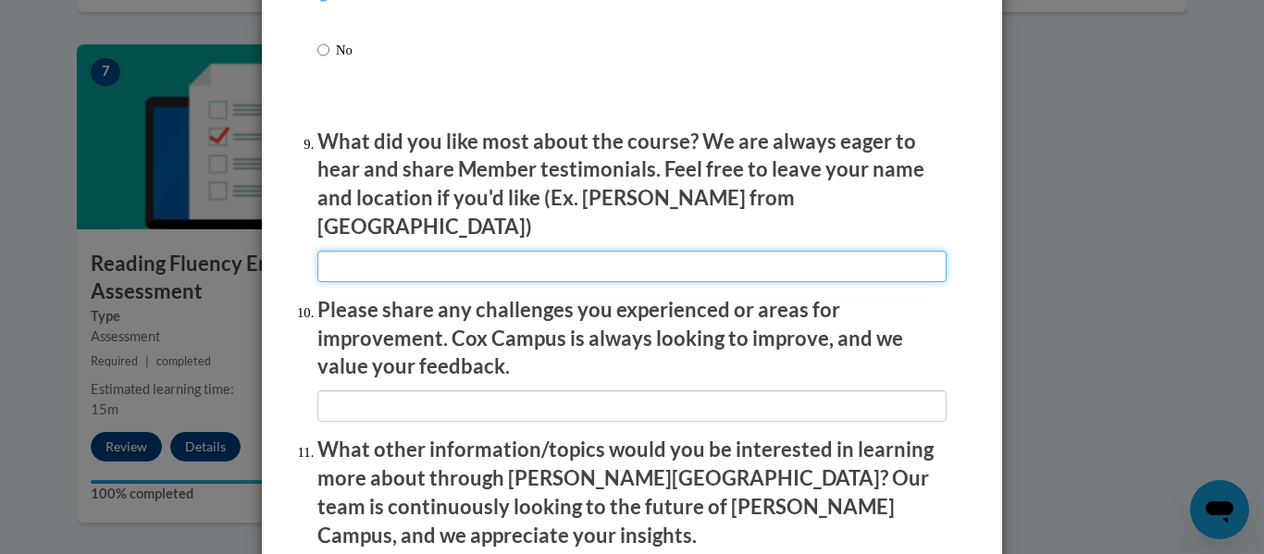
click at [348, 260] on input "textbox" at bounding box center [631, 266] width 629 height 31
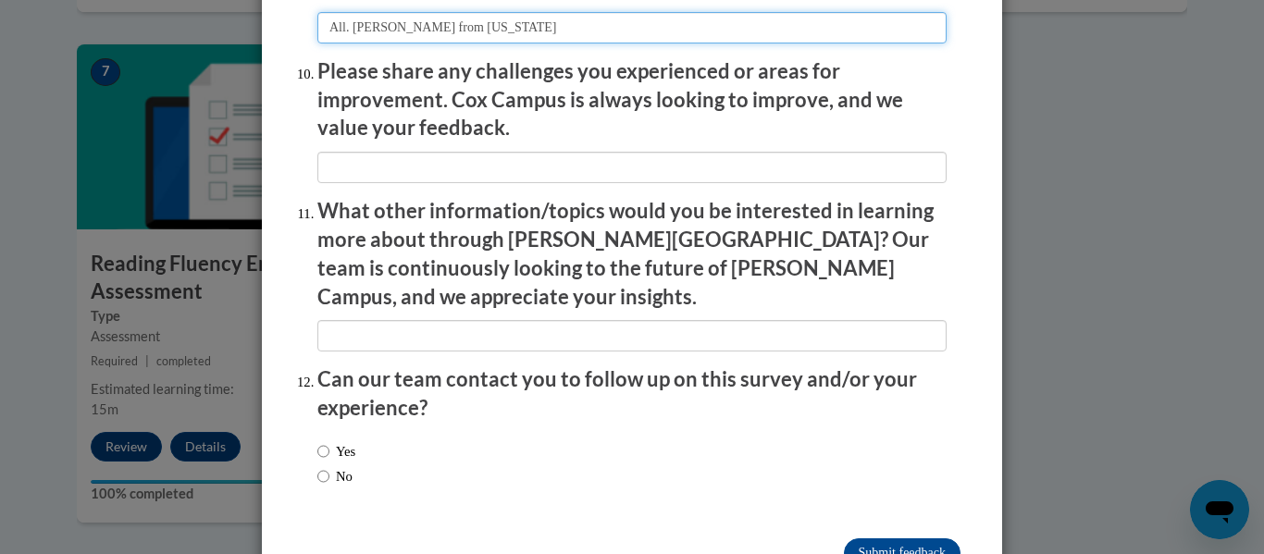
scroll to position [3269, 0]
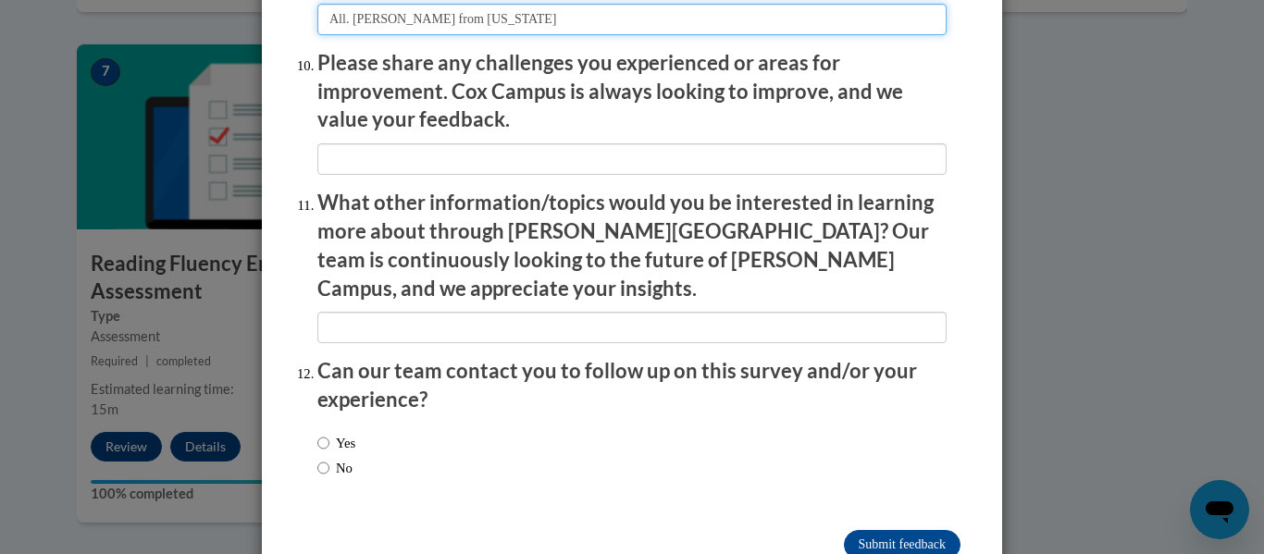
type input "All. Funmilayo Olabanji from Indiana"
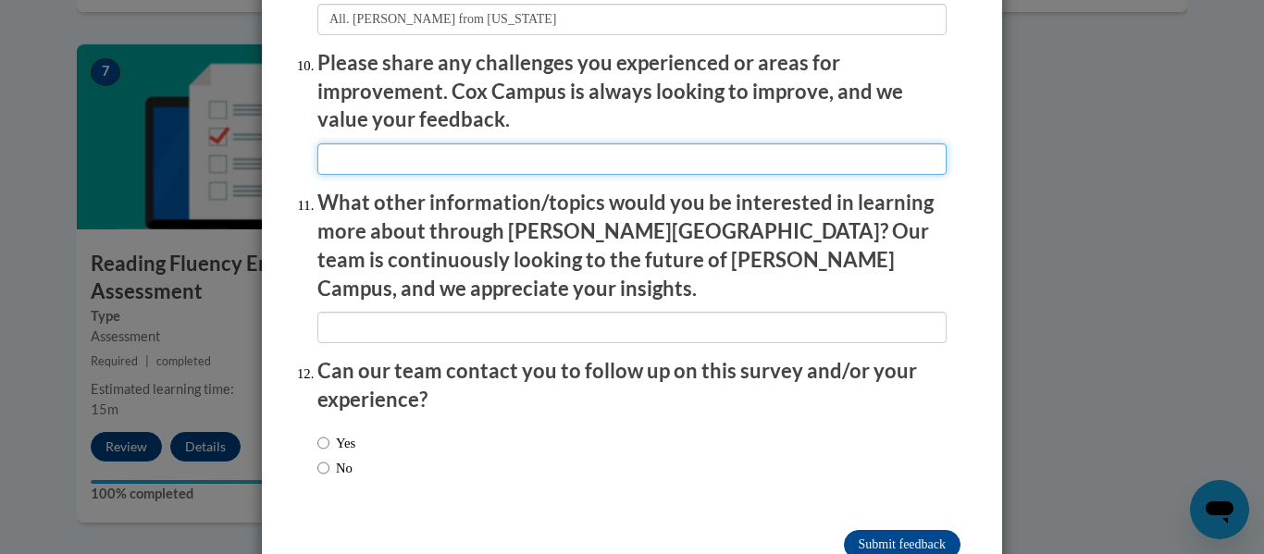
click at [350, 143] on input "textbox" at bounding box center [631, 158] width 629 height 31
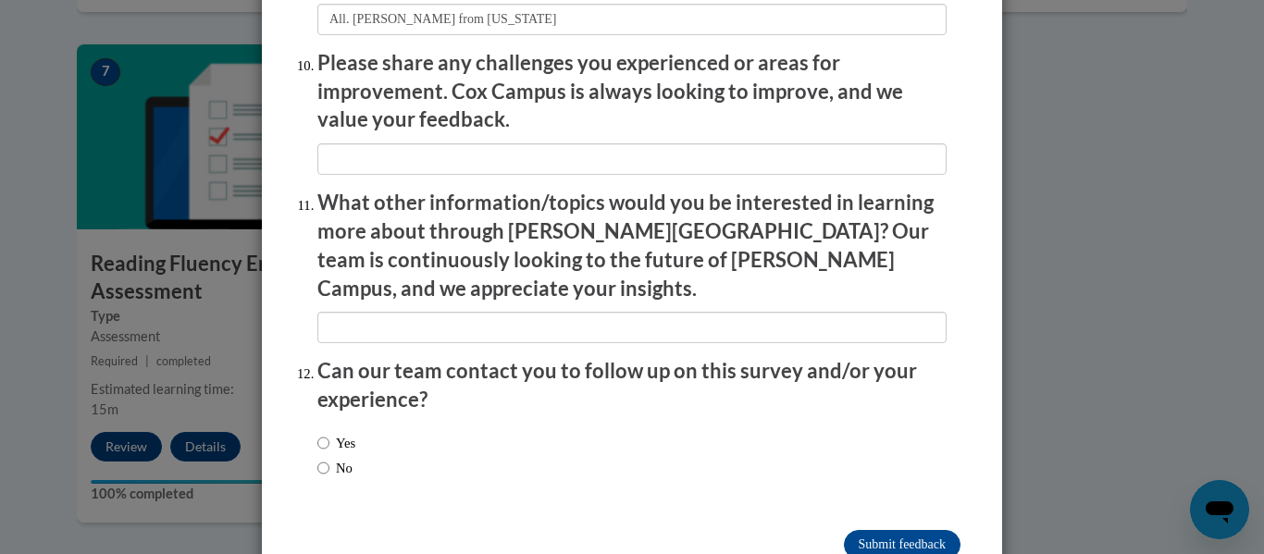
click at [546, 424] on div "Yes No" at bounding box center [631, 458] width 629 height 69
click at [317, 433] on input "Yes" at bounding box center [323, 443] width 12 height 20
radio input "true"
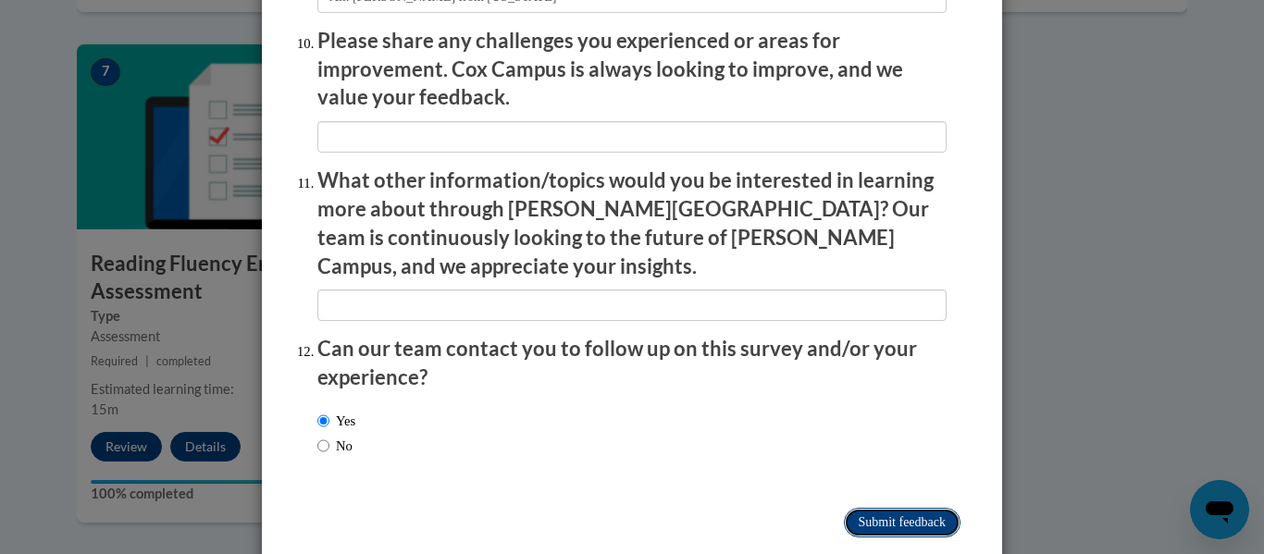
click at [851, 508] on input "Submit feedback" at bounding box center [902, 523] width 117 height 30
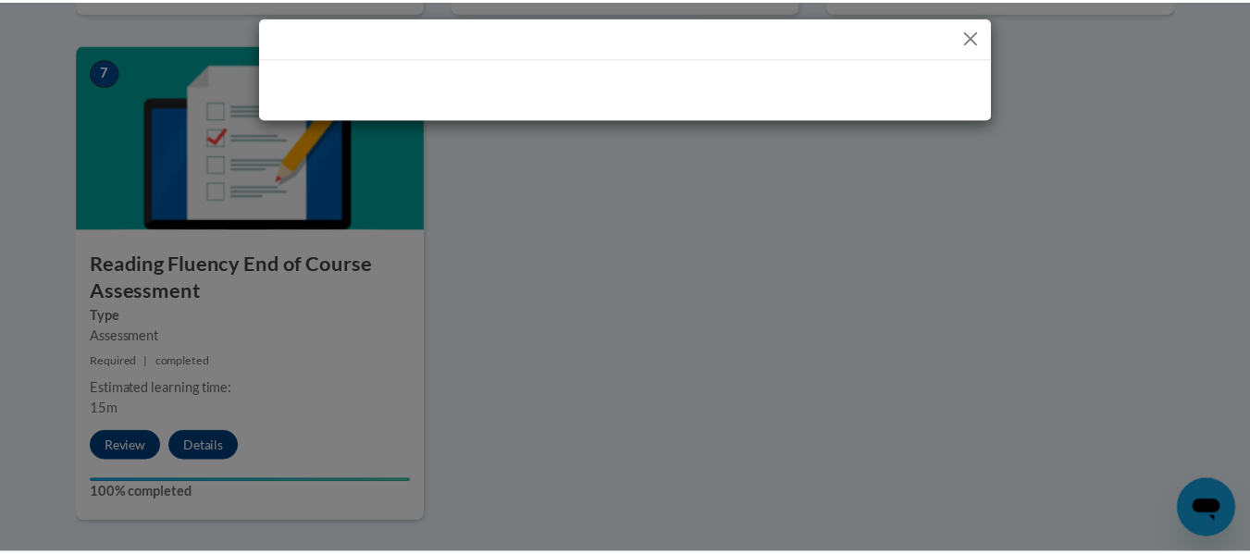
scroll to position [0, 0]
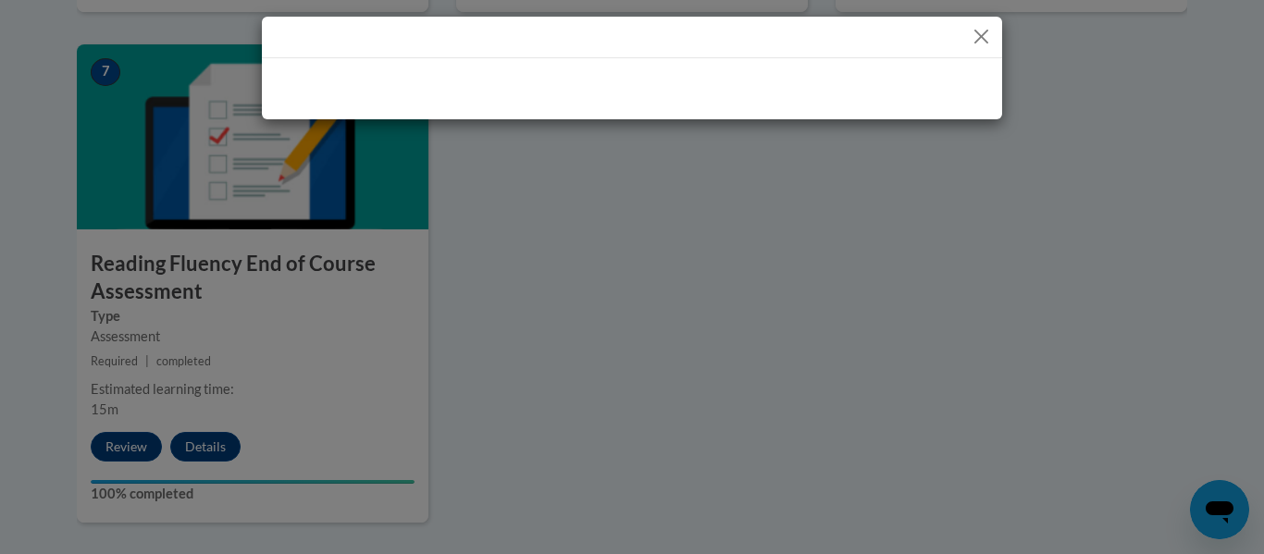
click at [647, 99] on div at bounding box center [632, 86] width 740 height 56
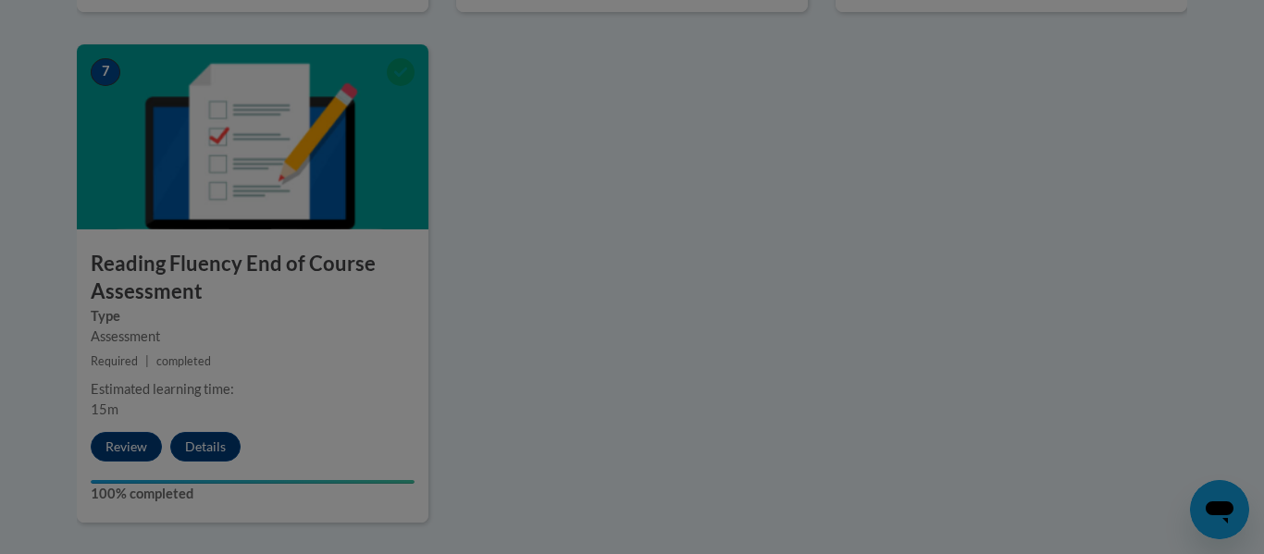
click at [668, 220] on div at bounding box center [632, 277] width 1264 height 554
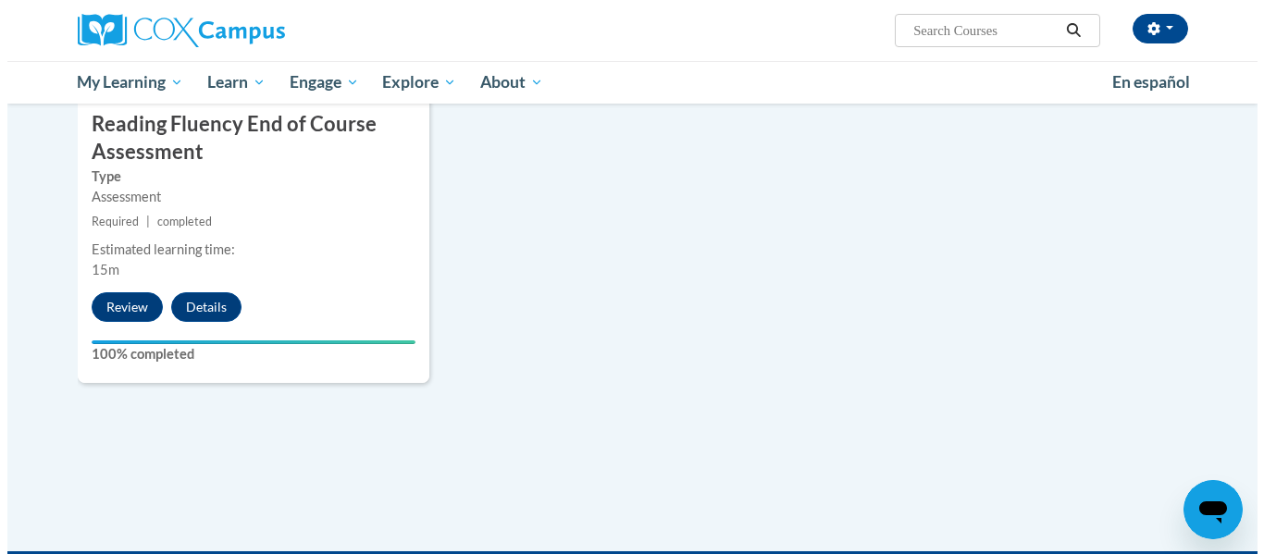
scroll to position [1568, 0]
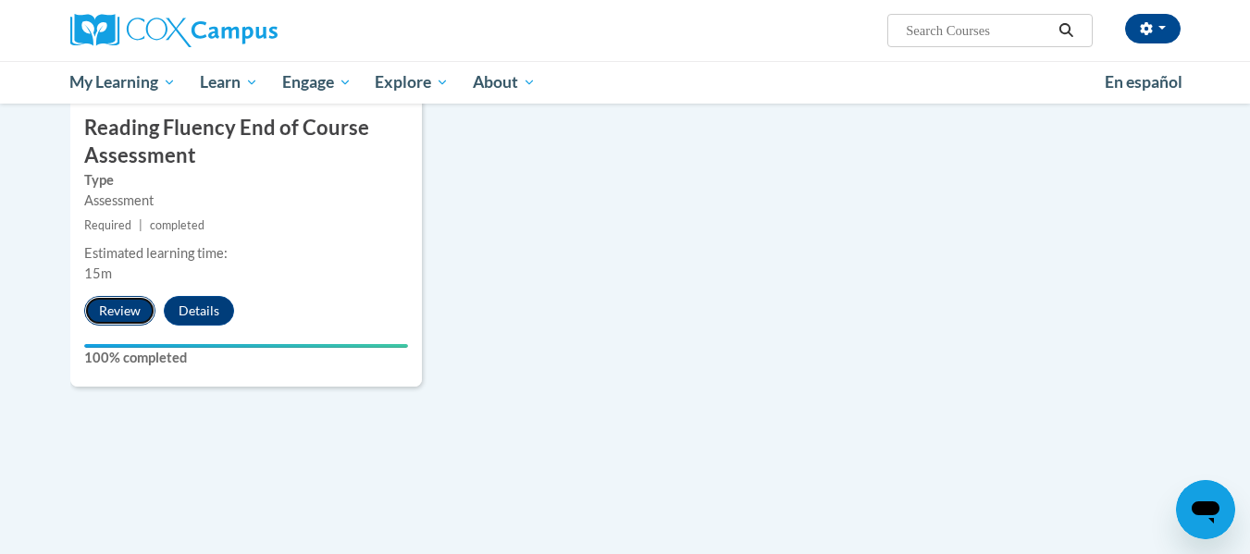
click at [119, 315] on button "Review" at bounding box center [119, 311] width 71 height 30
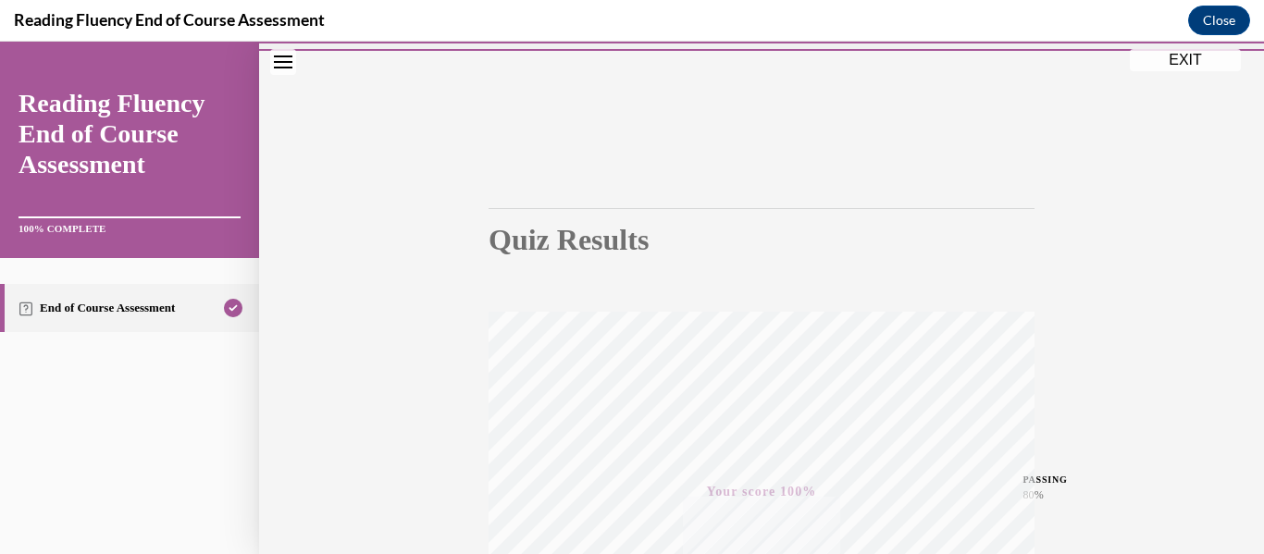
scroll to position [0, 0]
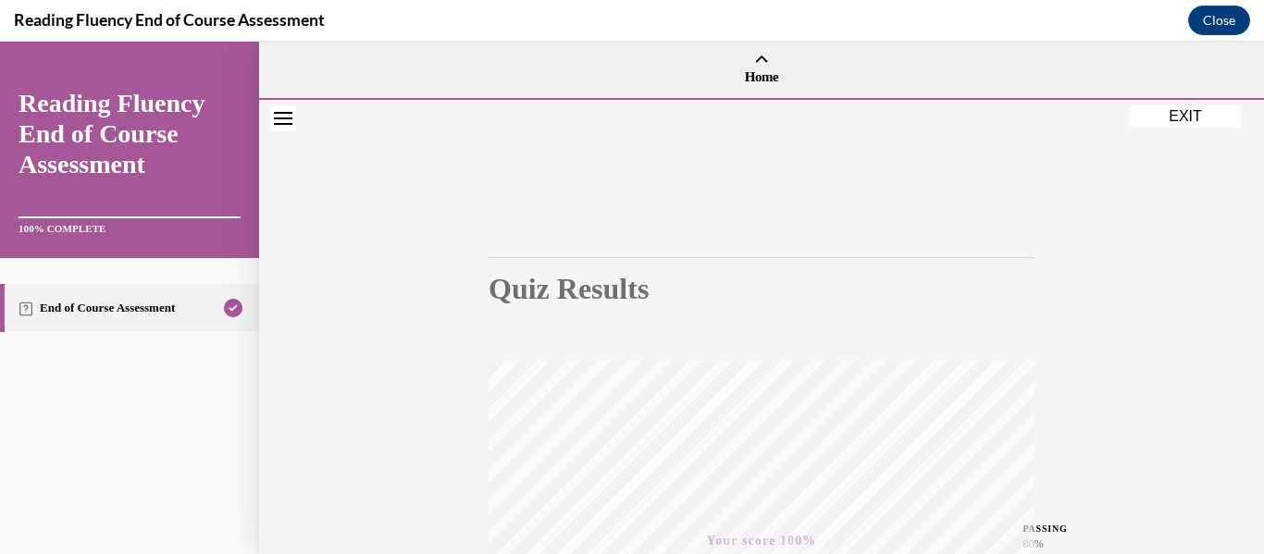
click at [1187, 118] on button "EXIT" at bounding box center [1185, 117] width 111 height 22
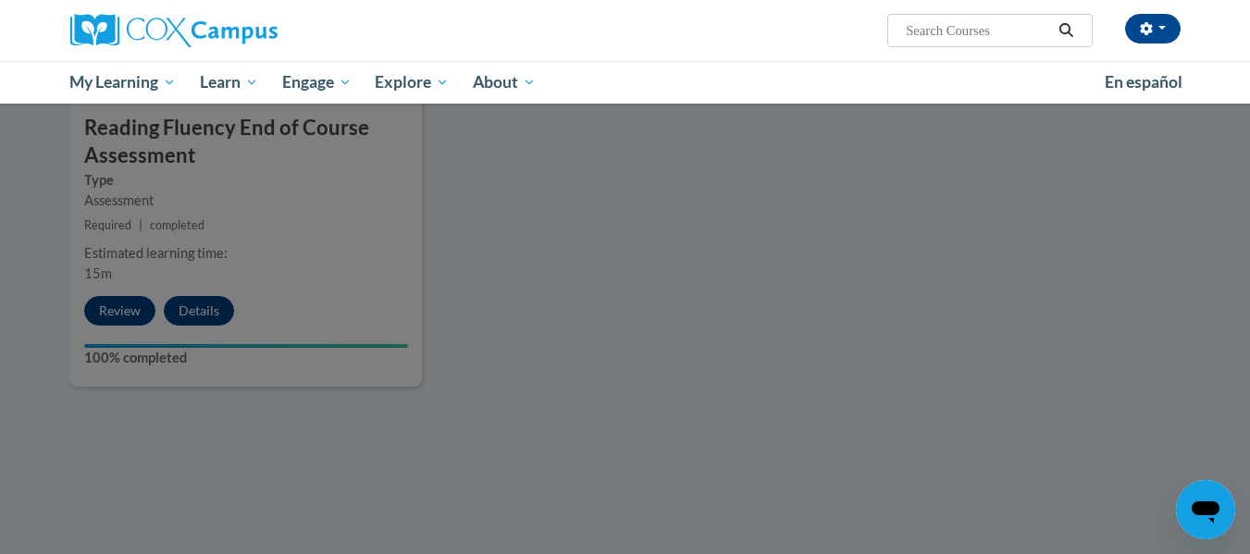
drag, startPoint x: 1187, startPoint y: 76, endPoint x: 895, endPoint y: 228, distance: 329.5
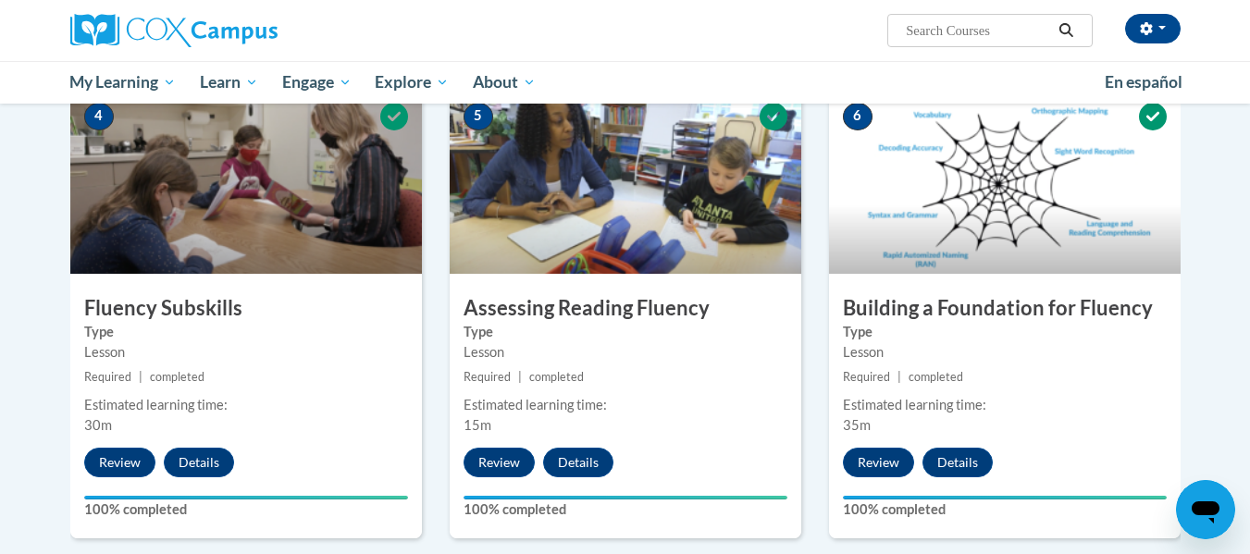
scroll to position [907, 0]
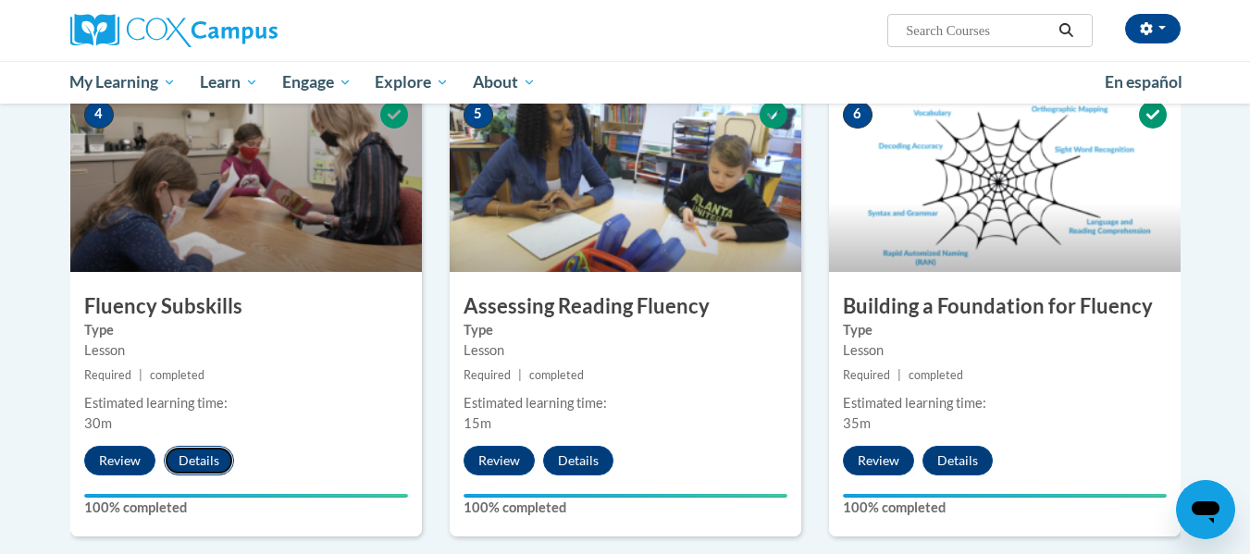
click at [199, 464] on button "Details" at bounding box center [199, 461] width 70 height 30
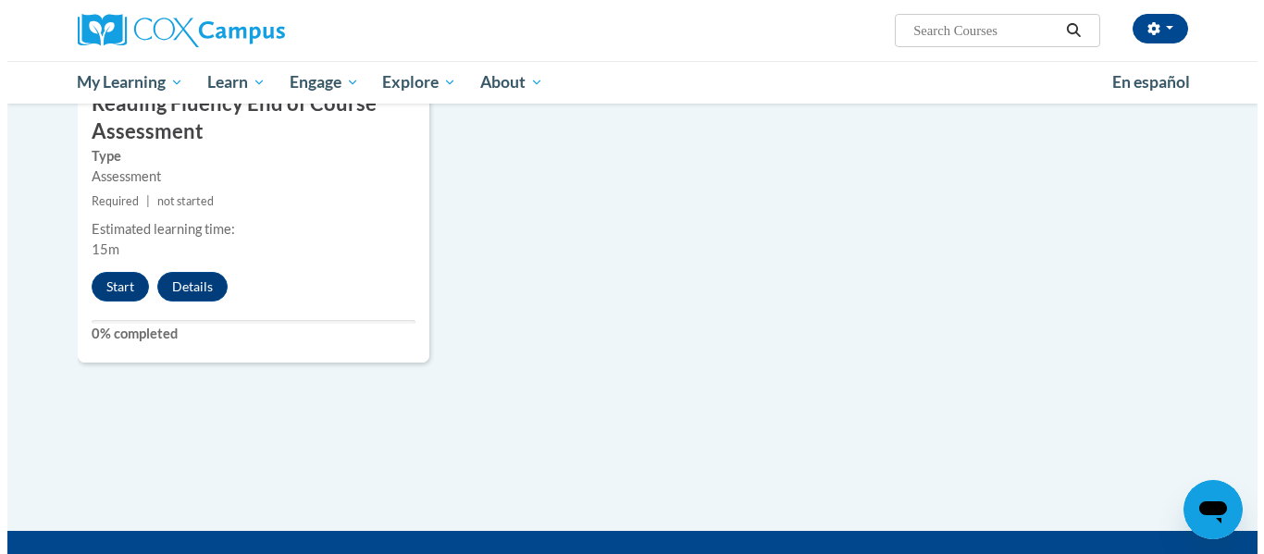
scroll to position [1593, 0]
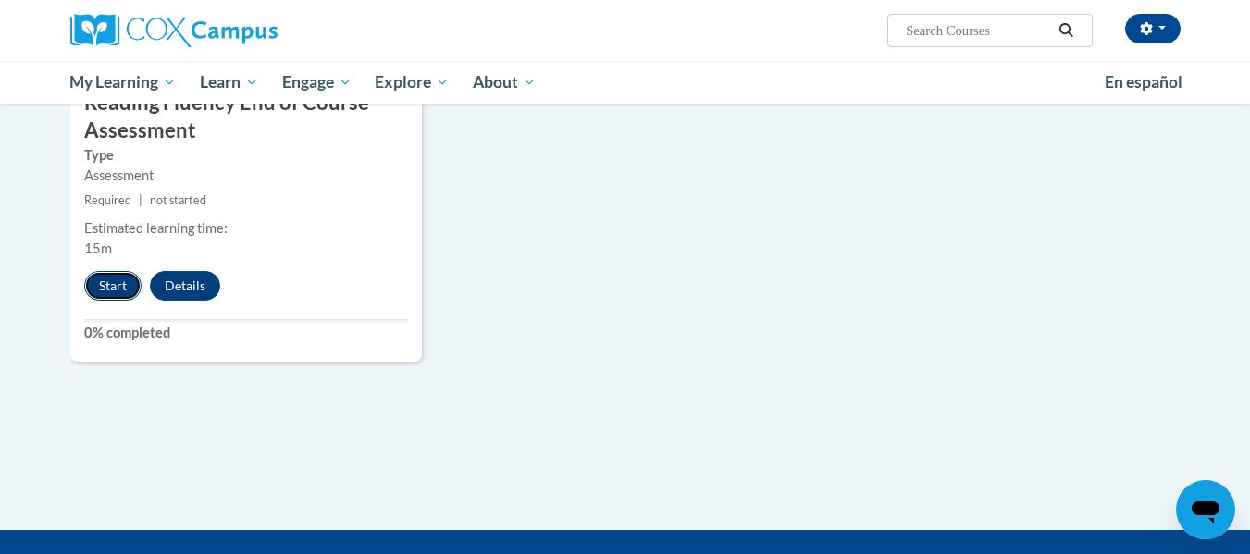
click at [105, 292] on button "Start" at bounding box center [112, 286] width 57 height 30
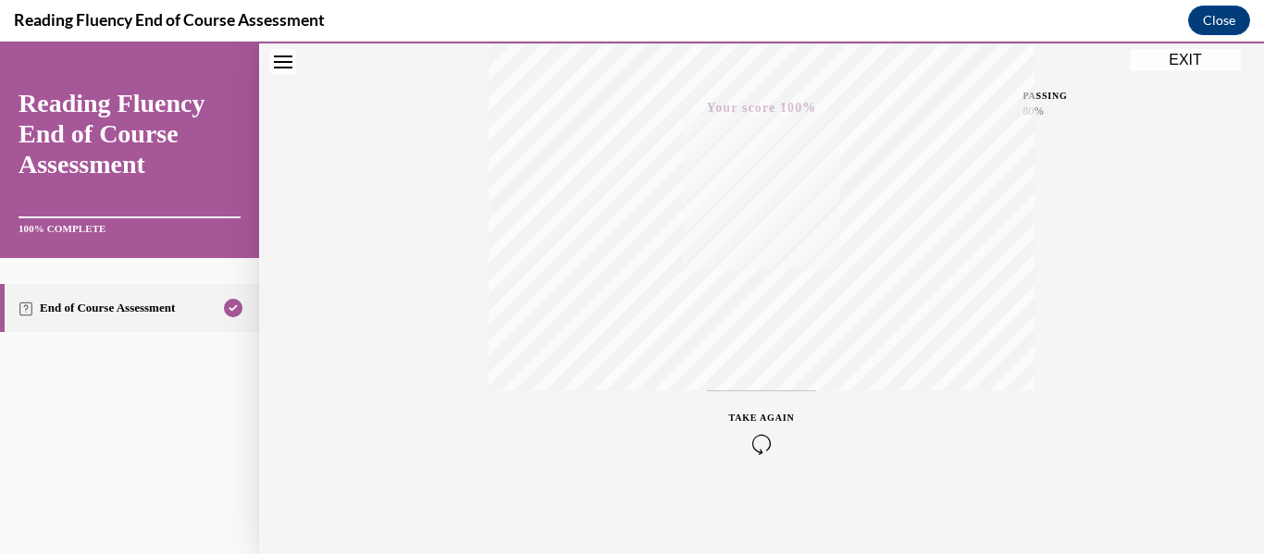
scroll to position [436, 0]
click at [1178, 60] on button "EXIT" at bounding box center [1185, 60] width 111 height 22
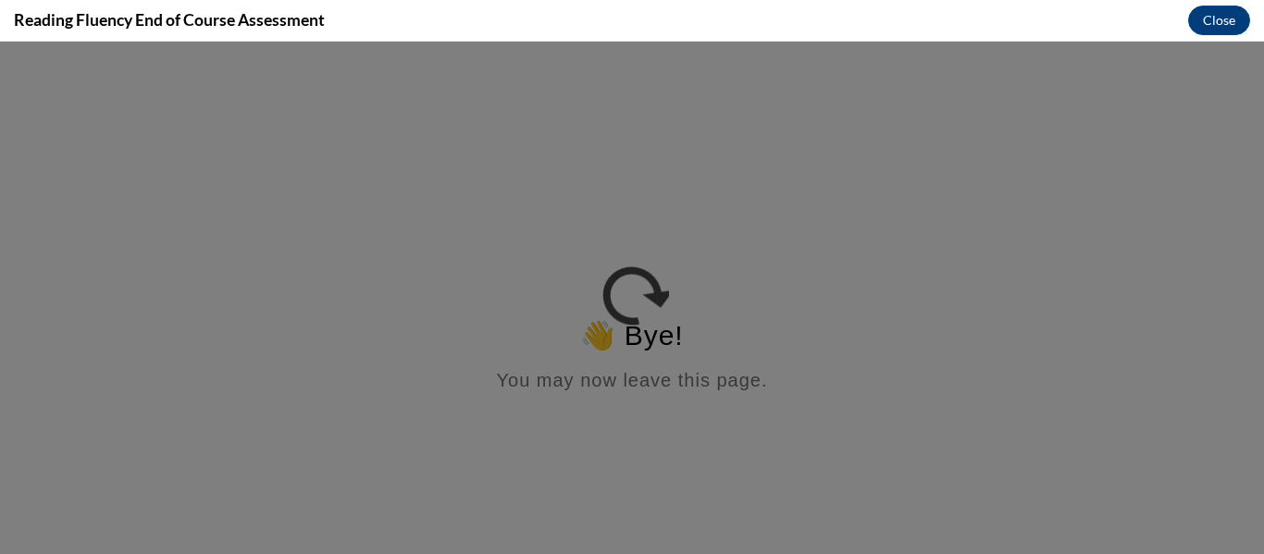
scroll to position [0, 0]
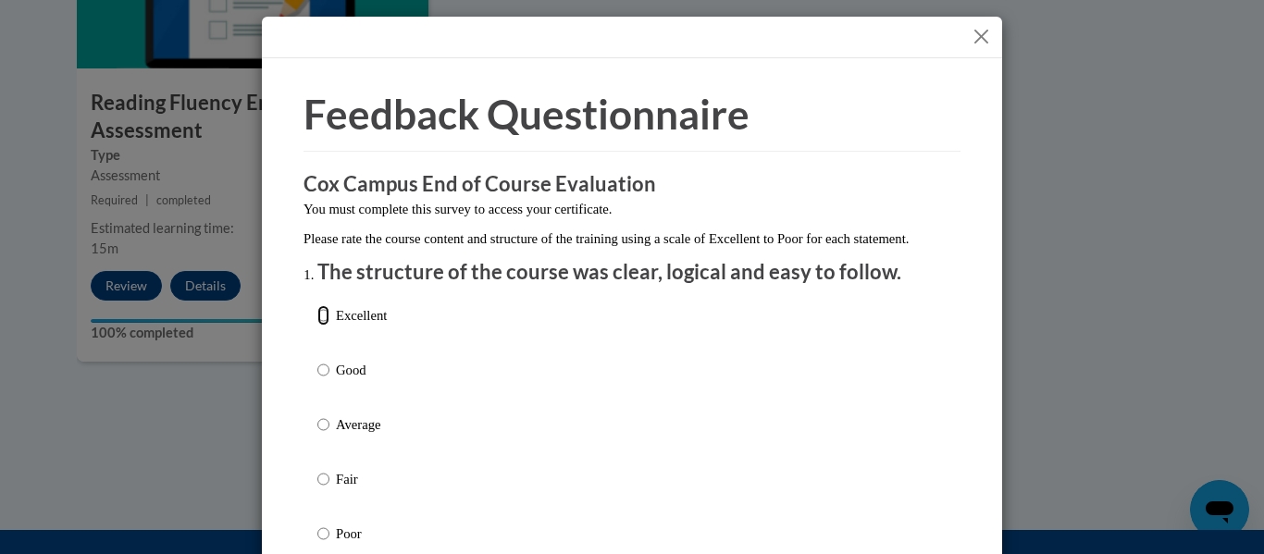
click at [317, 326] on input "Excellent" at bounding box center [323, 315] width 12 height 20
radio input "true"
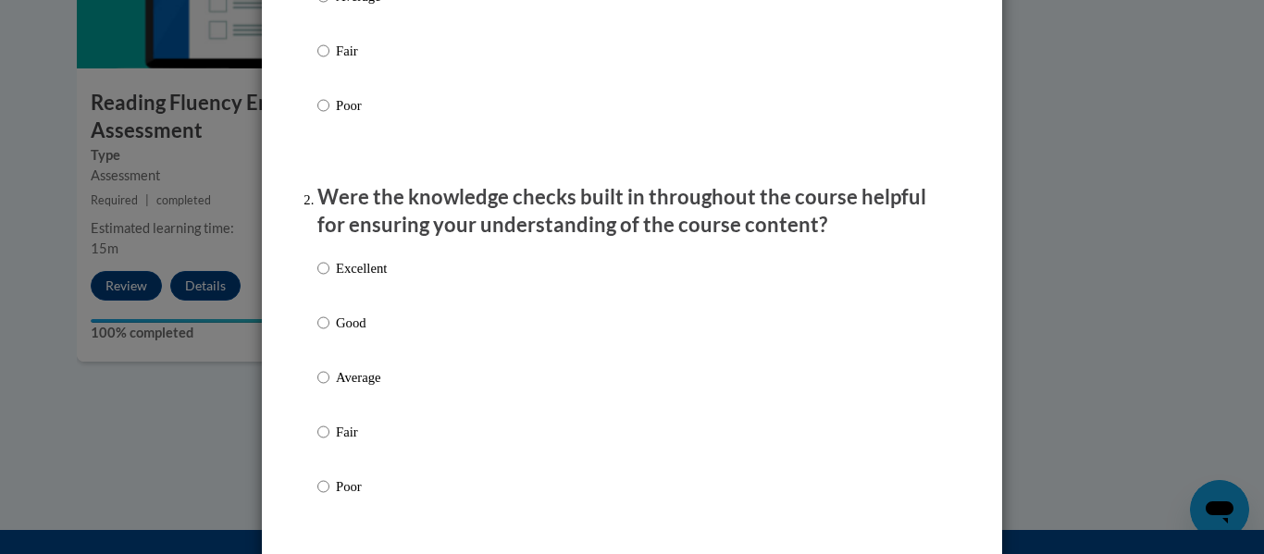
scroll to position [431, 0]
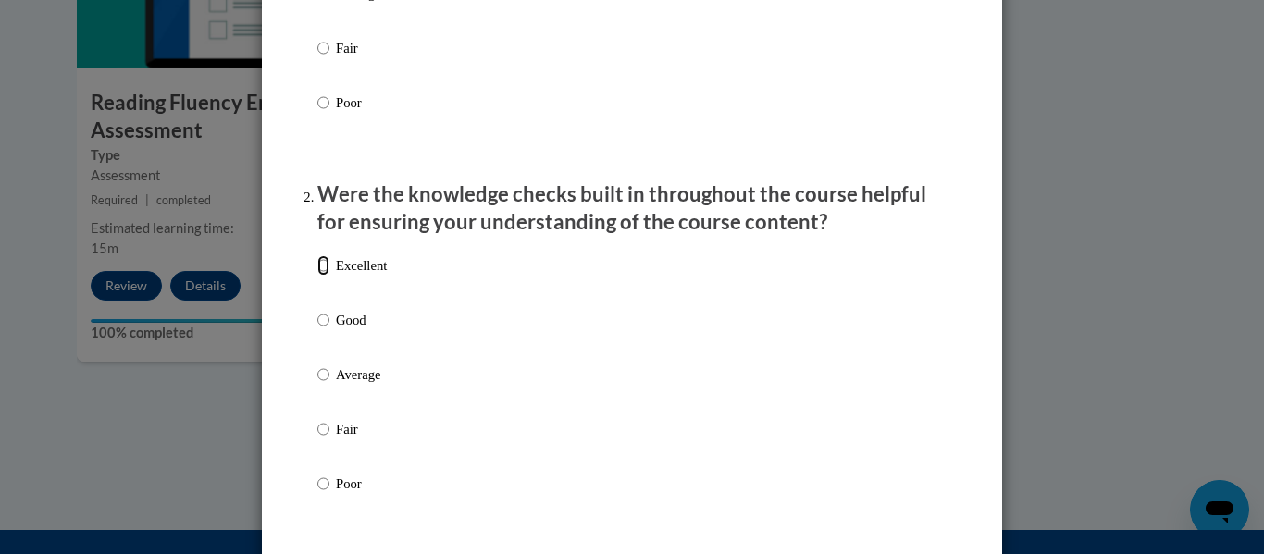
click at [317, 276] on input "Excellent" at bounding box center [323, 265] width 12 height 20
radio input "true"
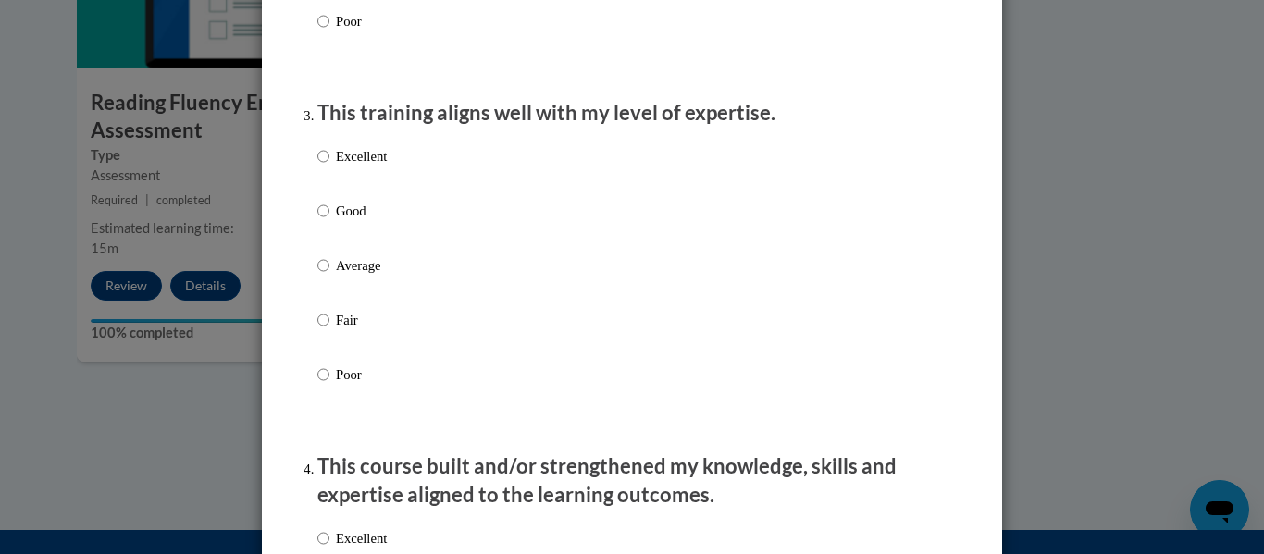
scroll to position [897, 0]
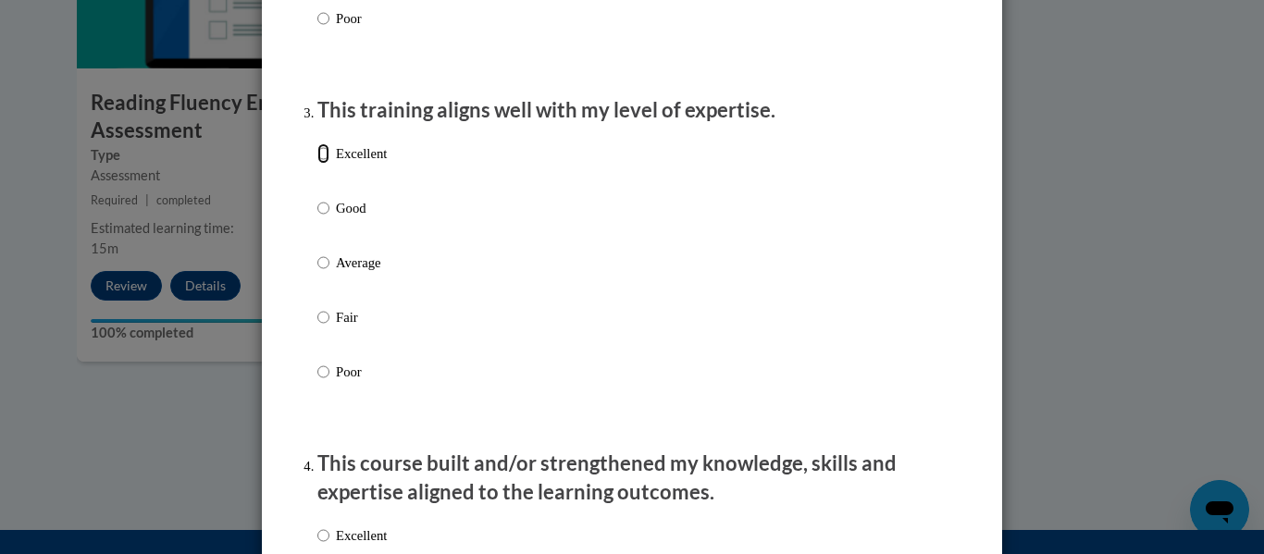
click at [319, 164] on input "Excellent" at bounding box center [323, 153] width 12 height 20
radio input "true"
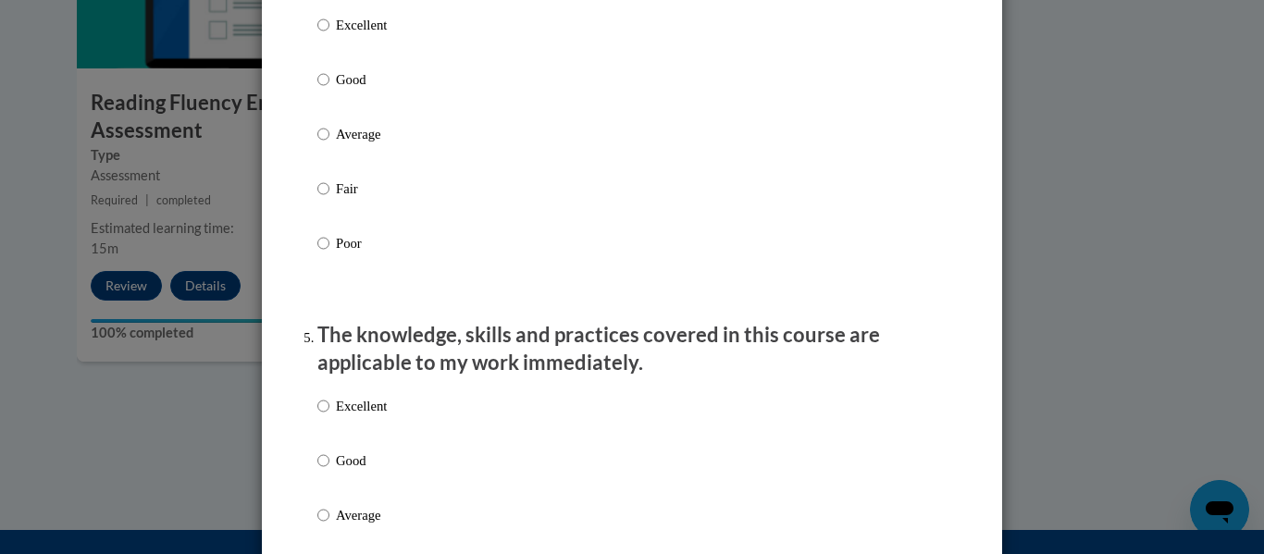
scroll to position [1409, 0]
click at [317, 34] on input "Excellent" at bounding box center [323, 24] width 12 height 20
radio input "true"
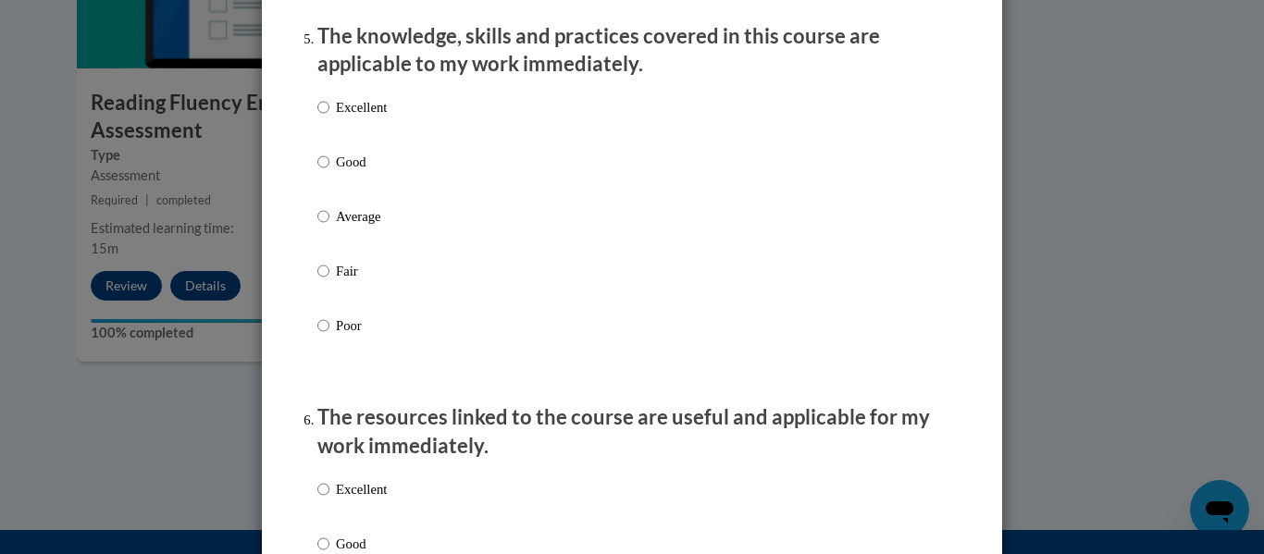
scroll to position [1713, 0]
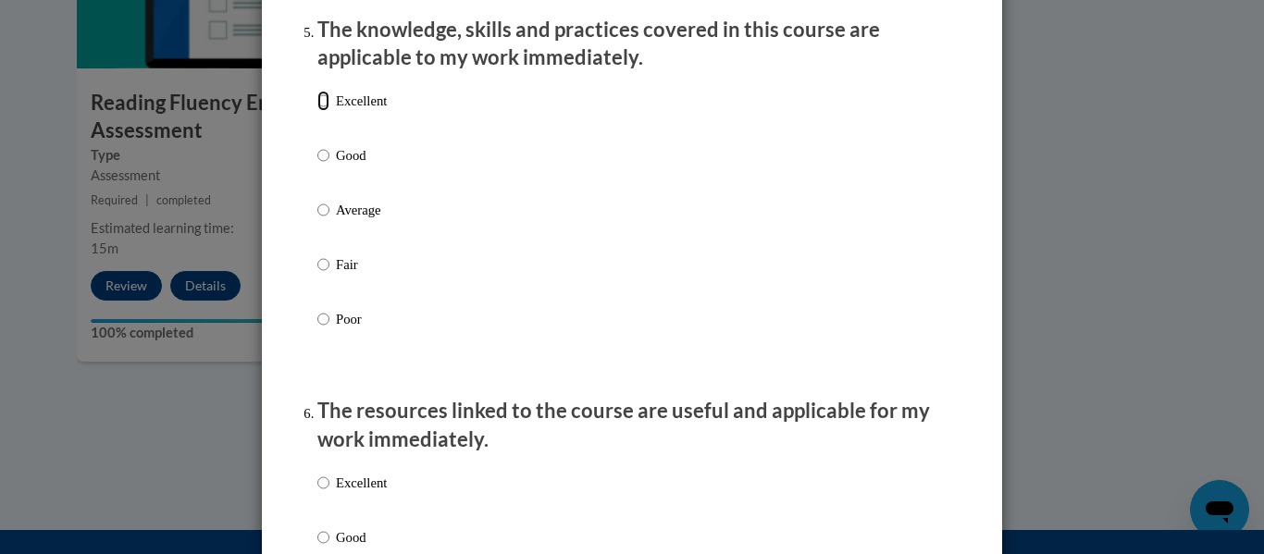
click at [317, 111] on input "Excellent" at bounding box center [323, 101] width 12 height 20
radio input "true"
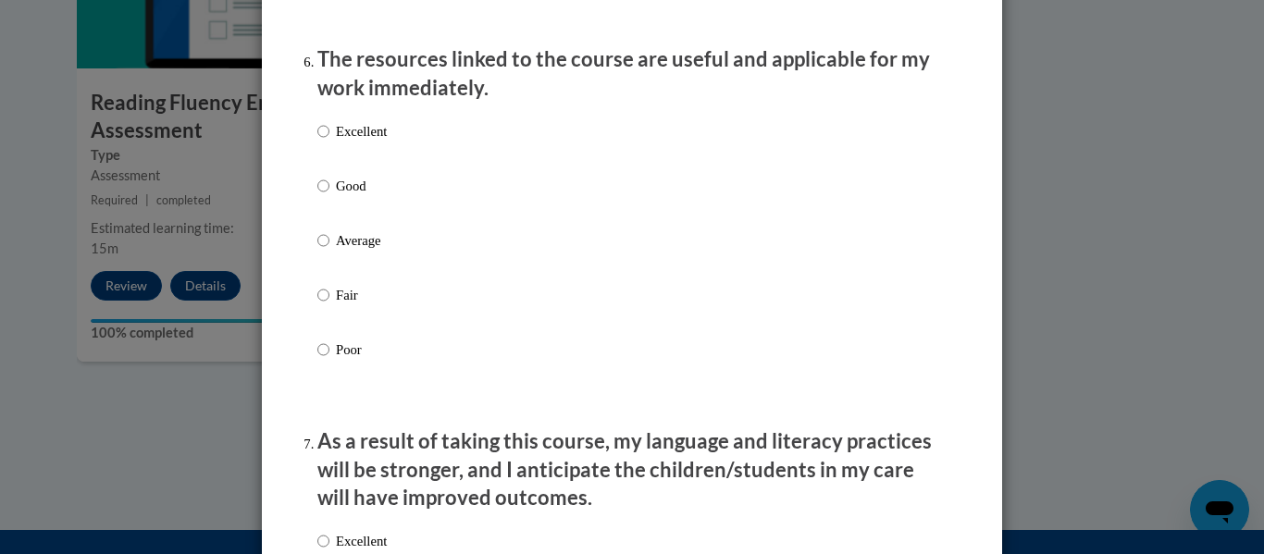
scroll to position [2067, 0]
click at [317, 140] on input "Excellent" at bounding box center [323, 129] width 12 height 20
radio input "true"
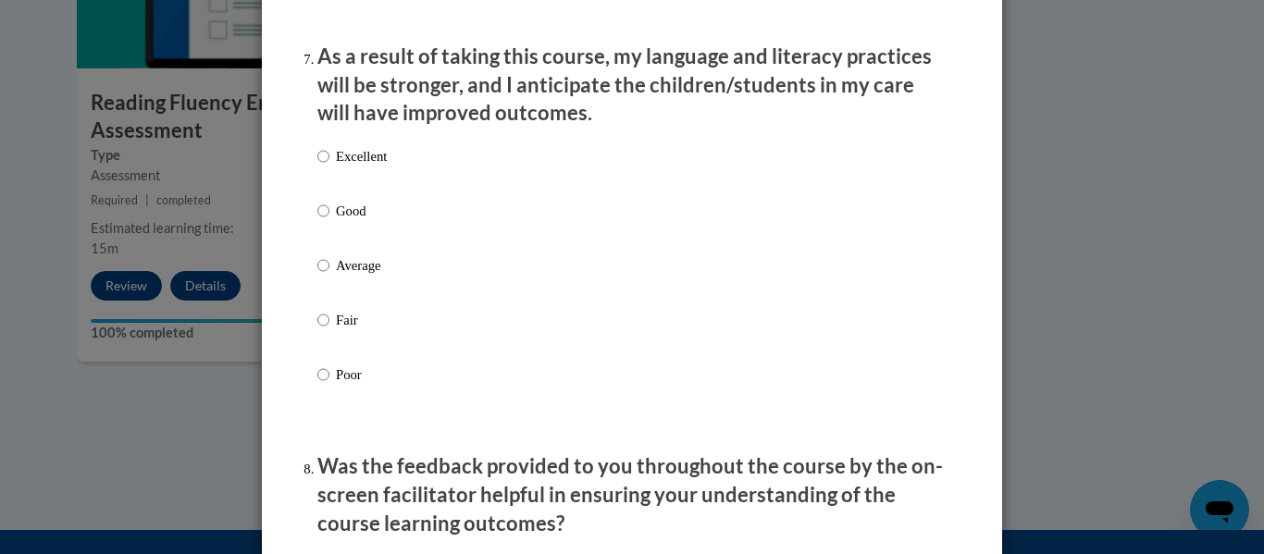
scroll to position [2451, 0]
click at [317, 166] on input "Excellent" at bounding box center [323, 155] width 12 height 20
radio input "true"
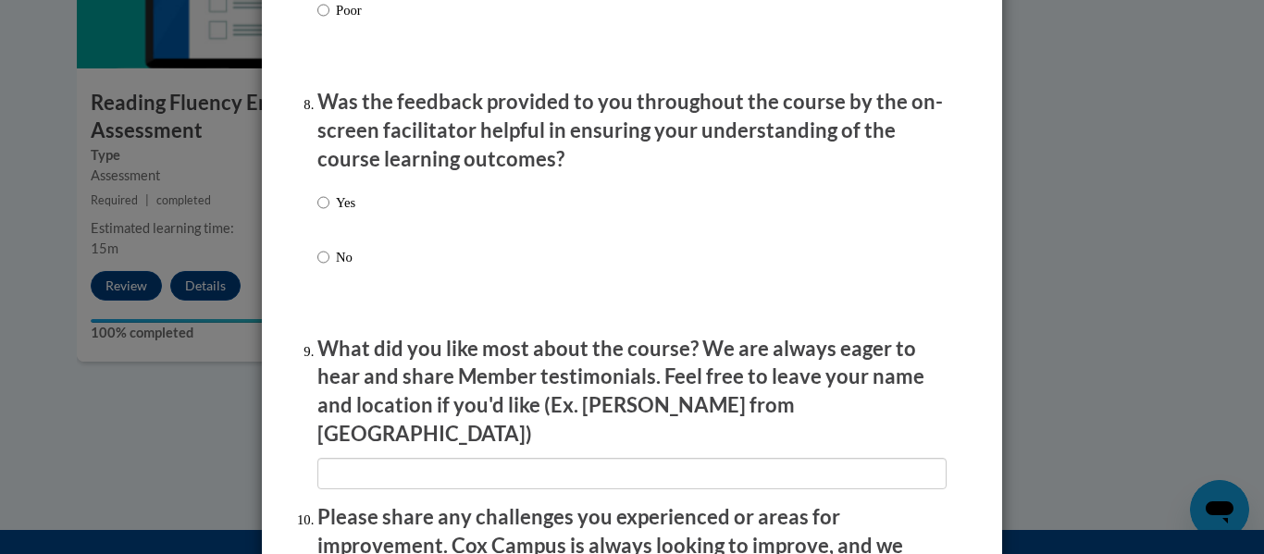
scroll to position [2816, 0]
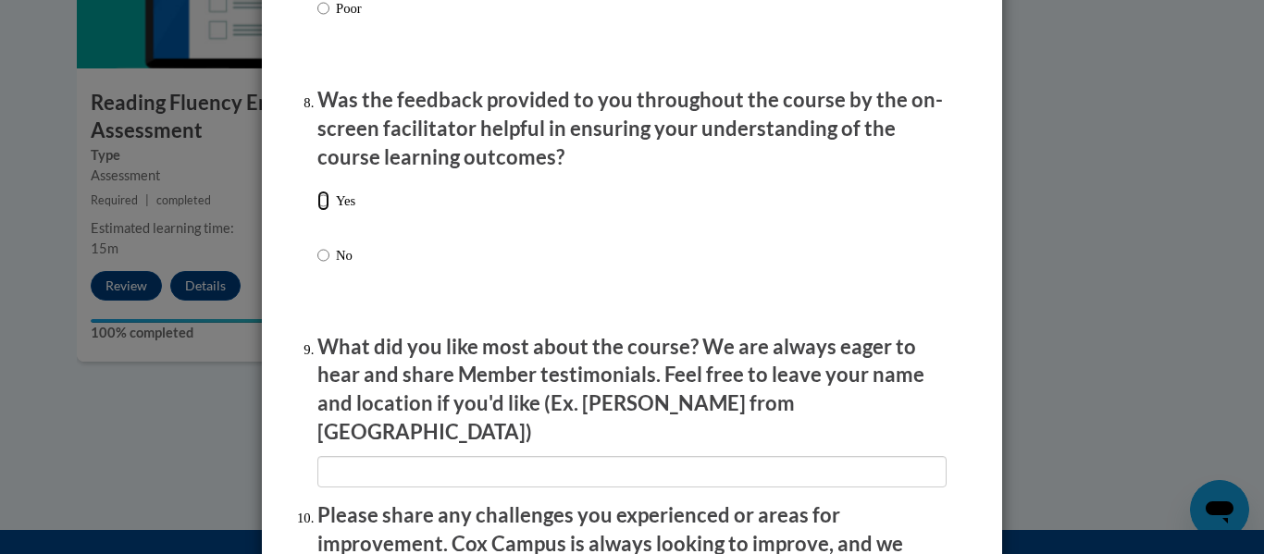
click at [317, 208] on input "Yes" at bounding box center [323, 201] width 12 height 20
radio input "true"
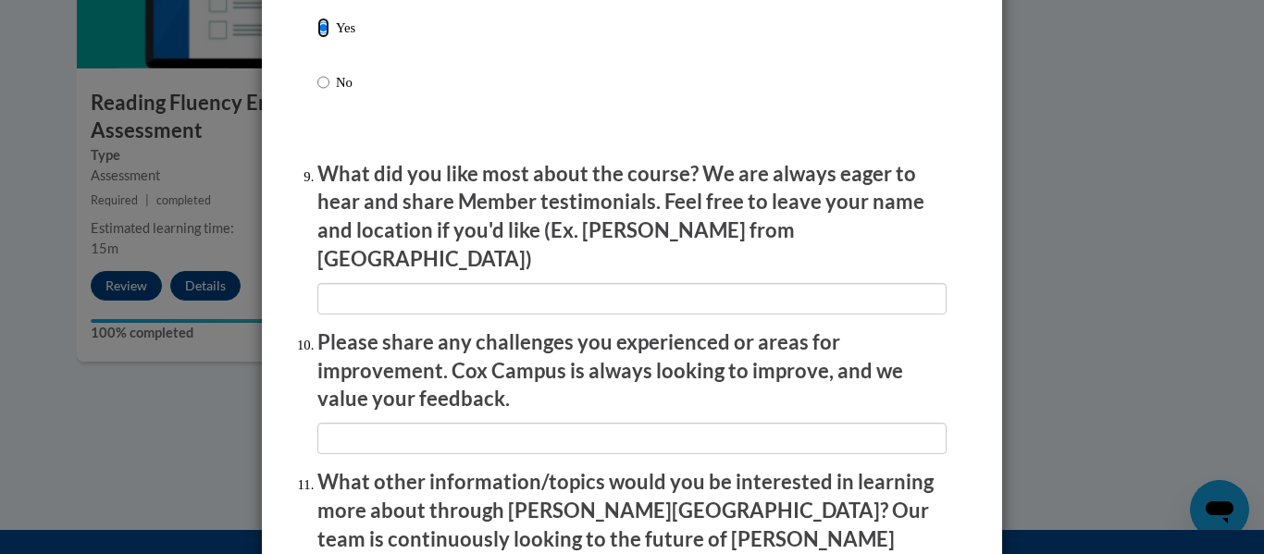
scroll to position [2998, 0]
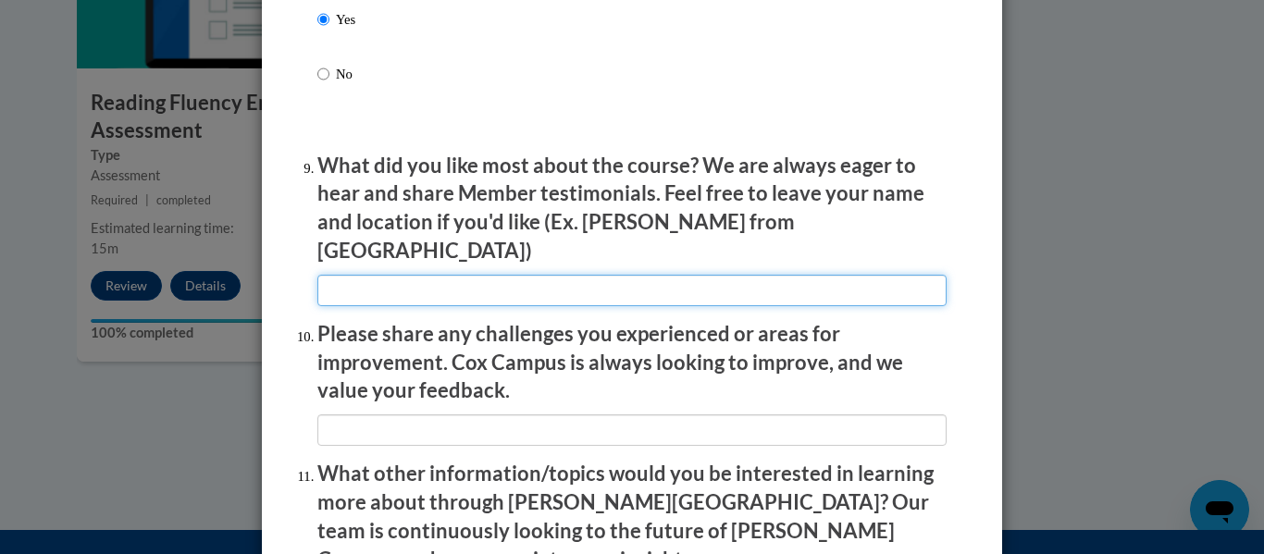
click at [327, 275] on input "textbox" at bounding box center [631, 290] width 629 height 31
click at [409, 277] on input "textbox" at bounding box center [631, 290] width 629 height 31
click at [396, 275] on input "textbox" at bounding box center [631, 290] width 629 height 31
click at [358, 275] on input "textbox" at bounding box center [631, 290] width 629 height 31
click at [394, 275] on input "textbox" at bounding box center [631, 290] width 629 height 31
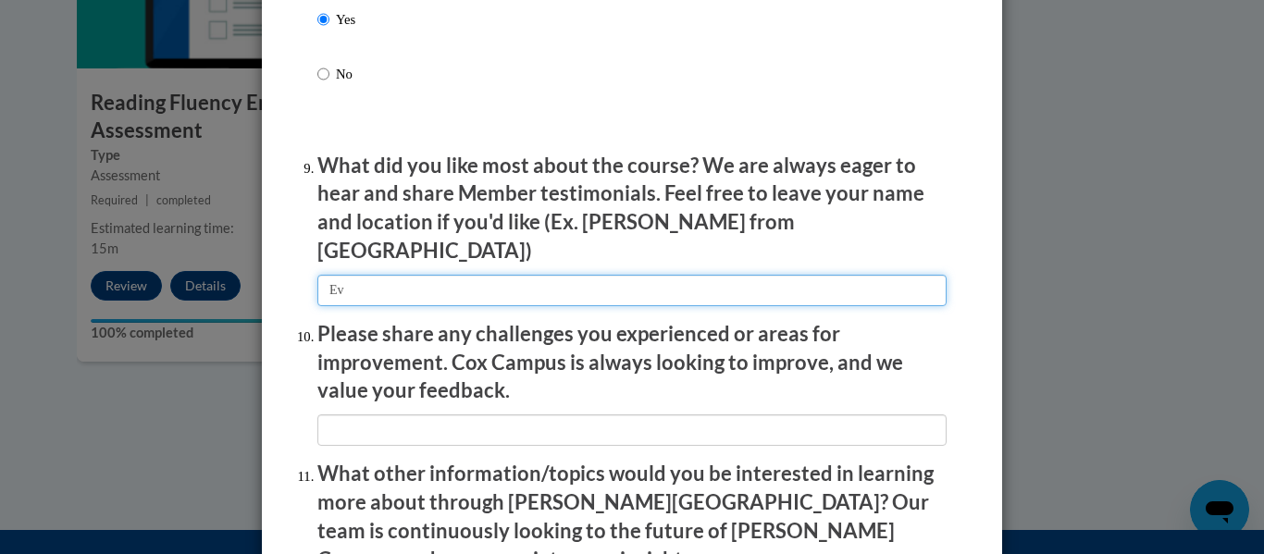
type input "E"
click at [343, 288] on input "textbox" at bounding box center [631, 290] width 629 height 31
type input "All. Funmilayo Olabanji from Indiana"
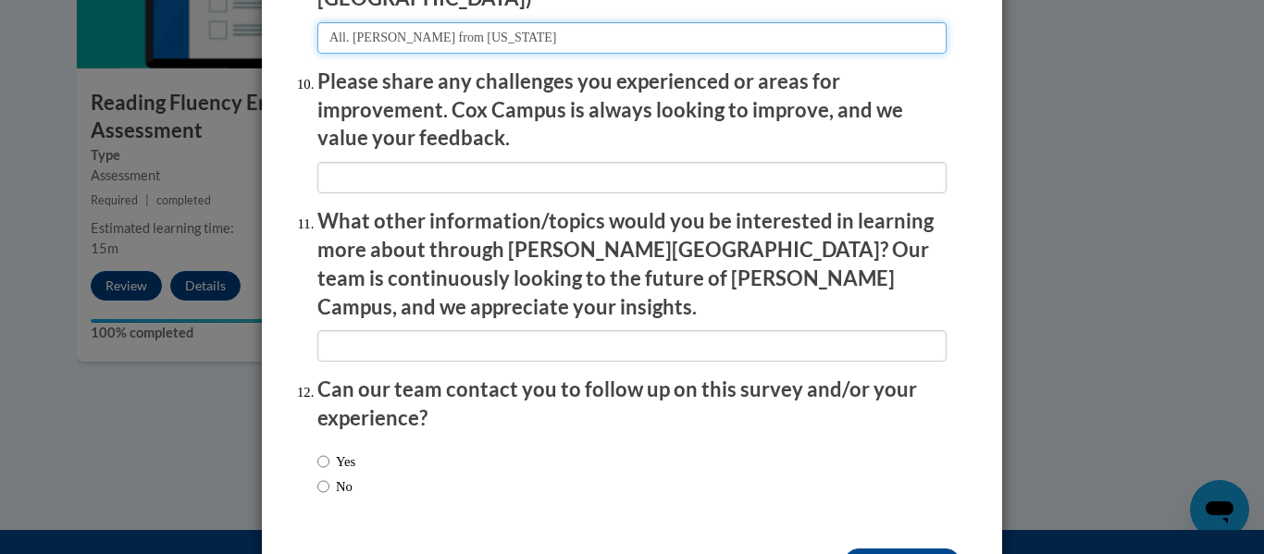
scroll to position [3251, 0]
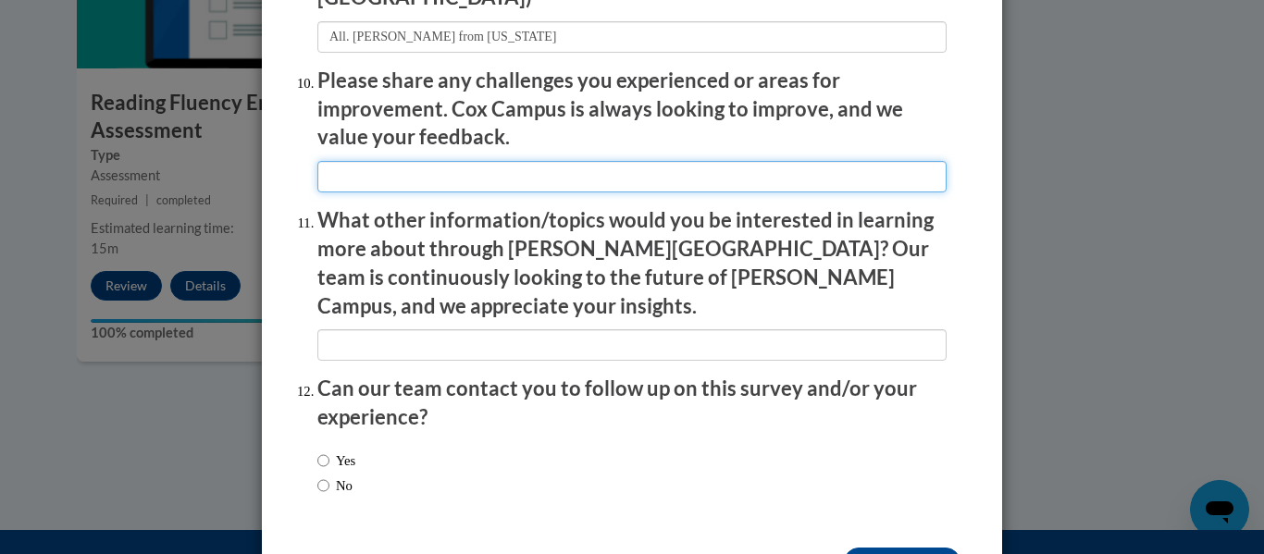
click at [362, 161] on input "textbox" at bounding box center [631, 176] width 629 height 31
type input "None"
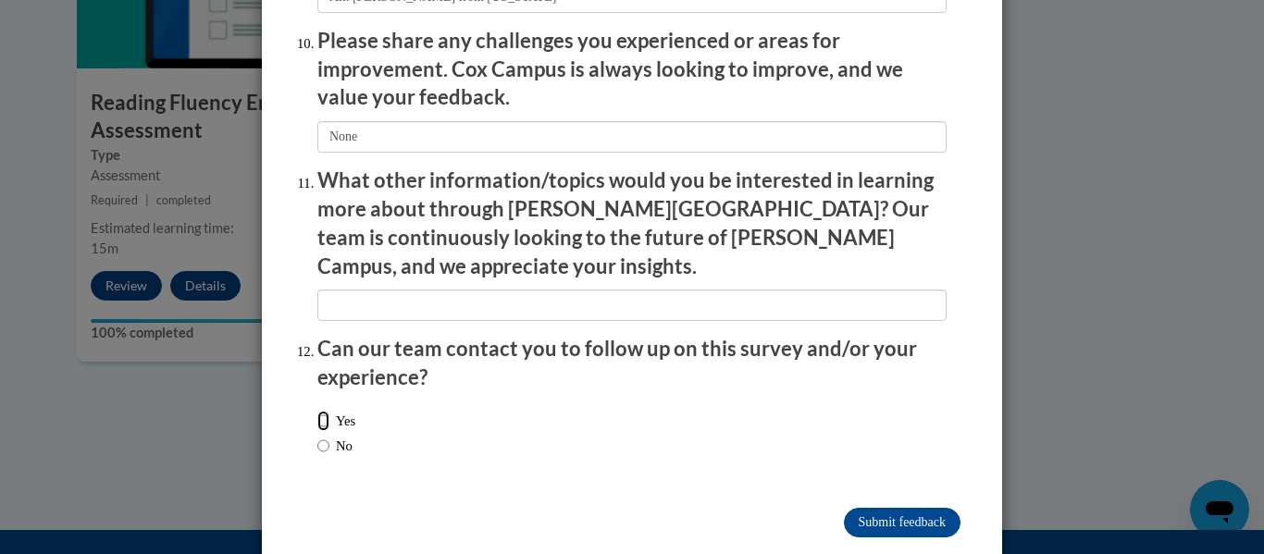
click at [320, 411] on input "Yes" at bounding box center [323, 421] width 12 height 20
radio input "true"
click at [881, 508] on input "Submit feedback" at bounding box center [902, 523] width 117 height 30
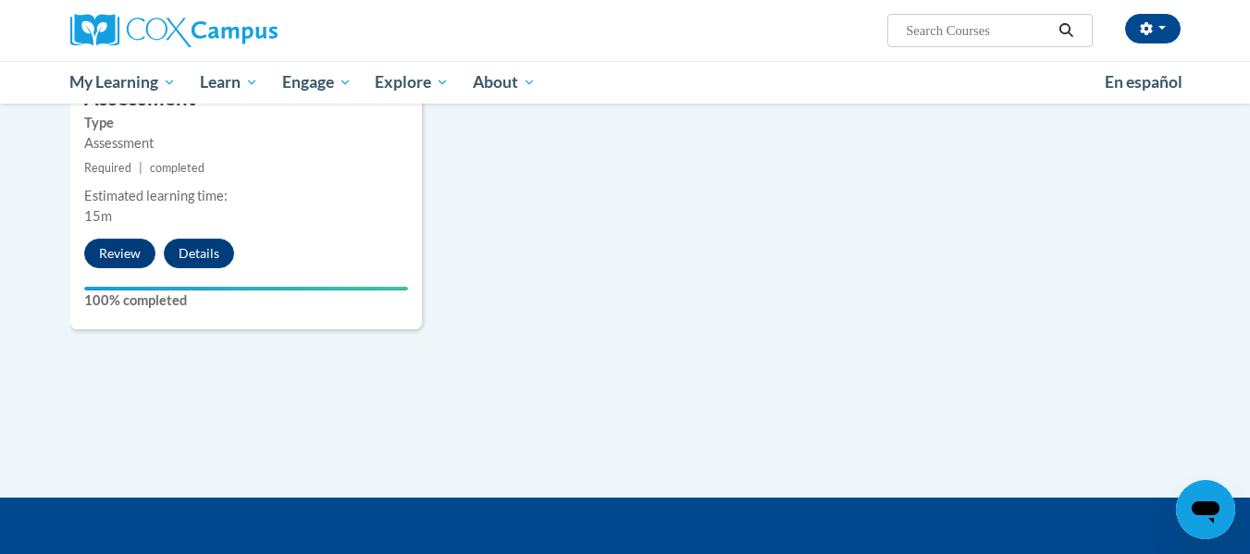
scroll to position [1629, 0]
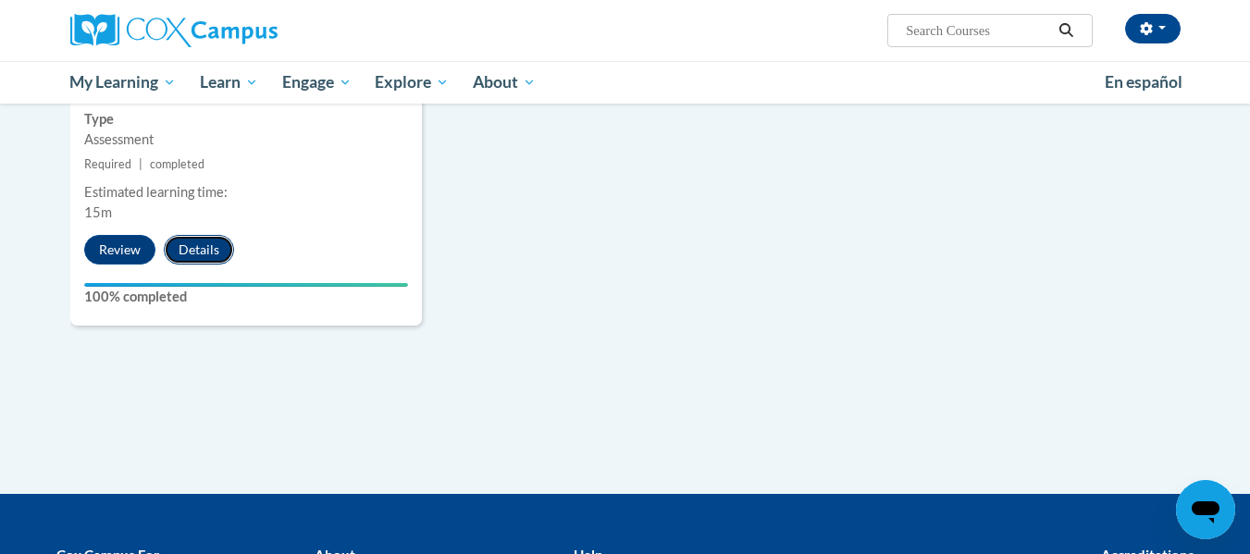
click at [191, 253] on button "Details" at bounding box center [199, 250] width 70 height 30
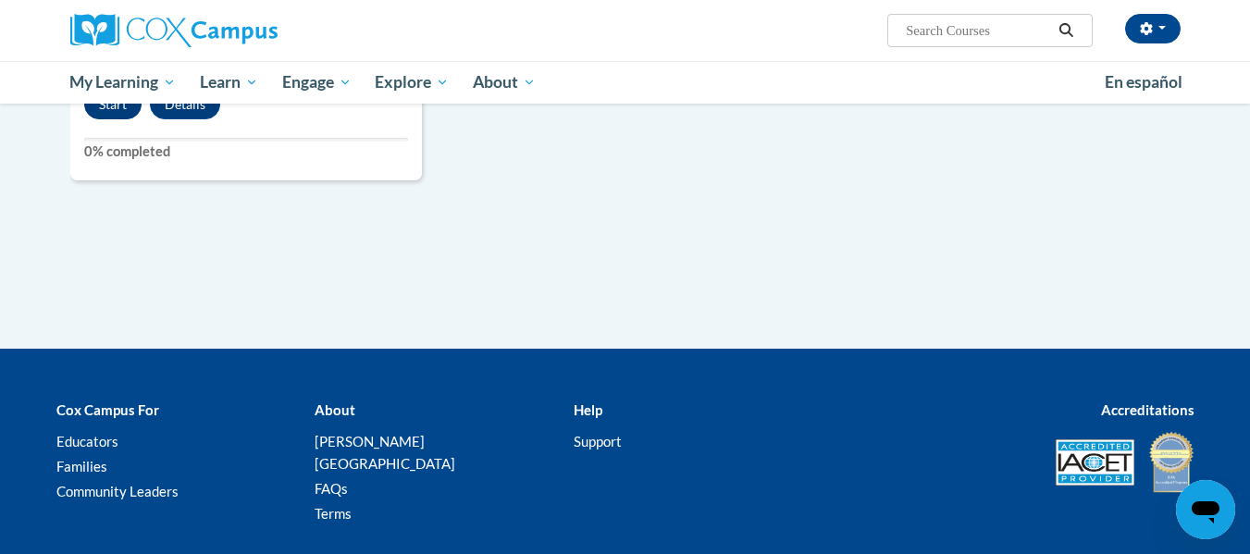
scroll to position [1629, 0]
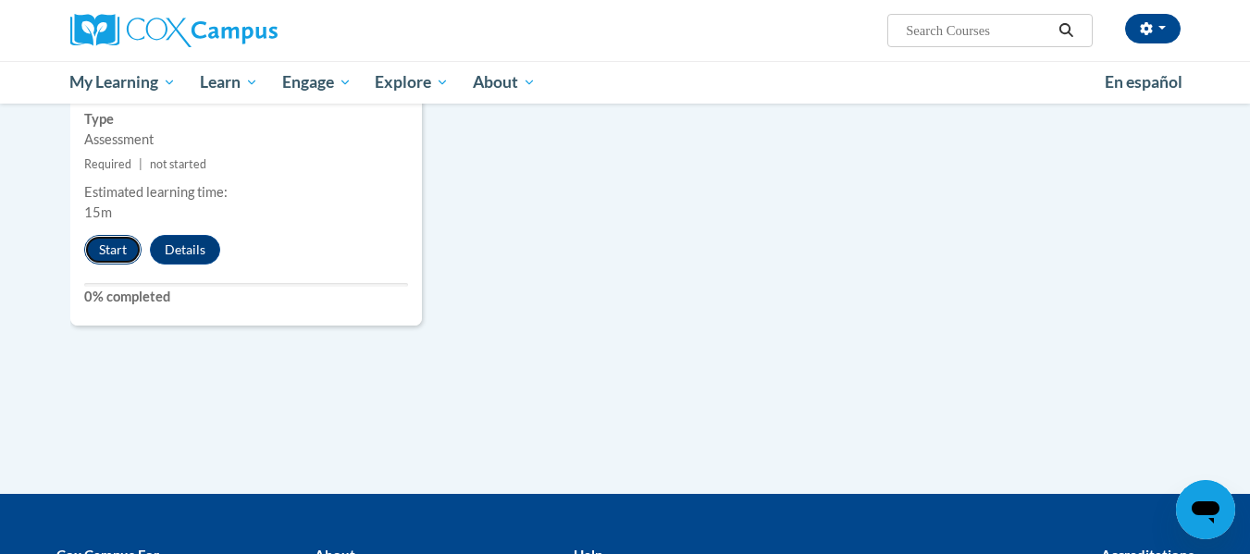
click at [120, 261] on button "Start" at bounding box center [112, 250] width 57 height 30
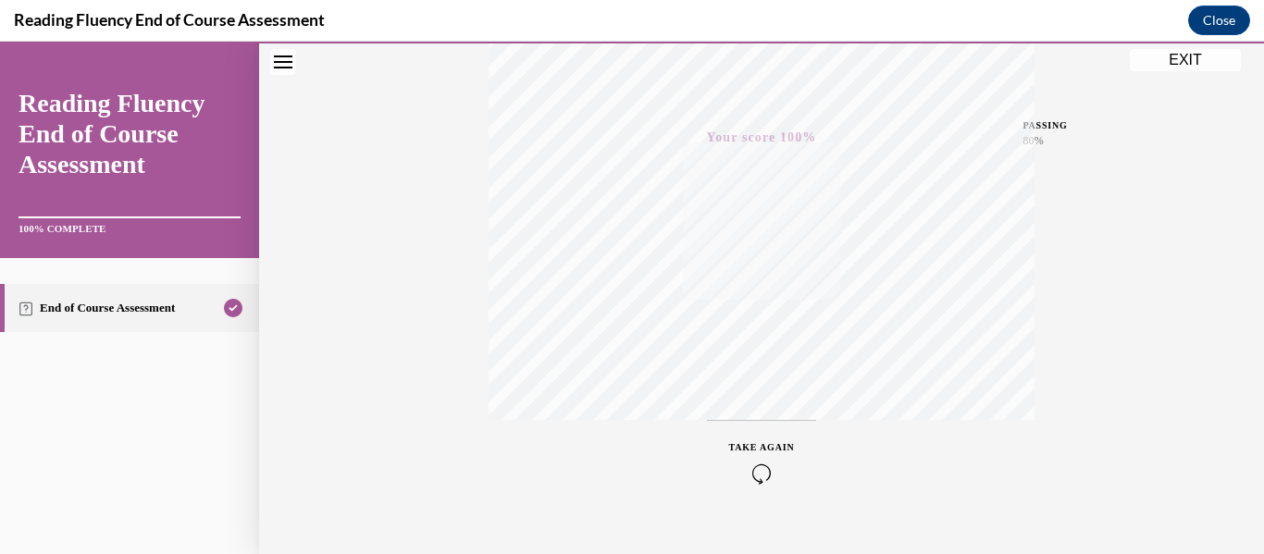
scroll to position [422, 0]
click at [1187, 55] on button "EXIT" at bounding box center [1185, 60] width 111 height 22
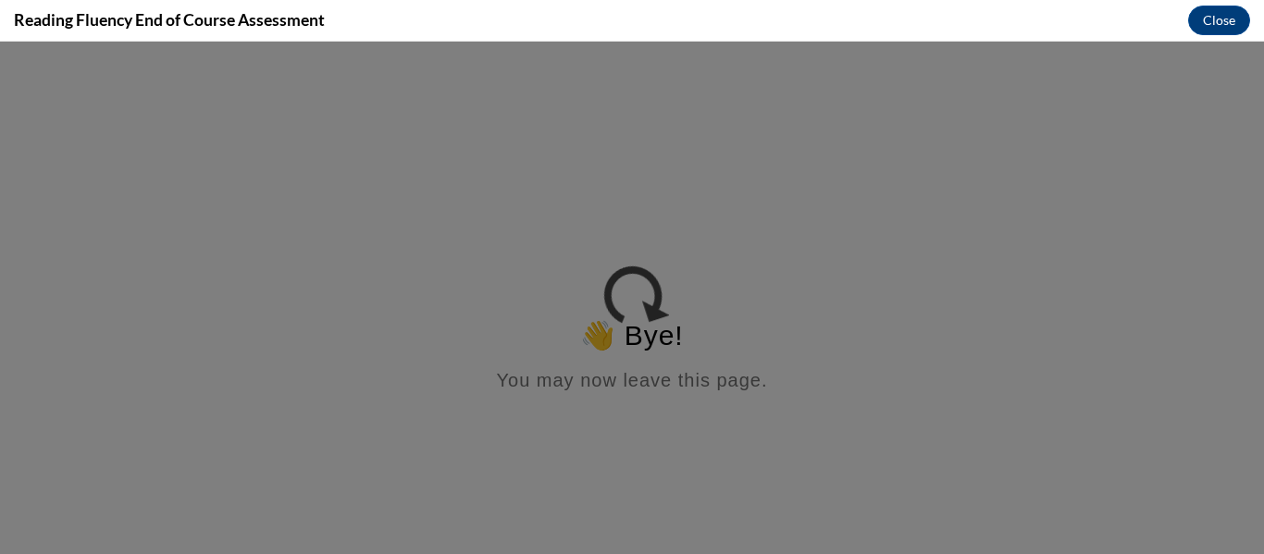
scroll to position [0, 0]
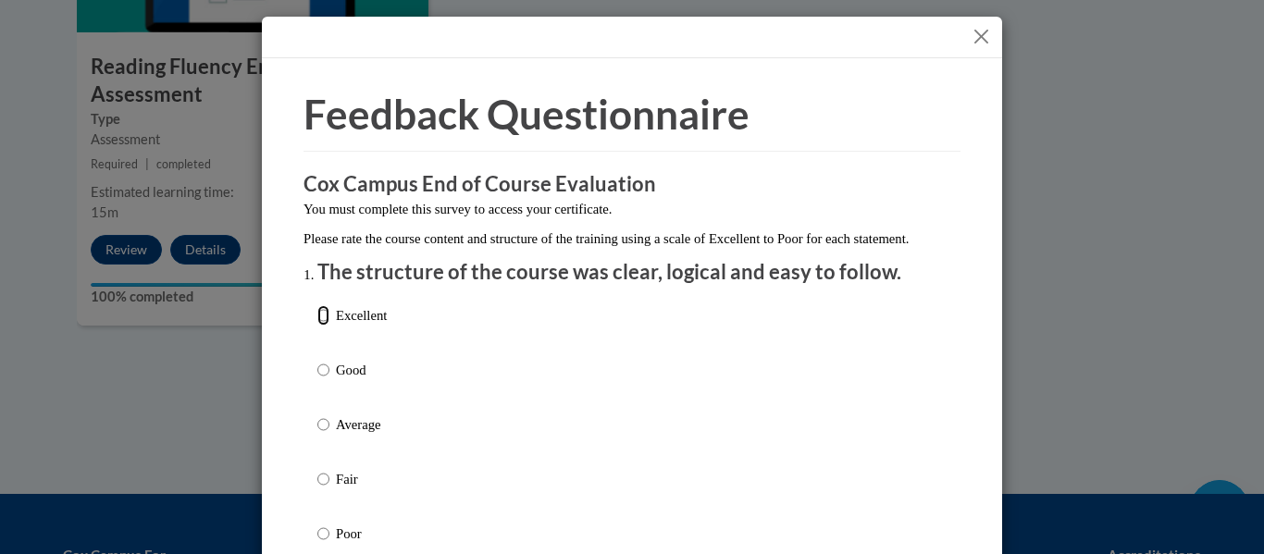
click at [317, 326] on input "Excellent" at bounding box center [323, 315] width 12 height 20
radio input "true"
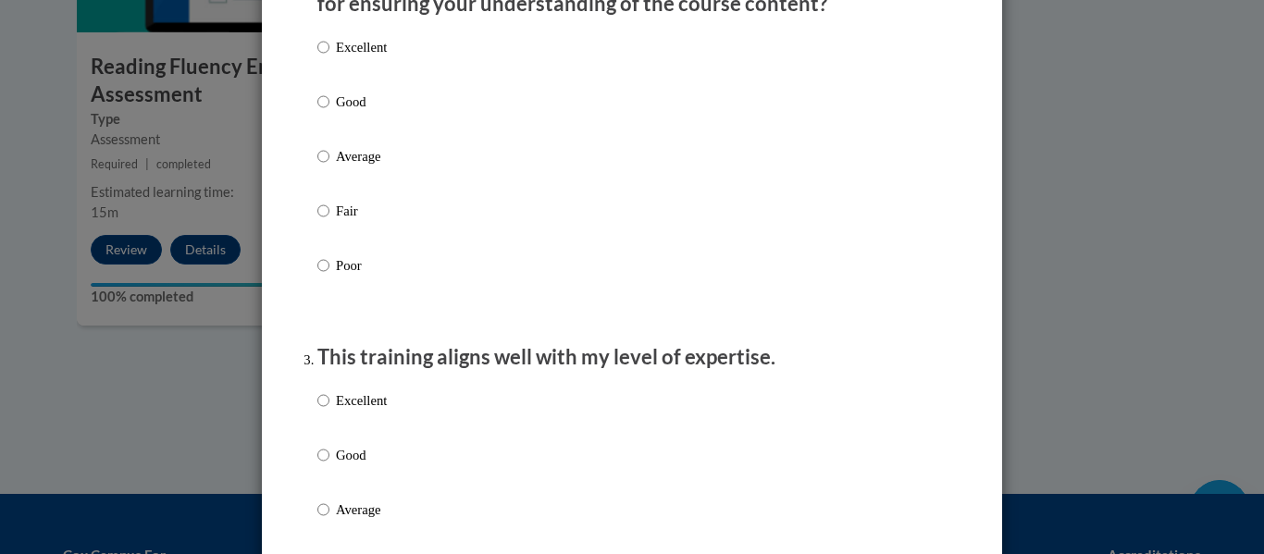
scroll to position [627, 0]
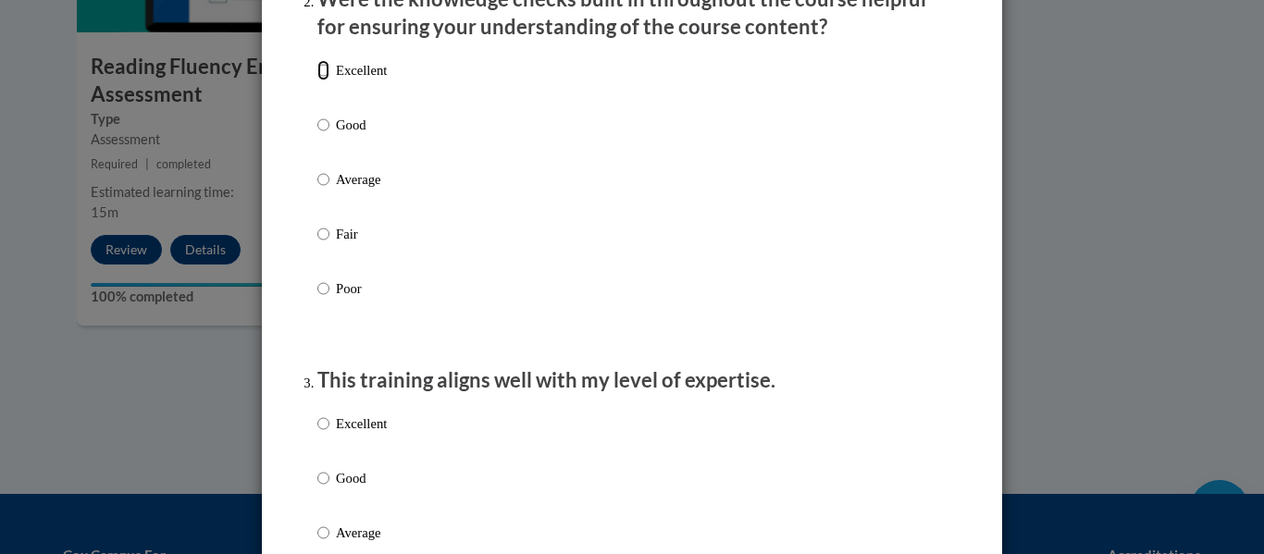
click at [317, 81] on input "Excellent" at bounding box center [323, 70] width 12 height 20
radio input "true"
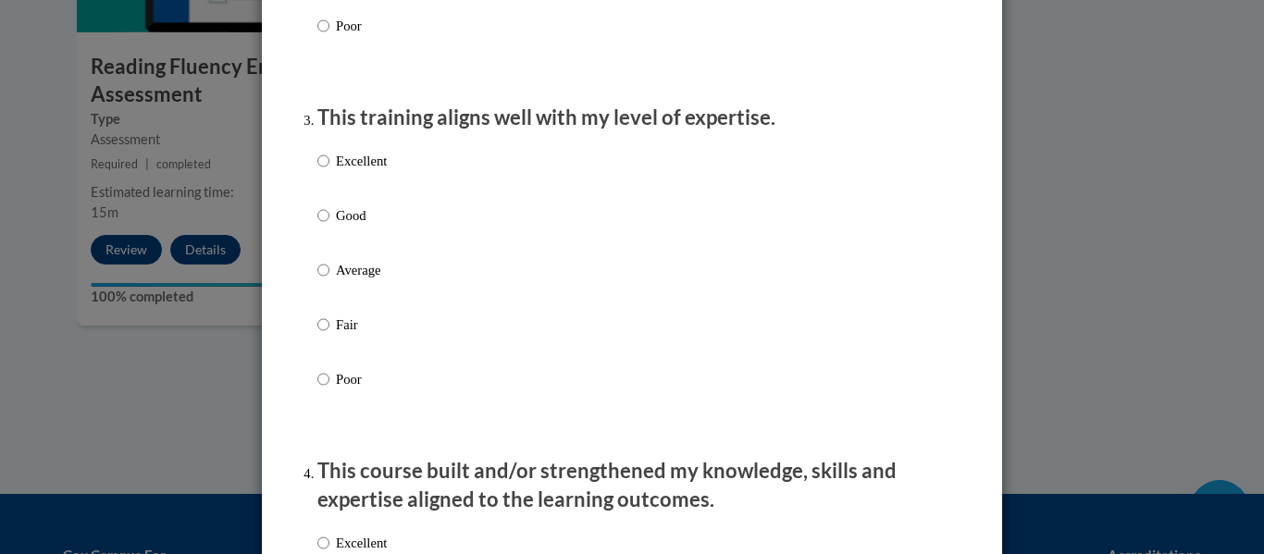
scroll to position [890, 0]
click at [322, 170] on input "Excellent" at bounding box center [323, 160] width 12 height 20
radio input "true"
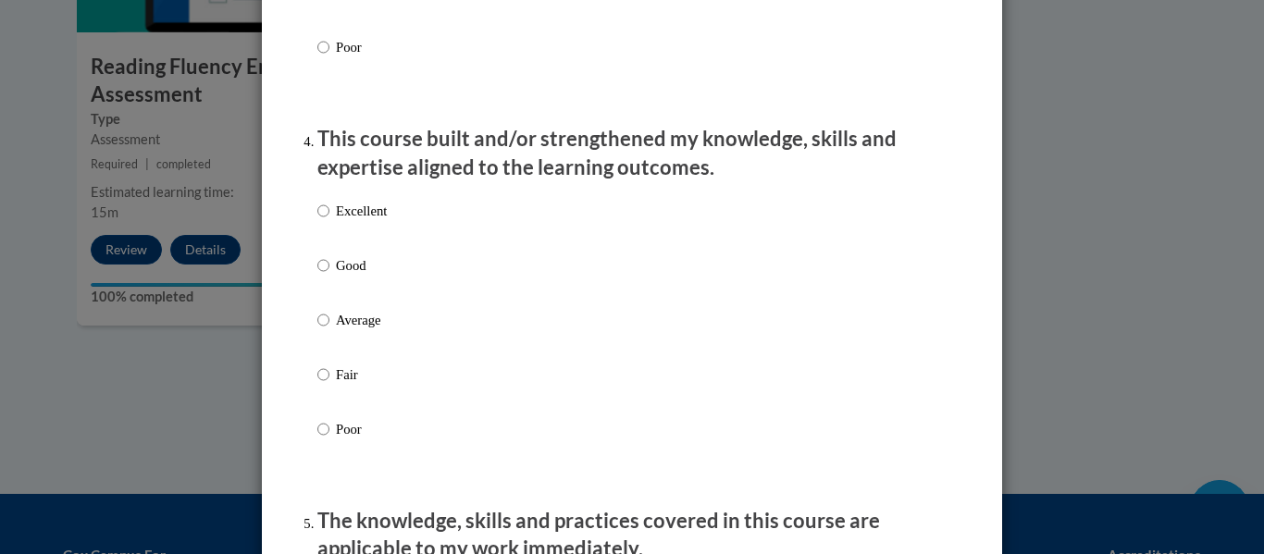
scroll to position [1223, 0]
click at [317, 220] on input "Excellent" at bounding box center [323, 210] width 12 height 20
radio input "true"
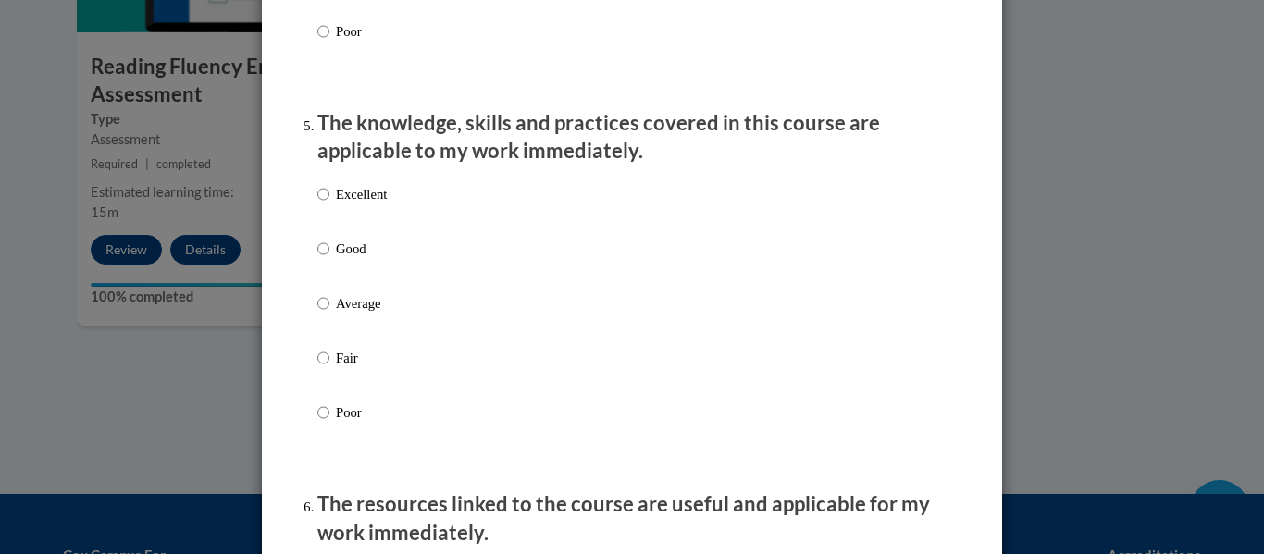
scroll to position [1621, 0]
click at [318, 204] on input "Excellent" at bounding box center [323, 193] width 12 height 20
radio input "true"
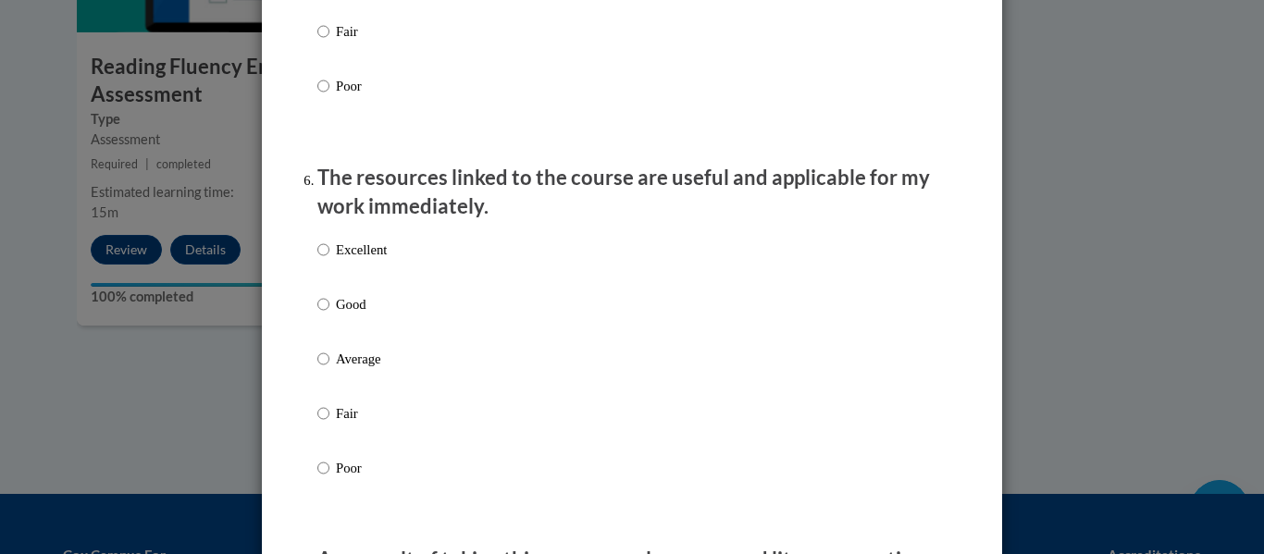
scroll to position [1947, 0]
click at [317, 259] on input "Excellent" at bounding box center [323, 249] width 12 height 20
radio input "true"
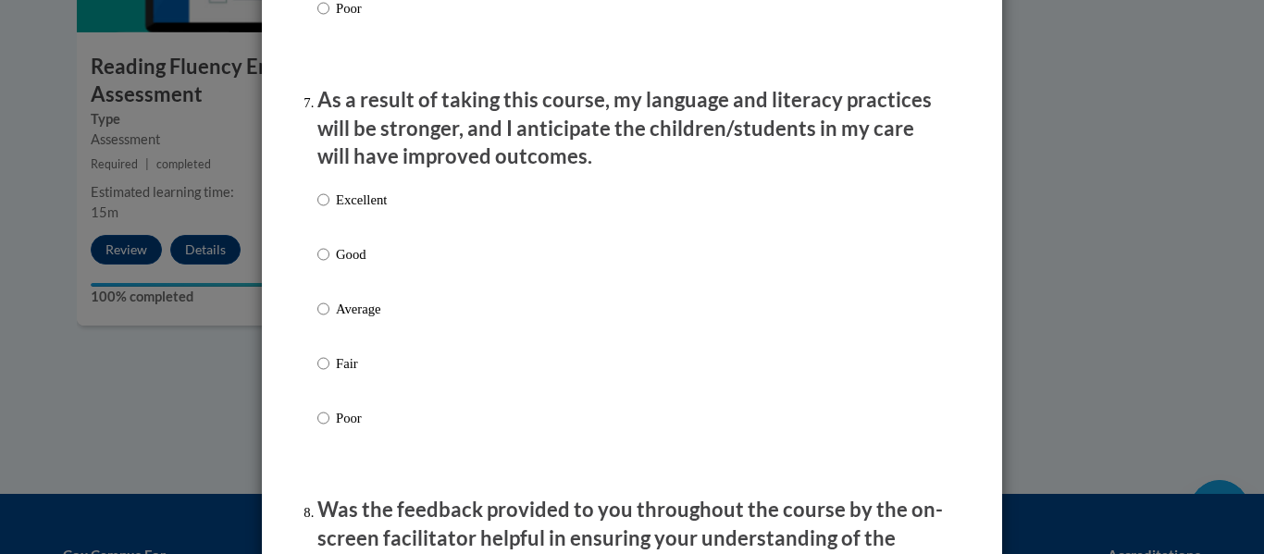
scroll to position [2407, 0]
click at [324, 214] on label "Excellent" at bounding box center [351, 214] width 69 height 50
click at [324, 209] on input "Excellent" at bounding box center [323, 199] width 12 height 20
radio input "true"
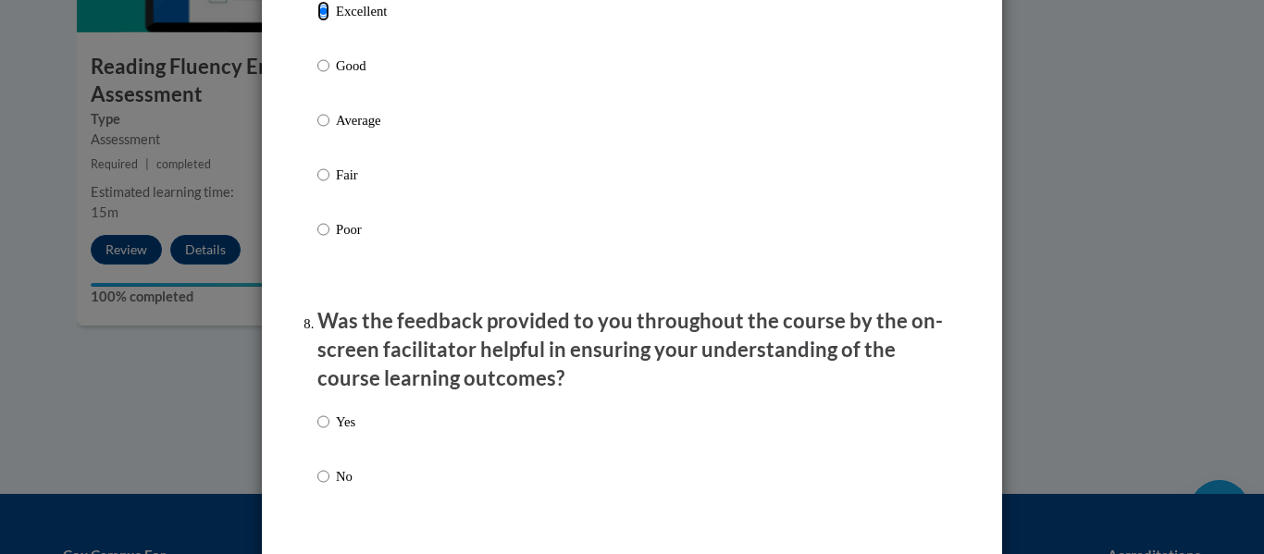
scroll to position [2709, 0]
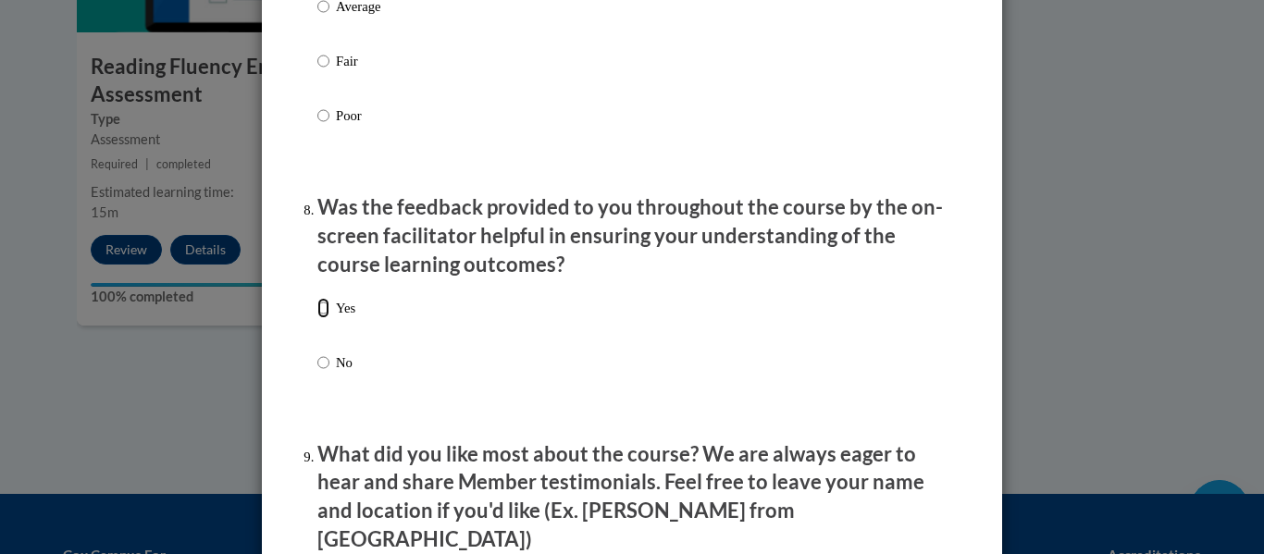
click at [318, 318] on input "Yes" at bounding box center [323, 308] width 12 height 20
radio input "true"
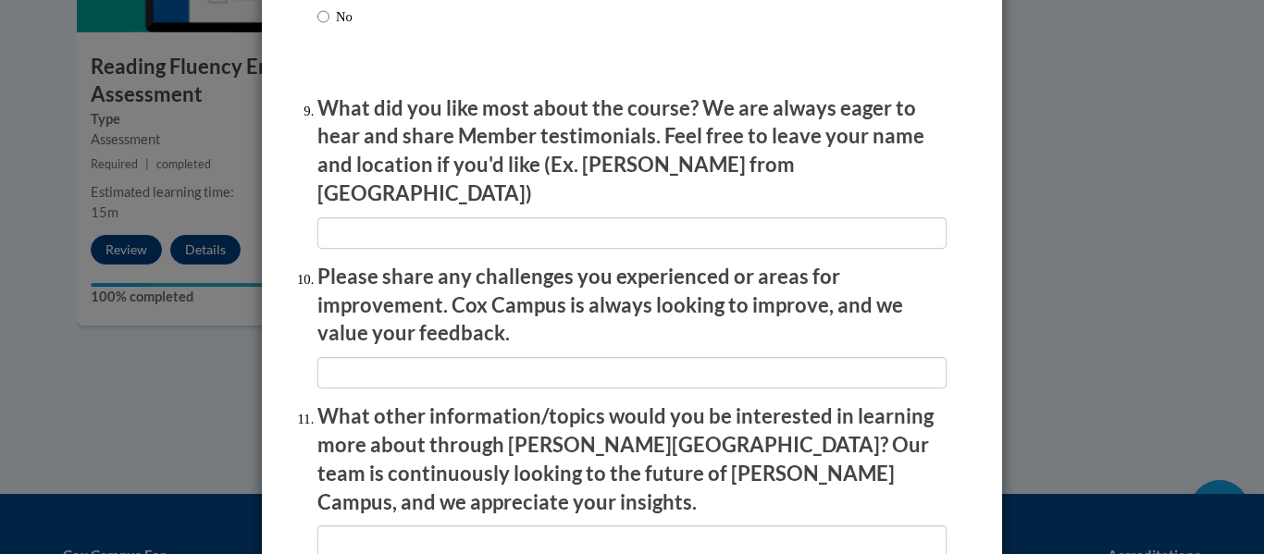
scroll to position [3056, 0]
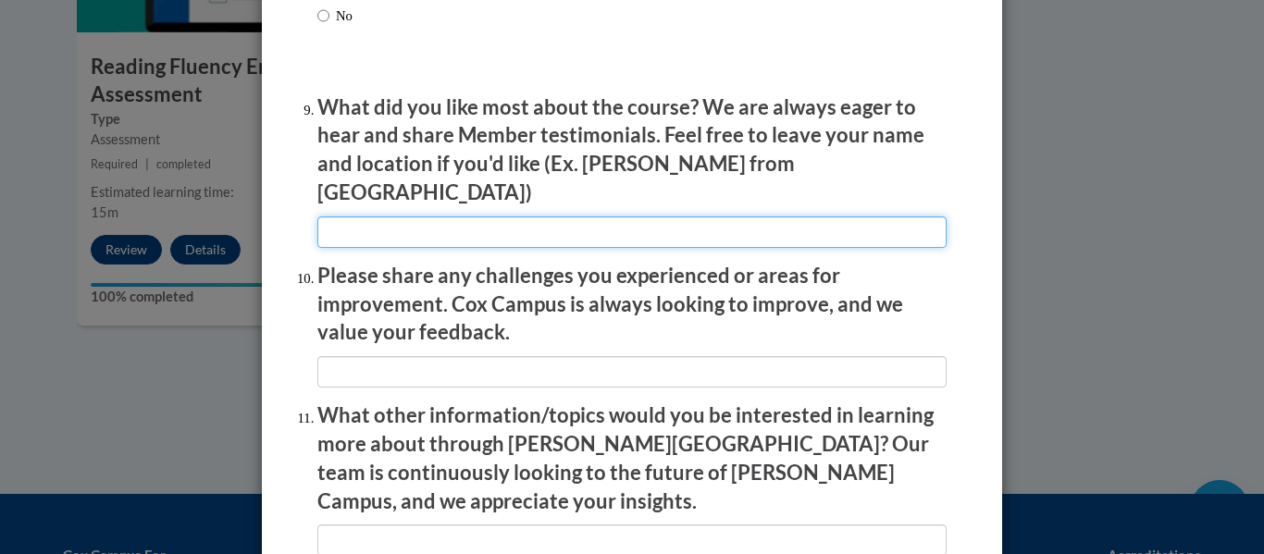
click at [466, 218] on input "textbox" at bounding box center [631, 232] width 629 height 31
type input "All. Funmilayo Olabanji from Indiana"
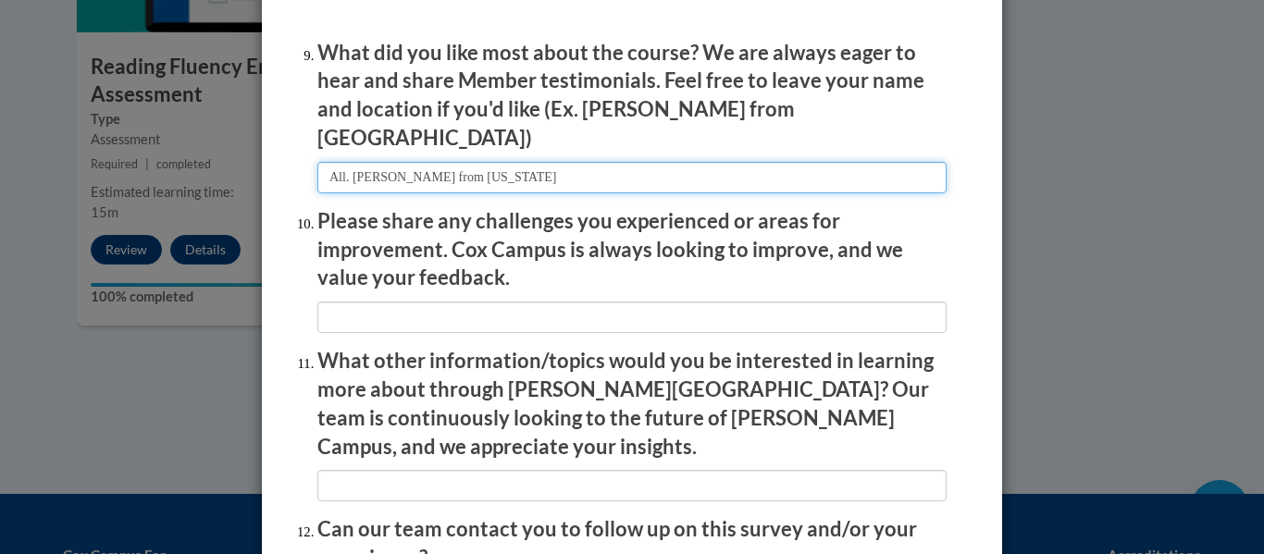
scroll to position [3117, 0]
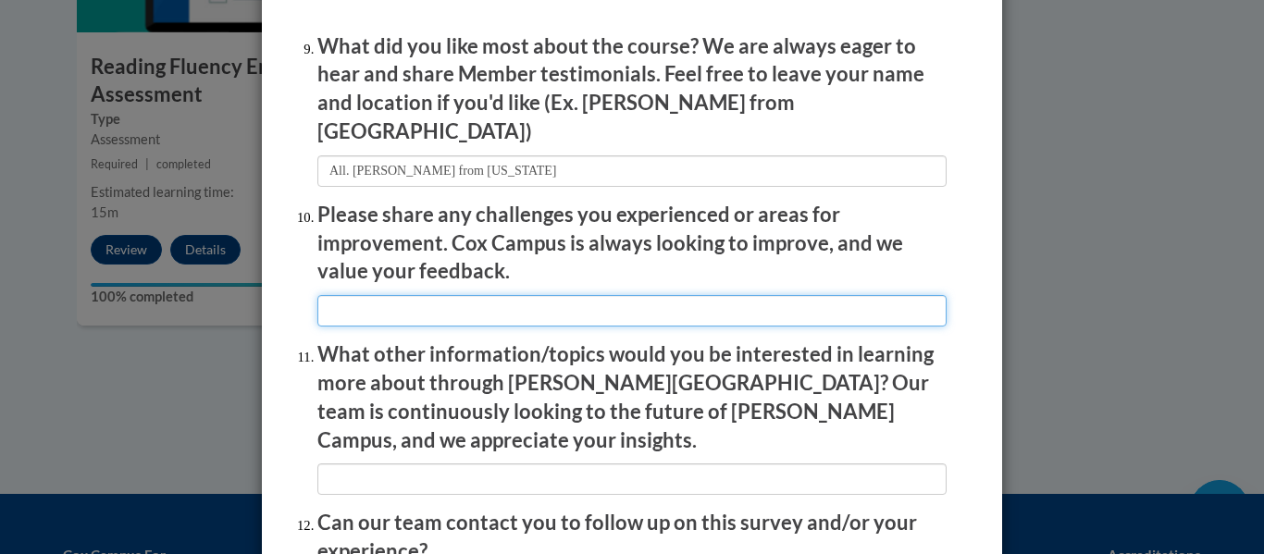
click at [359, 295] on input "textbox" at bounding box center [631, 310] width 629 height 31
type input "None"
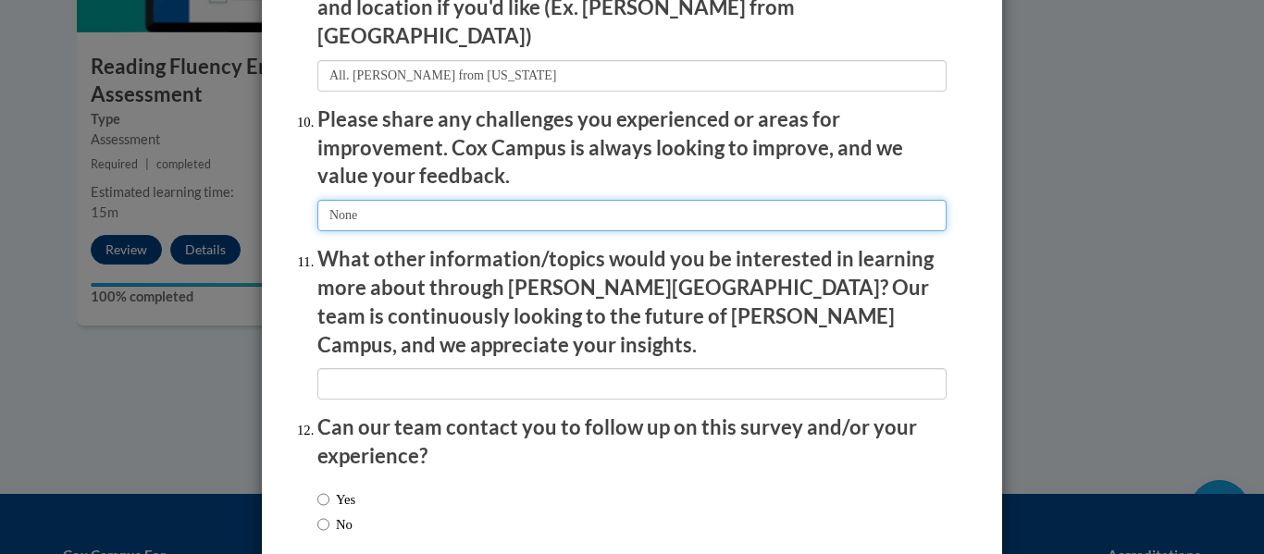
scroll to position [3215, 0]
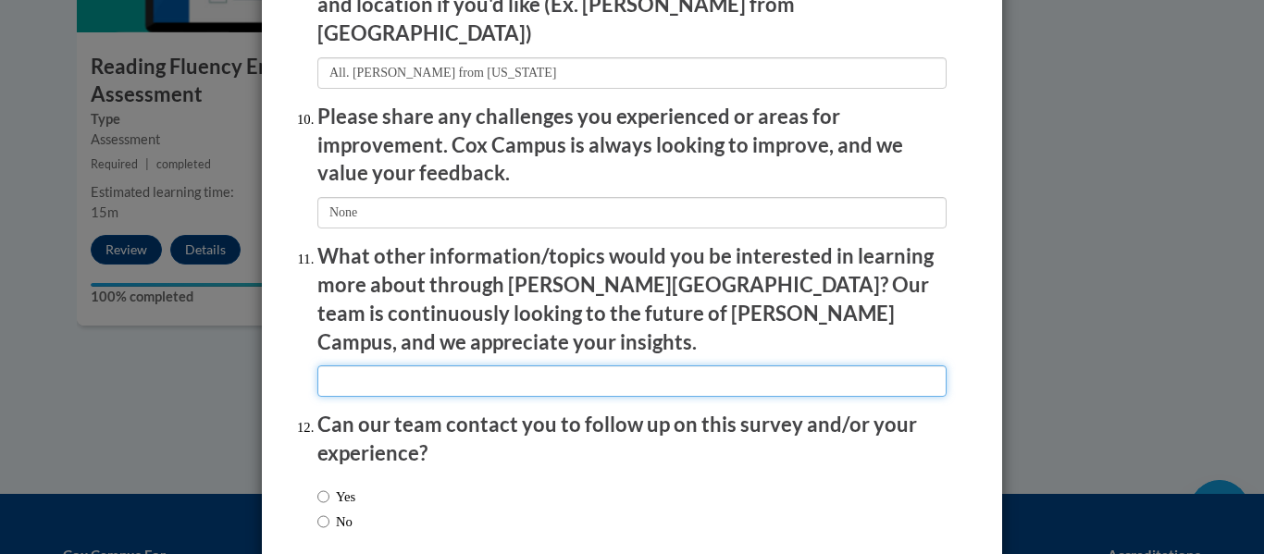
click at [339, 366] on input "textbox" at bounding box center [631, 381] width 629 height 31
type input "a"
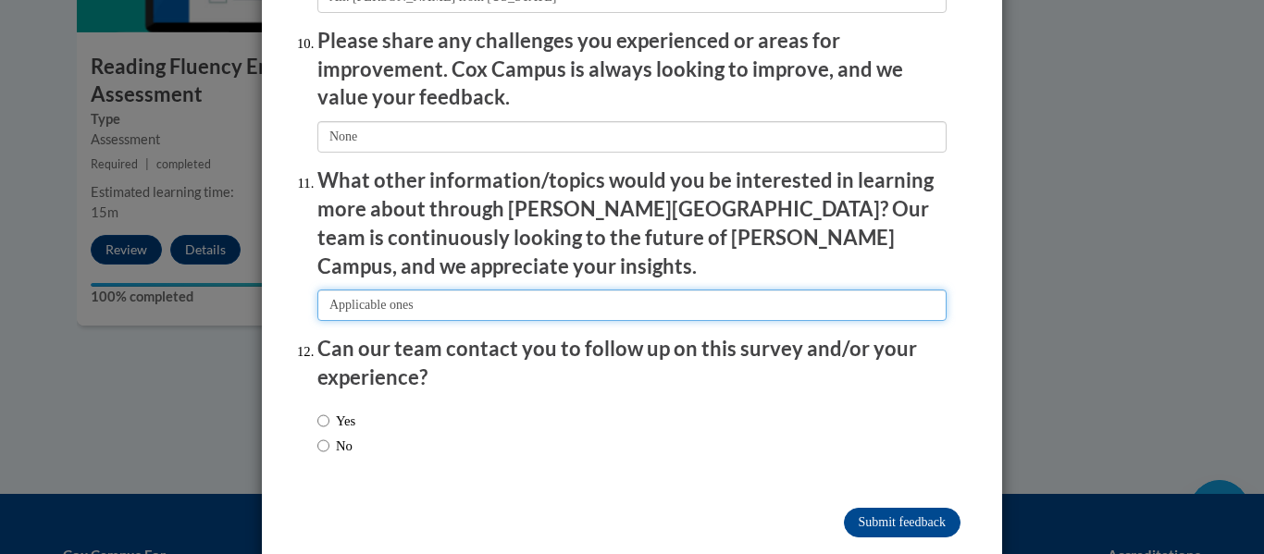
type input "Applicable ones"
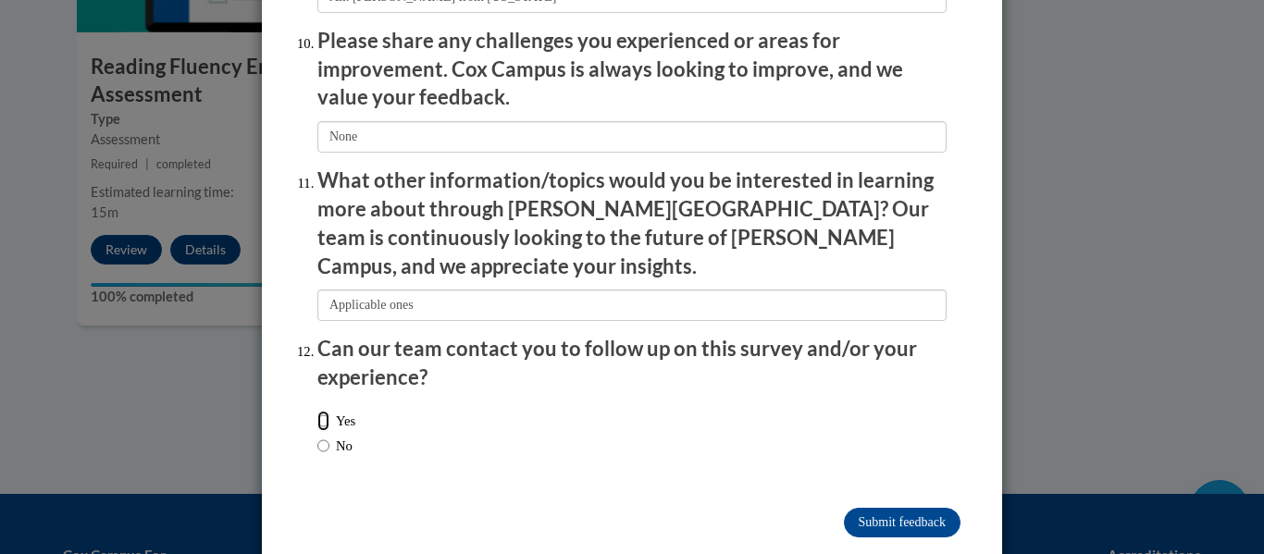
click at [319, 411] on input "Yes" at bounding box center [323, 421] width 12 height 20
radio input "true"
click at [899, 508] on input "Submit feedback" at bounding box center [902, 523] width 117 height 30
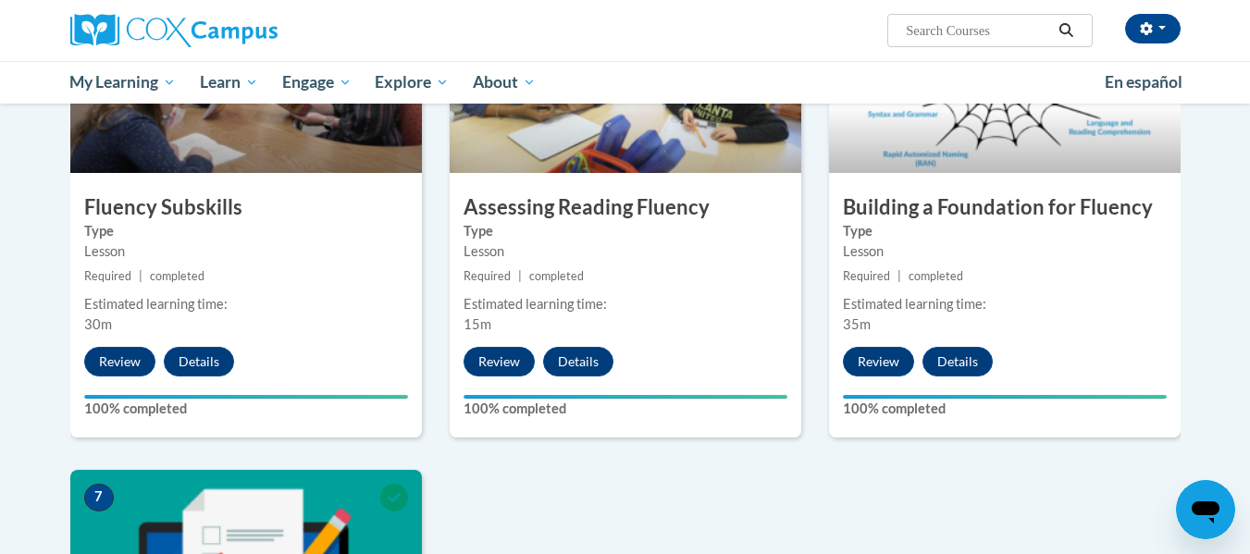
scroll to position [1007, 0]
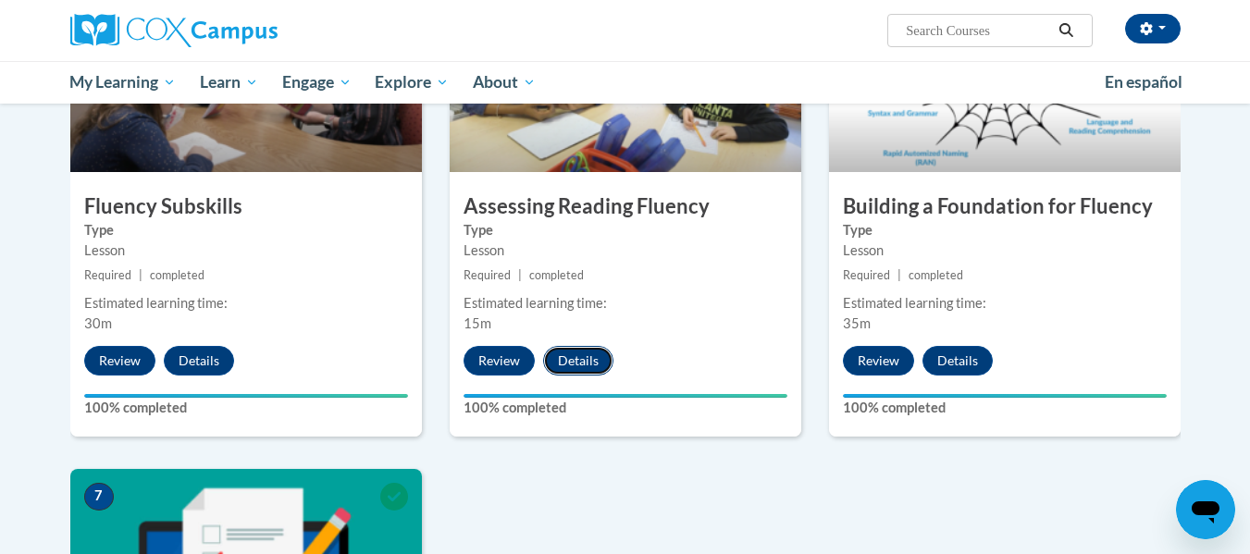
click at [564, 361] on button "Details" at bounding box center [578, 361] width 70 height 30
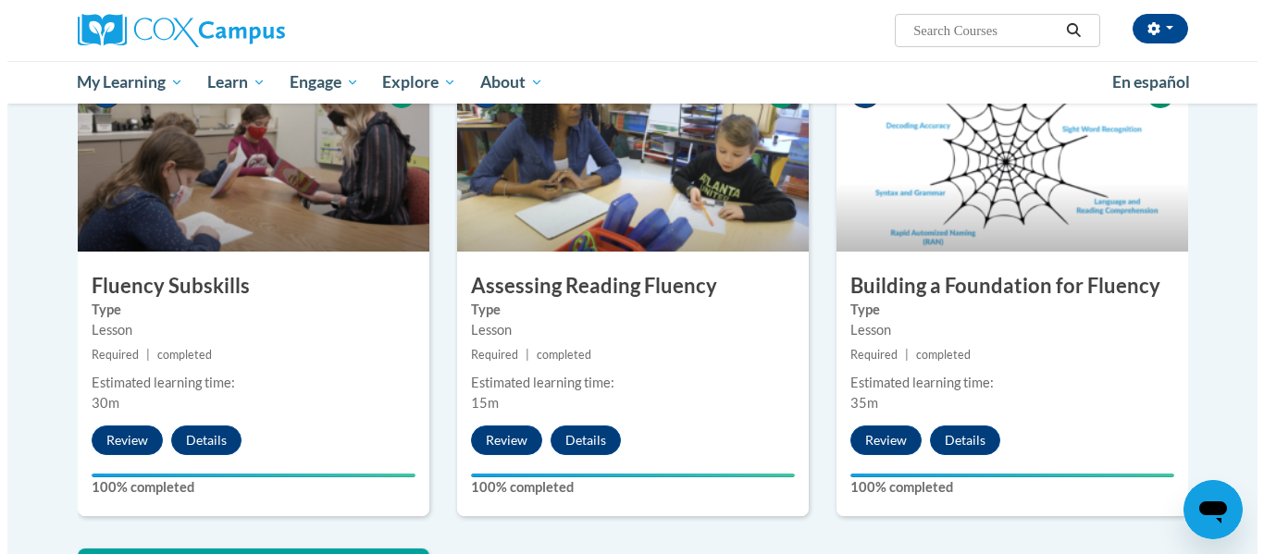
scroll to position [931, 0]
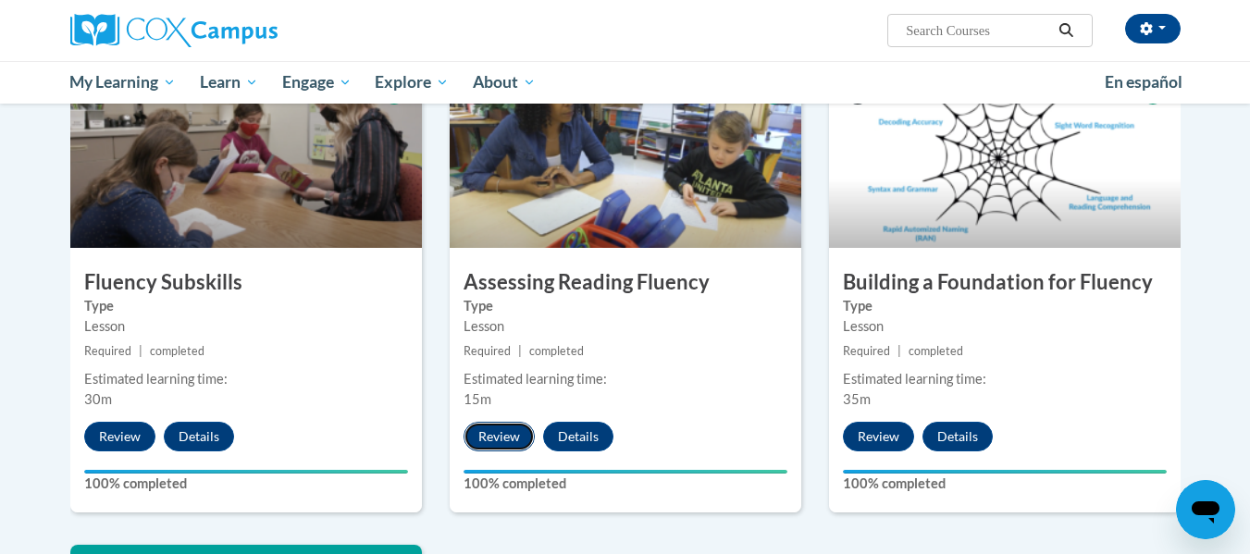
click at [503, 441] on button "Review" at bounding box center [499, 437] width 71 height 30
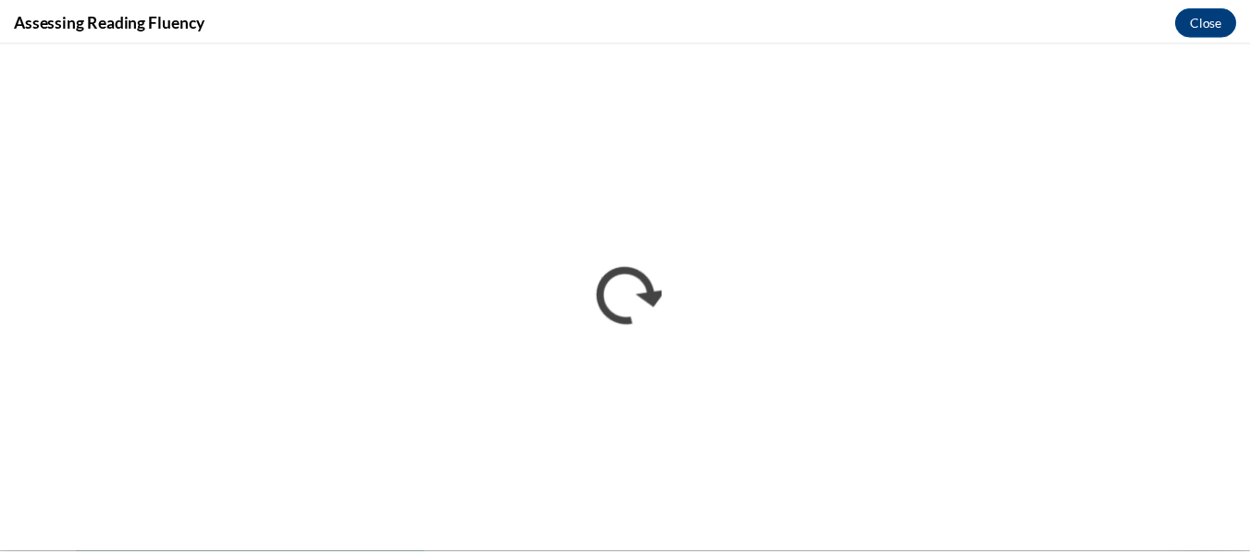
scroll to position [0, 0]
